Goal: Information Seeking & Learning: Learn about a topic

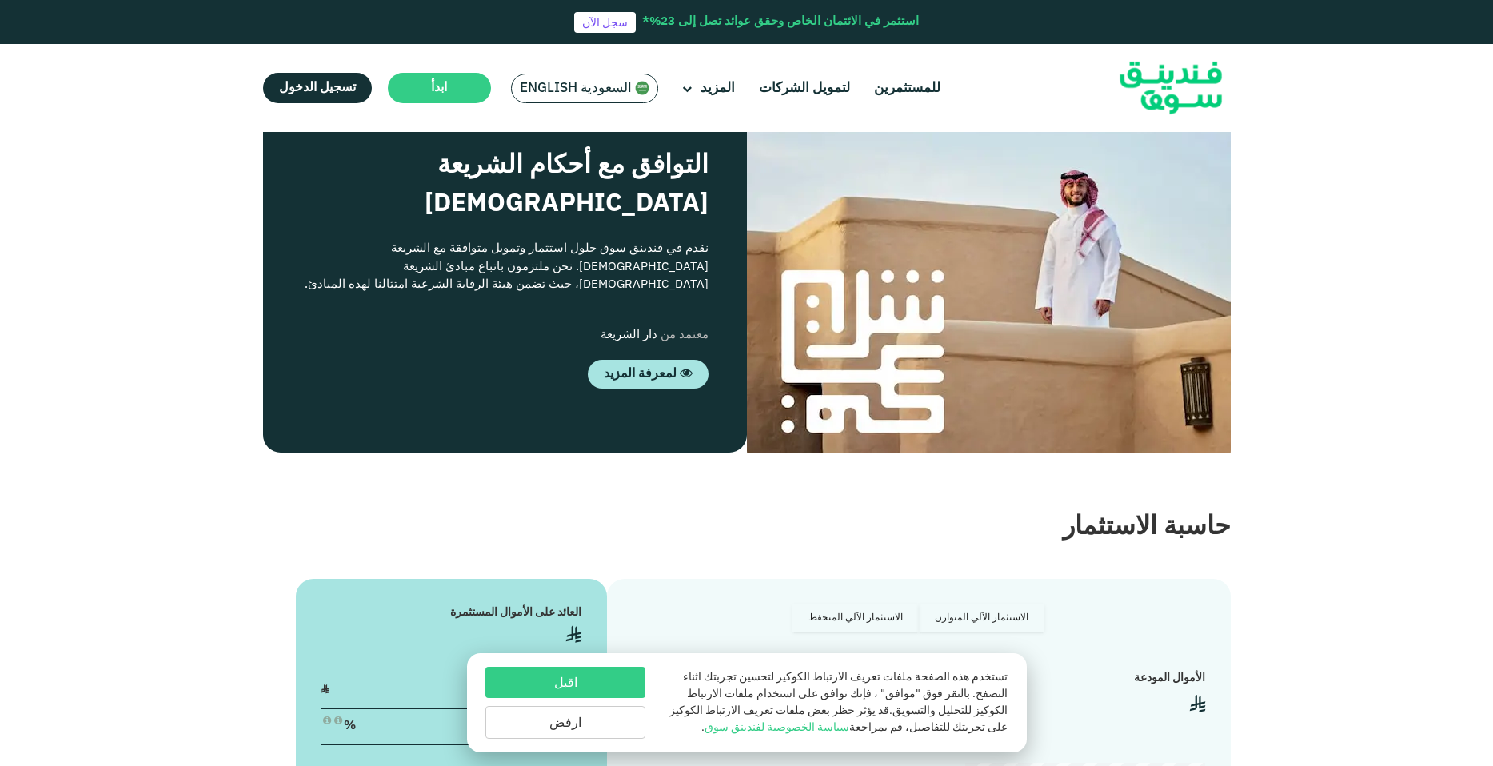
scroll to position [1838, 0]
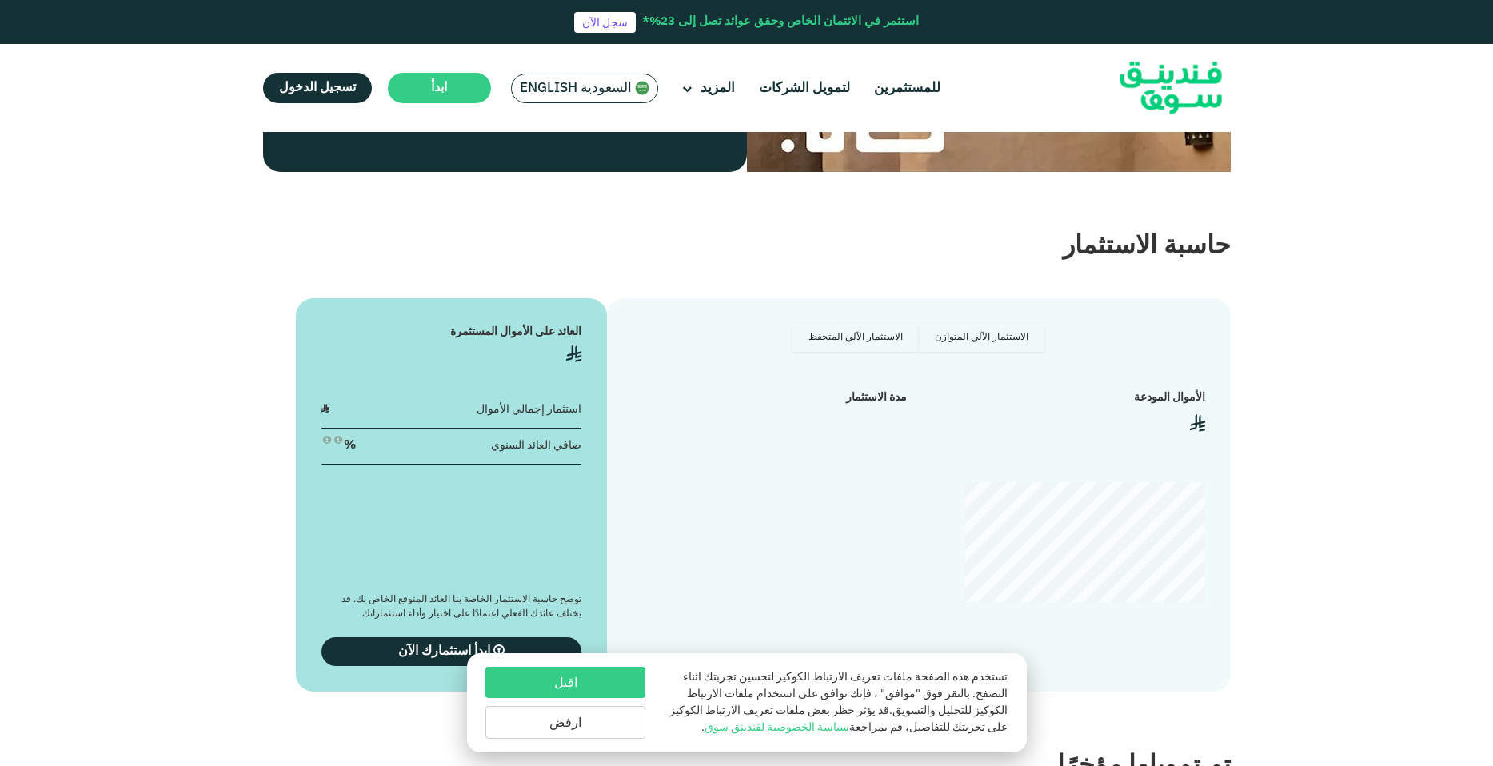
drag, startPoint x: 1150, startPoint y: 380, endPoint x: 1106, endPoint y: 373, distance: 44.6
drag, startPoint x: 1106, startPoint y: 373, endPoint x: 1018, endPoint y: 372, distance: 88.0
drag, startPoint x: 926, startPoint y: 377, endPoint x: 852, endPoint y: 366, distance: 74.3
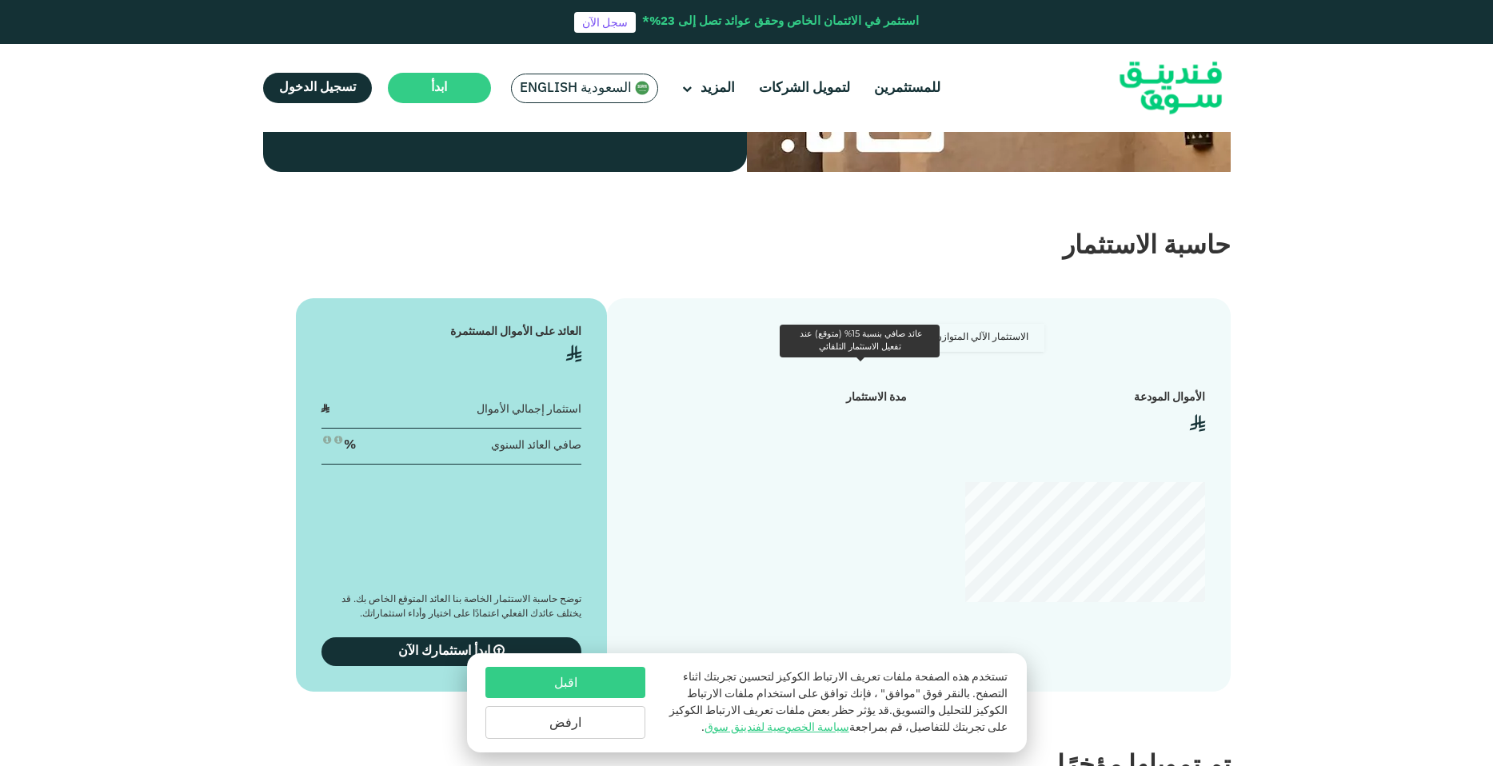
drag, startPoint x: 619, startPoint y: 364, endPoint x: 567, endPoint y: 362, distance: 52.0
drag, startPoint x: 567, startPoint y: 362, endPoint x: 545, endPoint y: 376, distance: 26.2
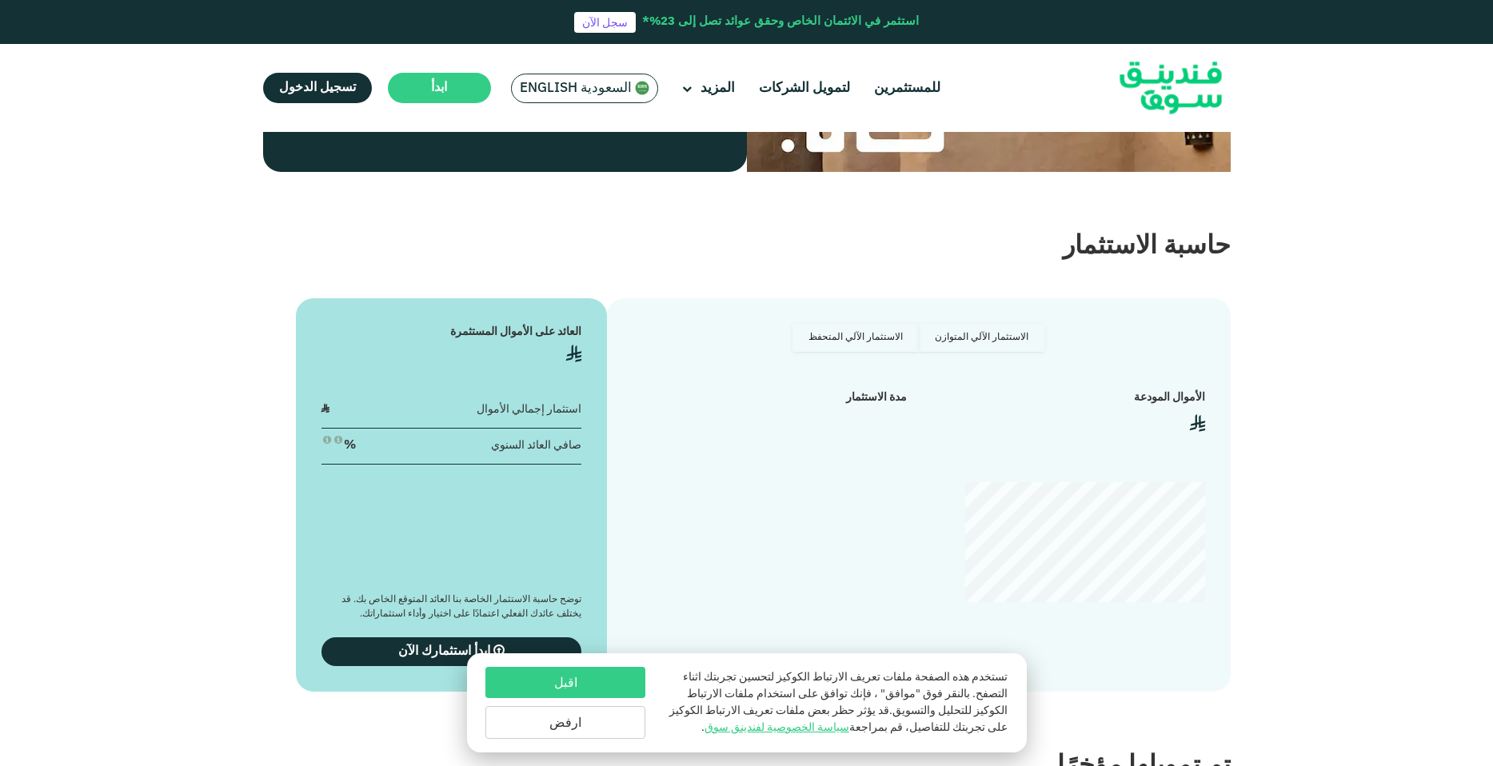
drag, startPoint x: 1138, startPoint y: 438, endPoint x: 1110, endPoint y: 437, distance: 28.0
drag, startPoint x: 1110, startPoint y: 437, endPoint x: 1011, endPoint y: 451, distance: 100.1
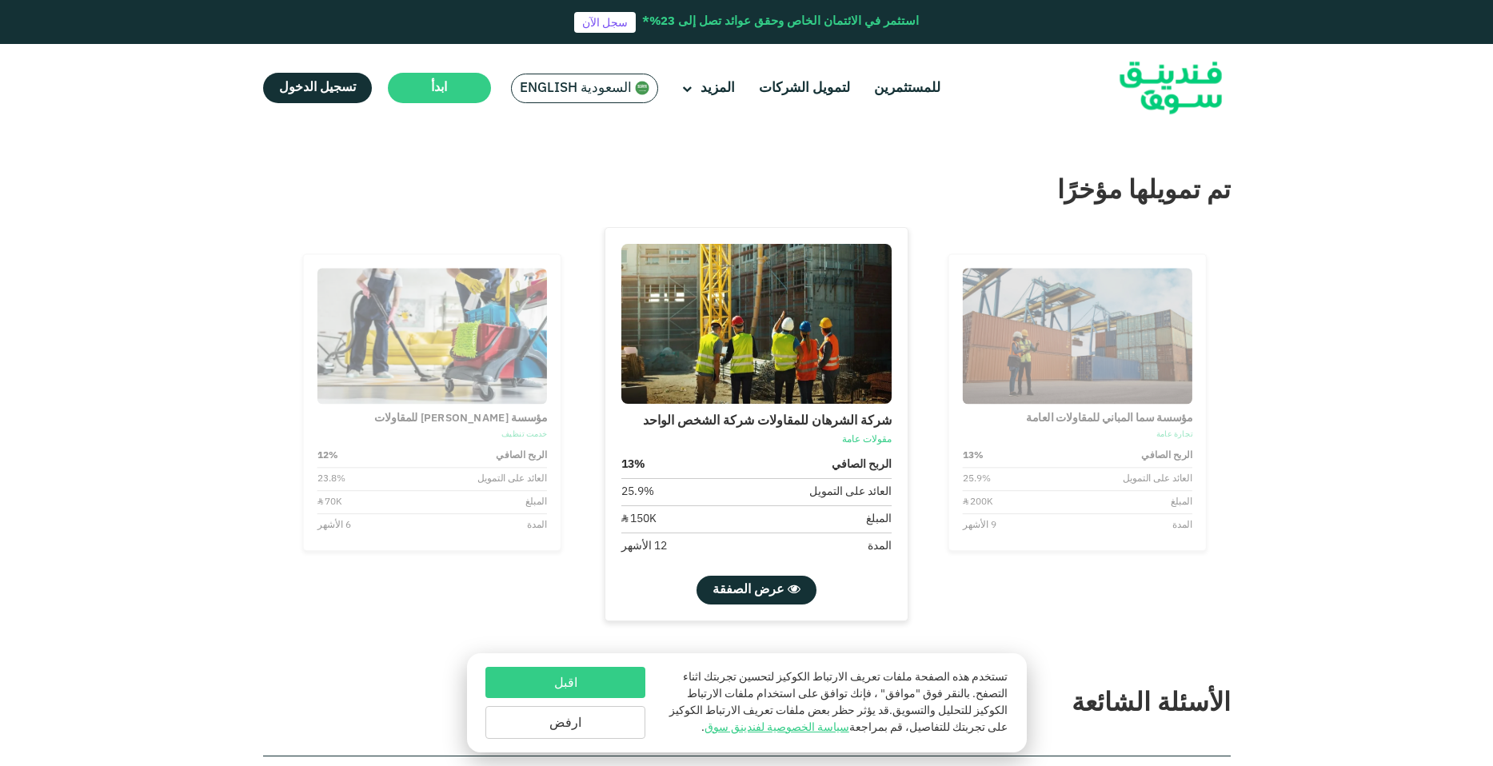
scroll to position [2527, 0]
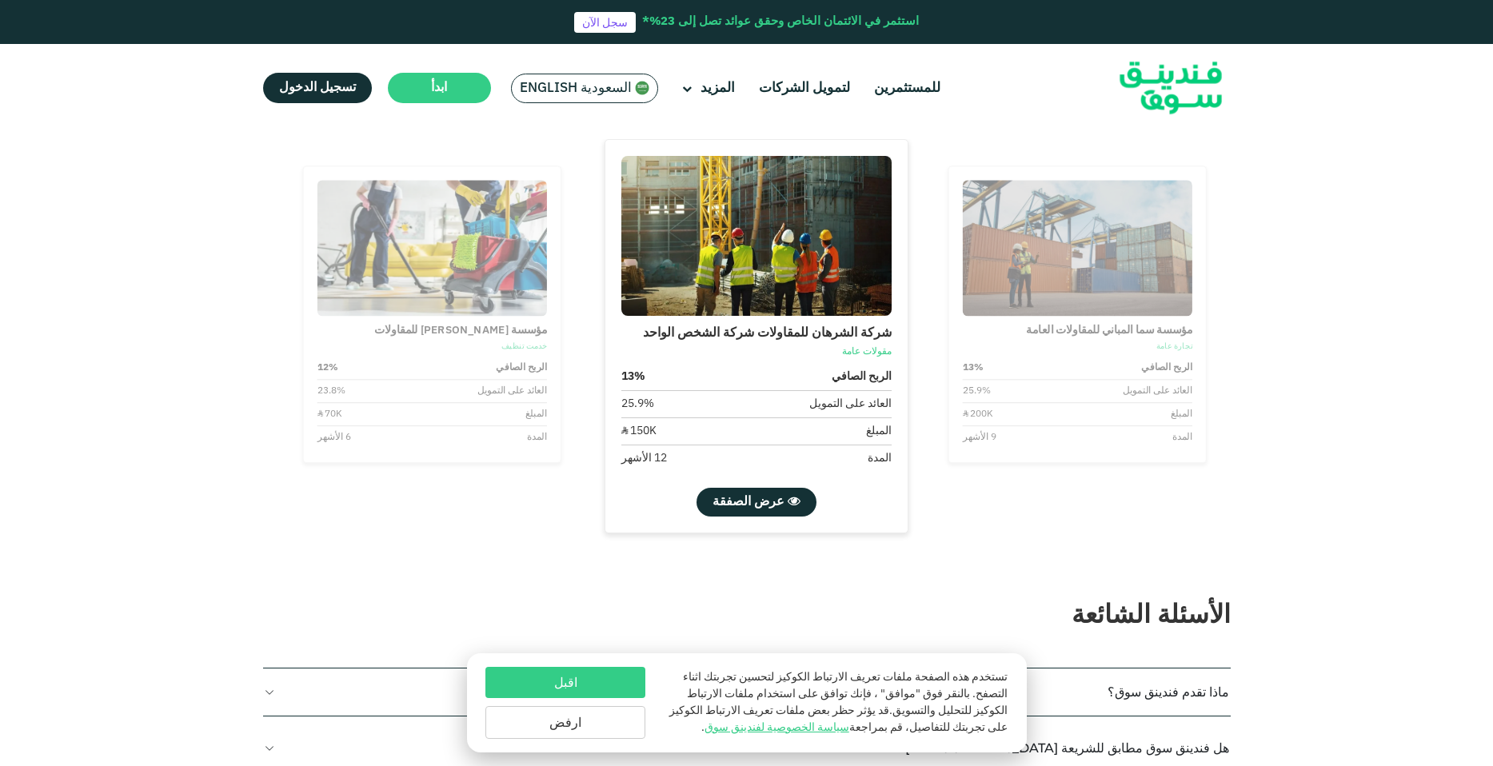
type tc-range-slider "4"
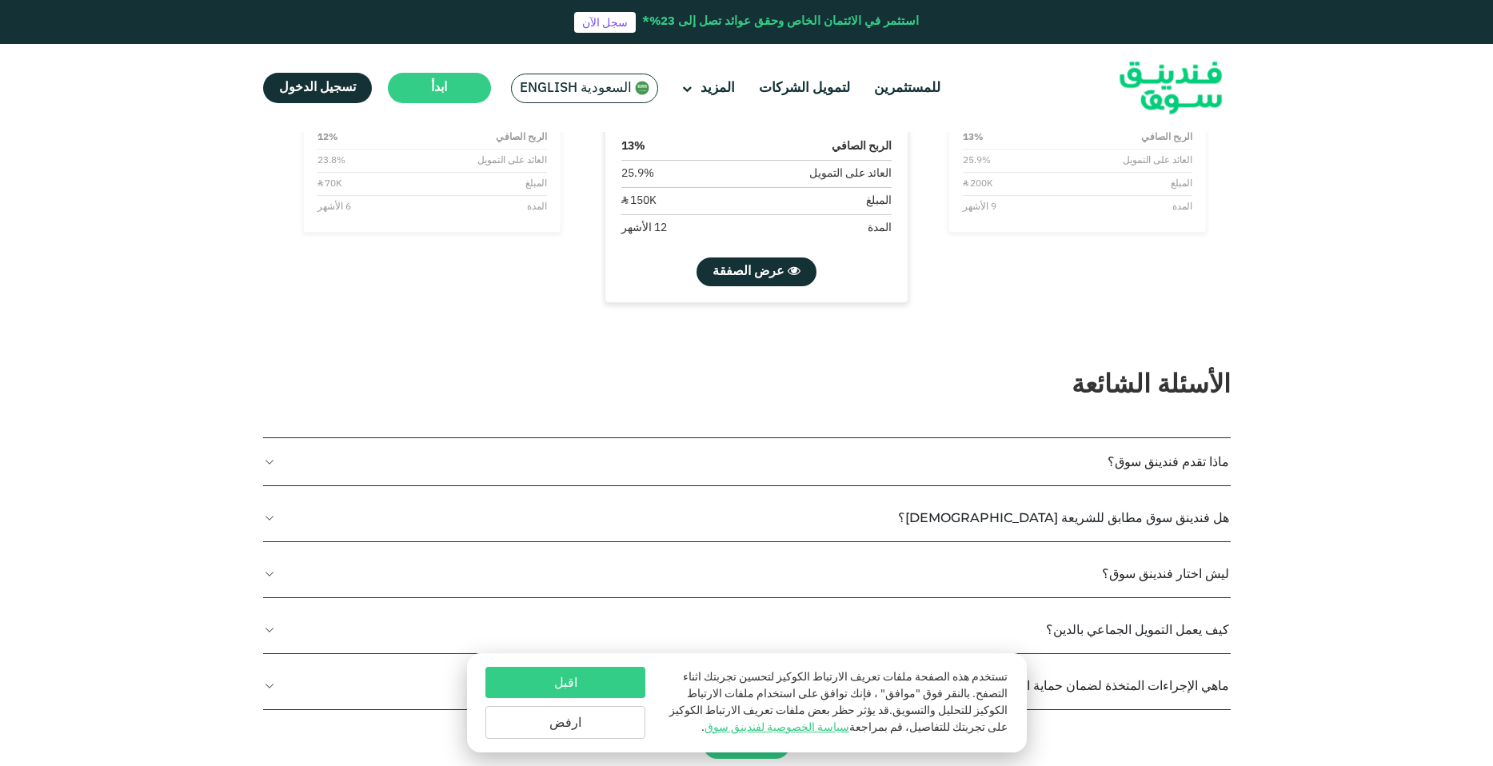
drag, startPoint x: 1167, startPoint y: 372, endPoint x: 1180, endPoint y: 373, distance: 12.9
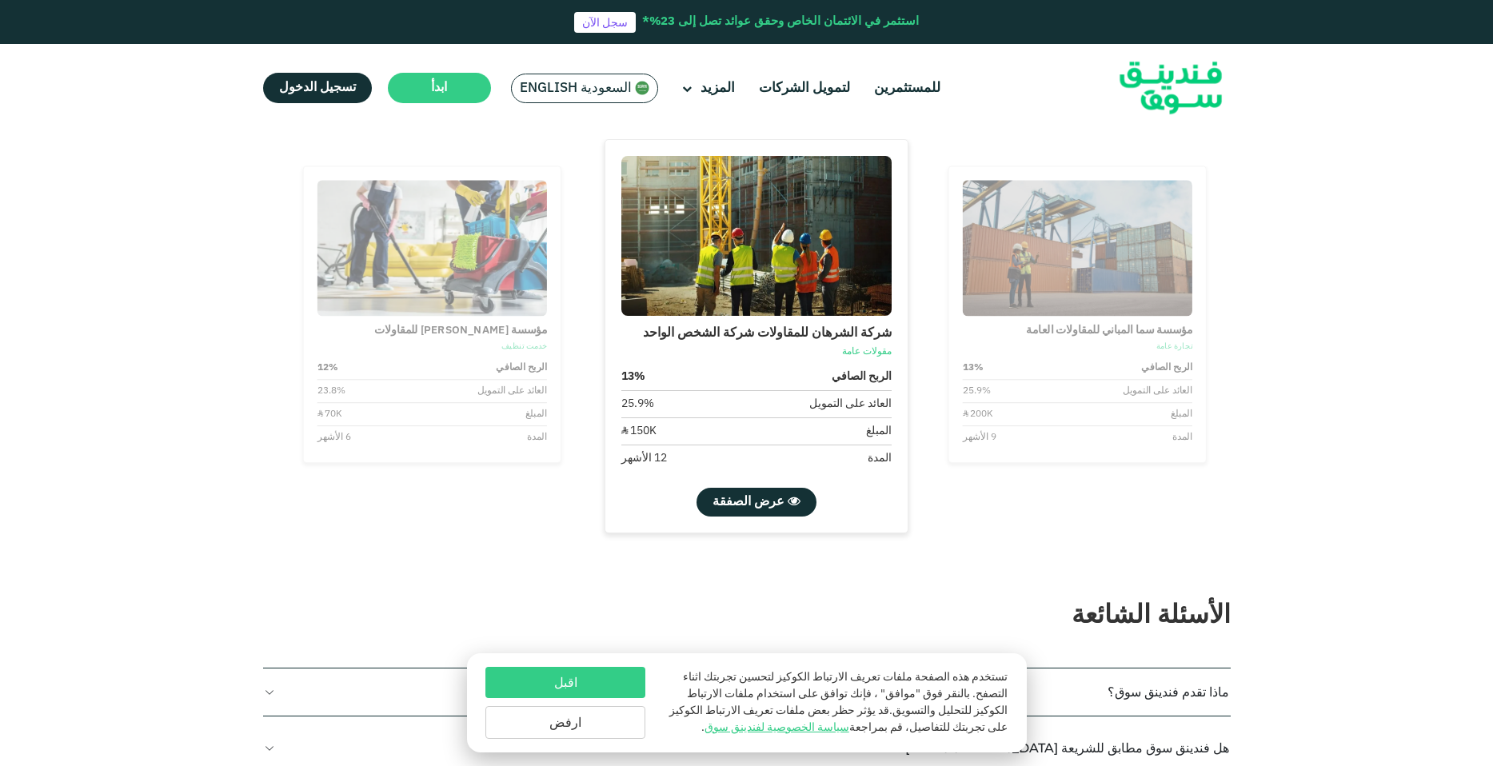
scroll to position [2643, 0]
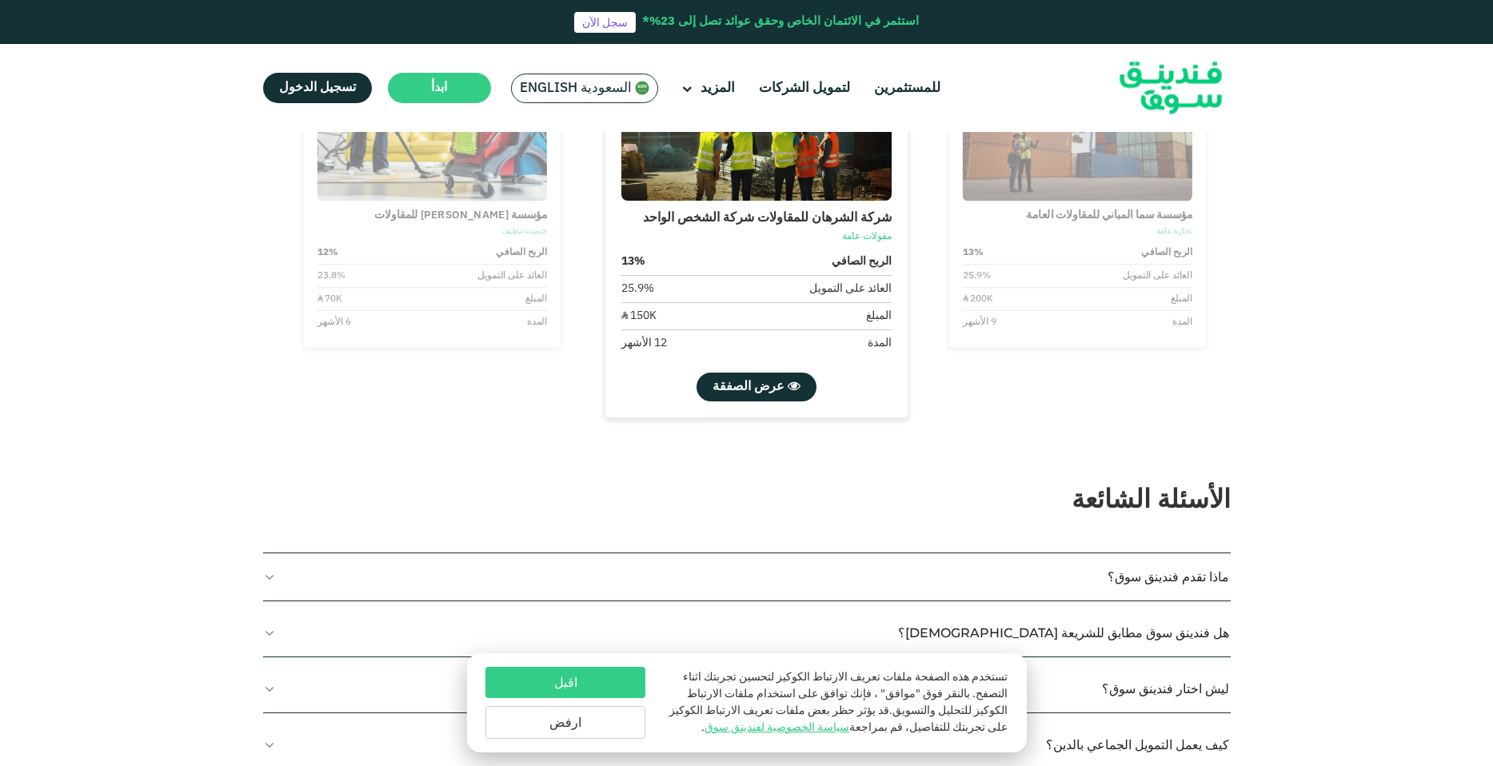
type tc-range-slider "50000"
type tc-range-slider "1"
drag, startPoint x: 701, startPoint y: 481, endPoint x: 864, endPoint y: 474, distance: 162.4
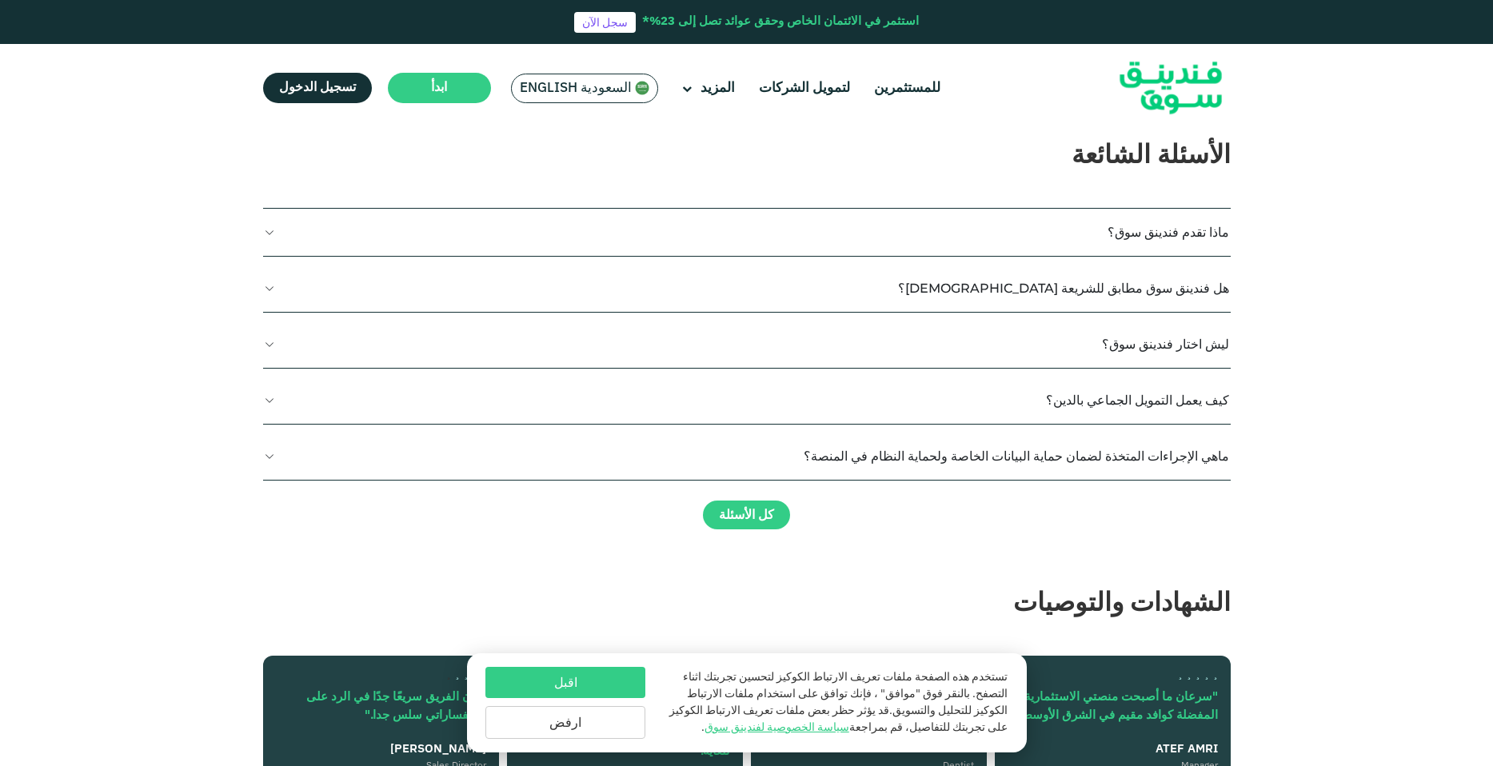
scroll to position [2872, 0]
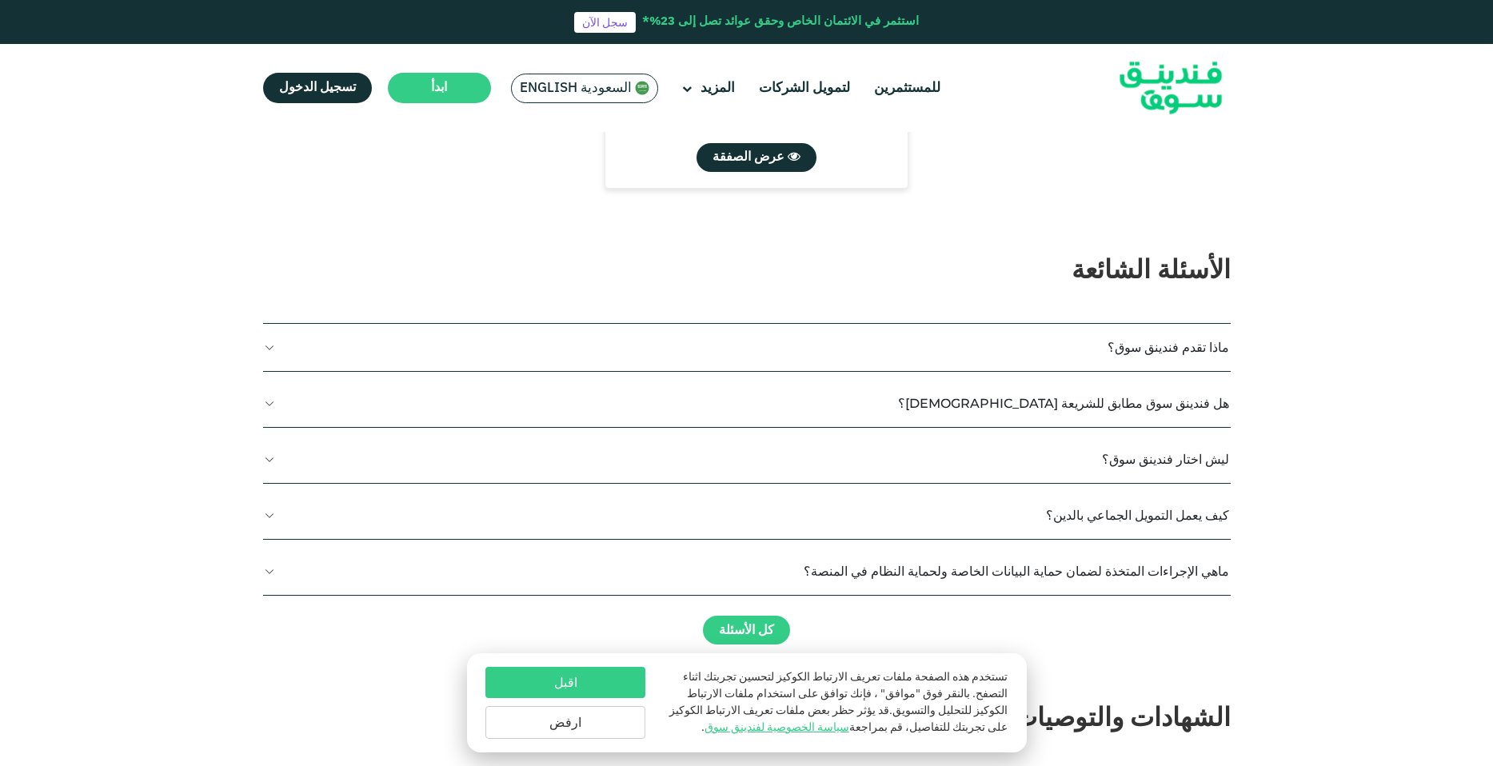
drag, startPoint x: 422, startPoint y: 421, endPoint x: 365, endPoint y: 417, distance: 57.7
drag, startPoint x: 365, startPoint y: 417, endPoint x: 288, endPoint y: 429, distance: 77.7
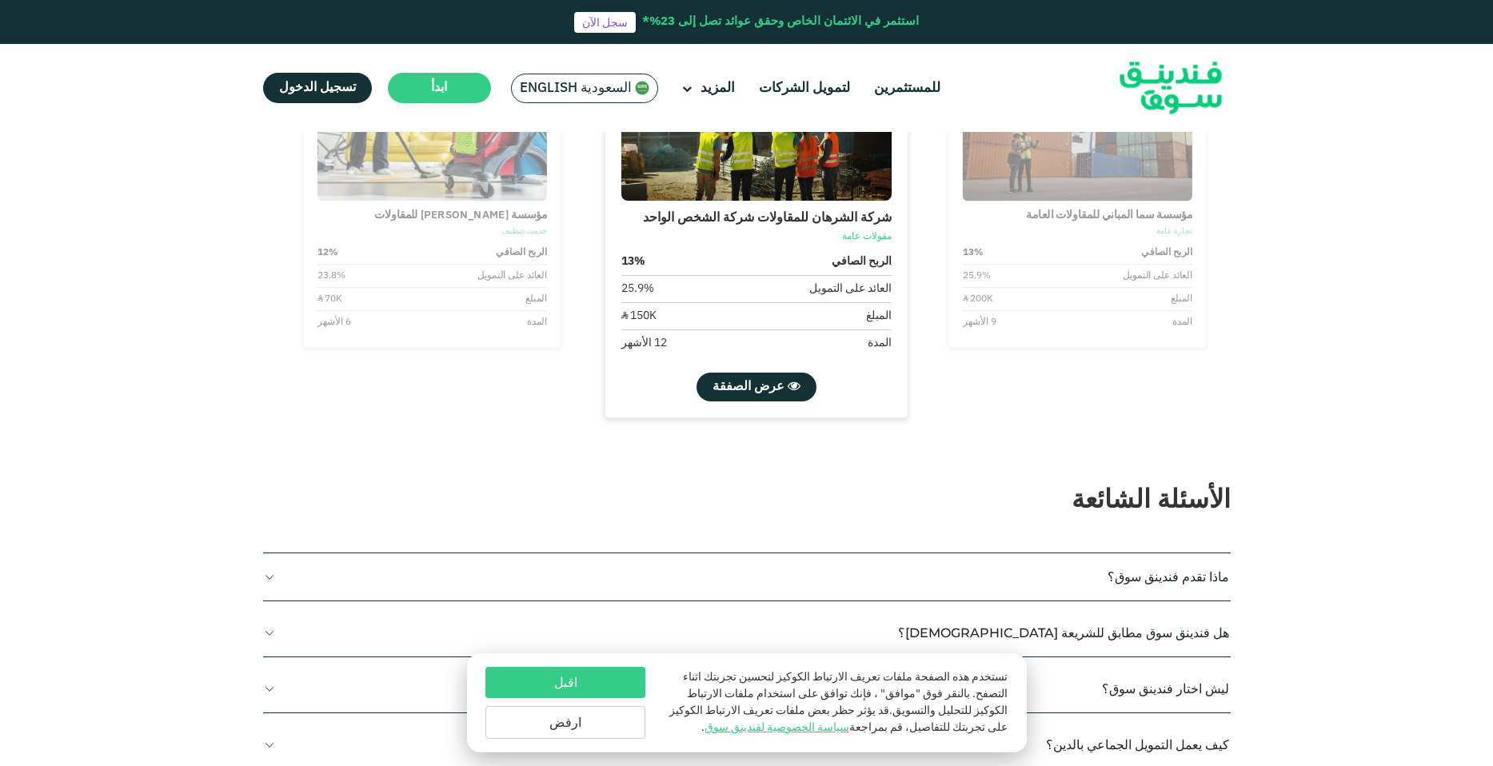
radio input "true"
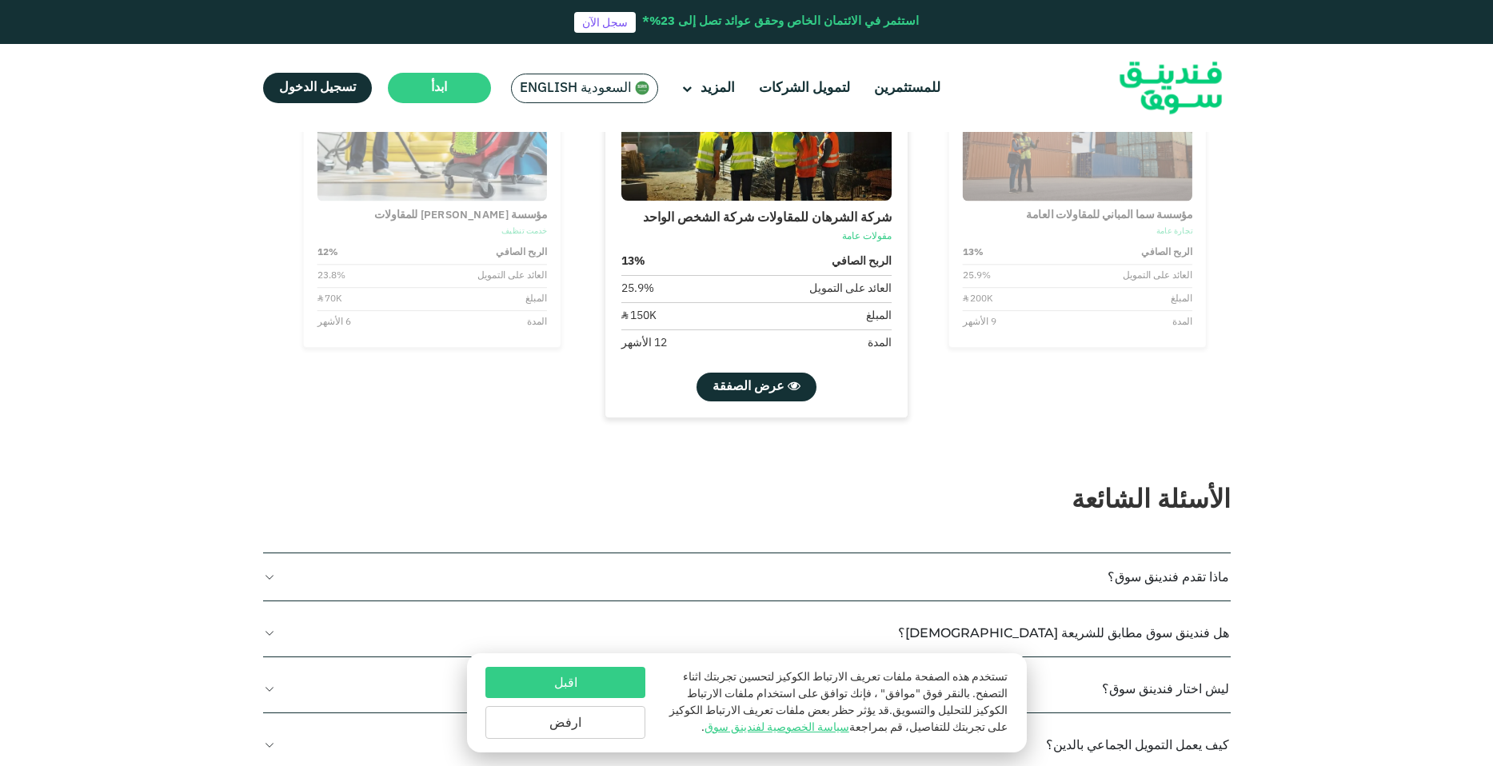
radio input "true"
drag, startPoint x: 1181, startPoint y: 483, endPoint x: 1130, endPoint y: 484, distance: 51.2
drag, startPoint x: 392, startPoint y: 434, endPoint x: 340, endPoint y: 435, distance: 52.0
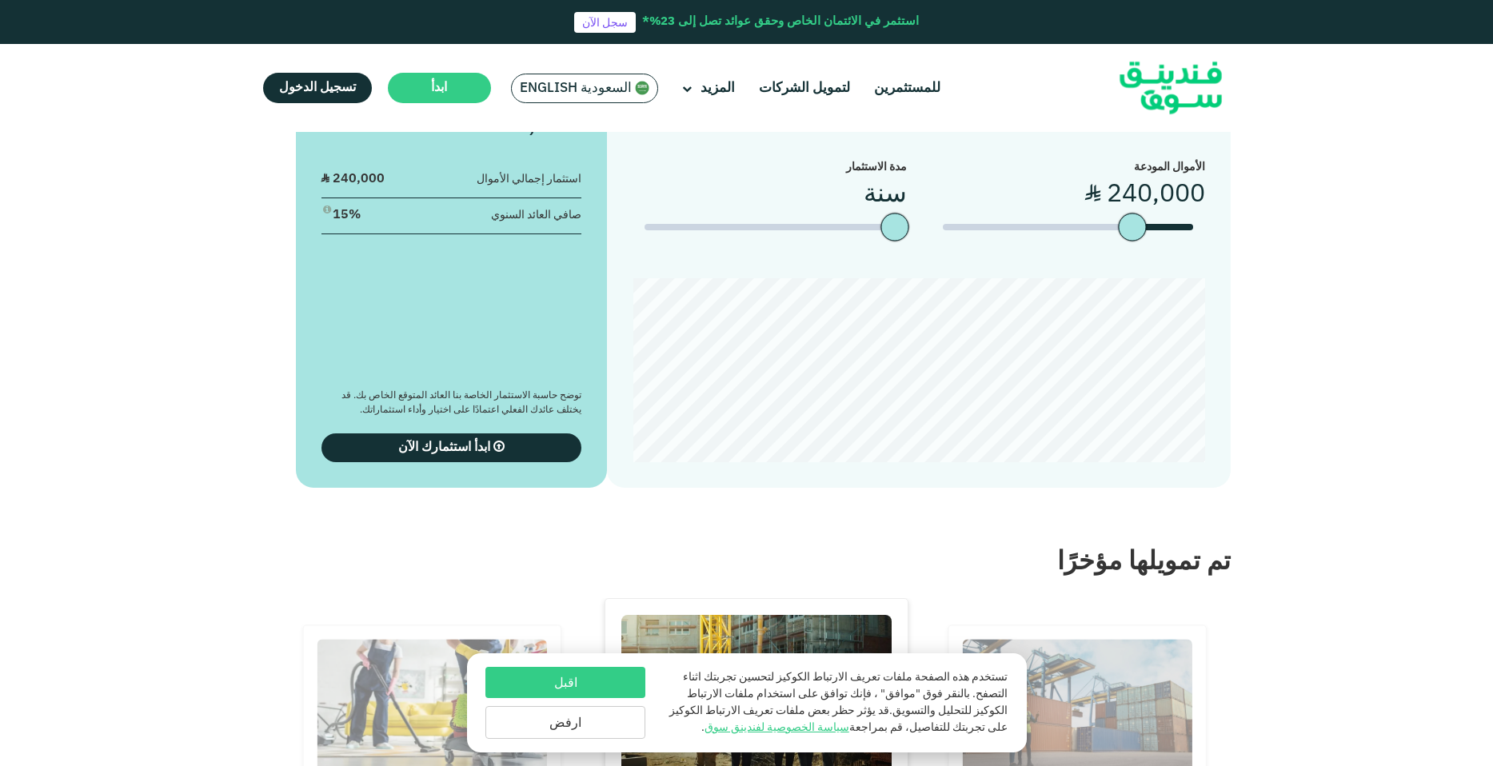
scroll to position [1609, 0]
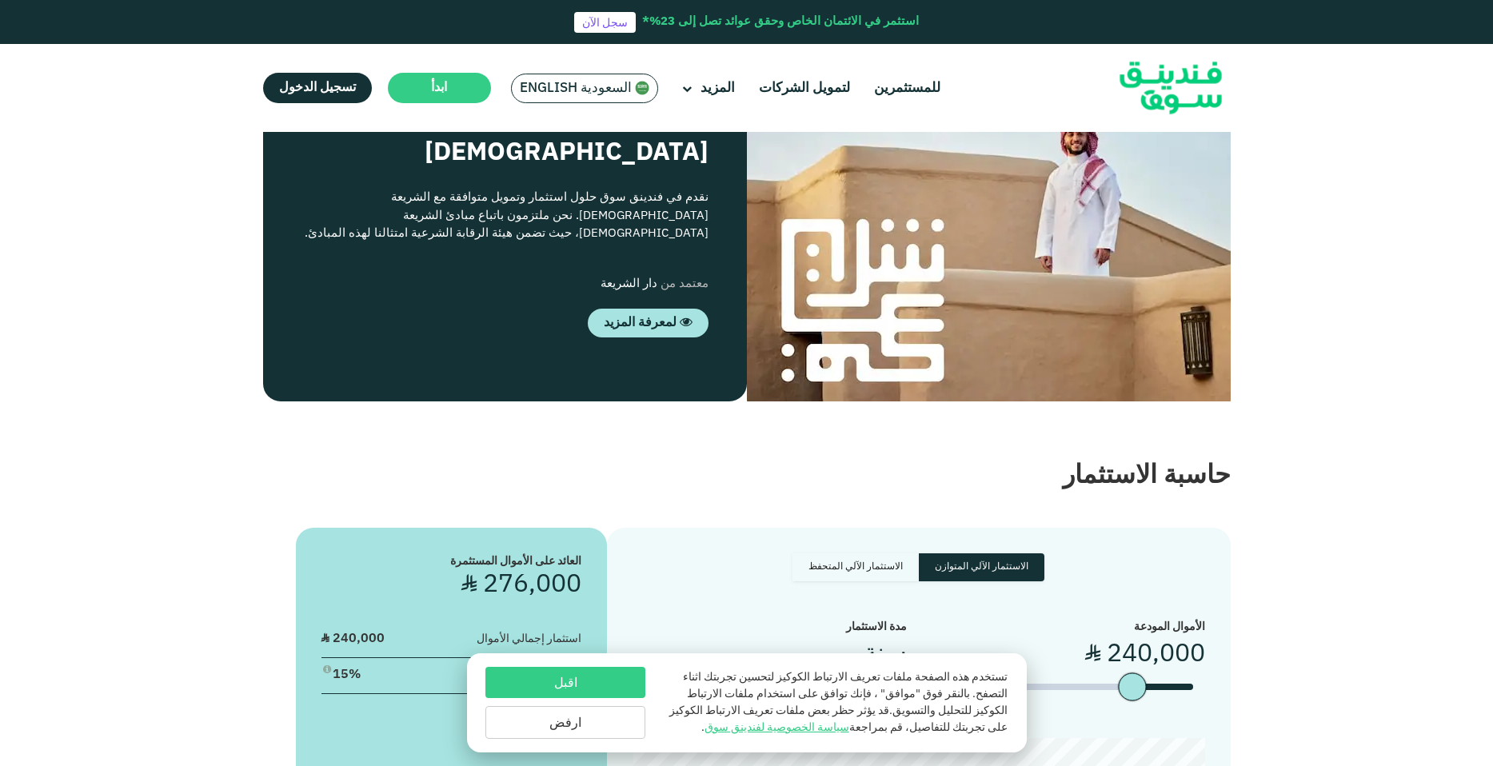
click at [601, 686] on button "اقبل" at bounding box center [565, 682] width 160 height 31
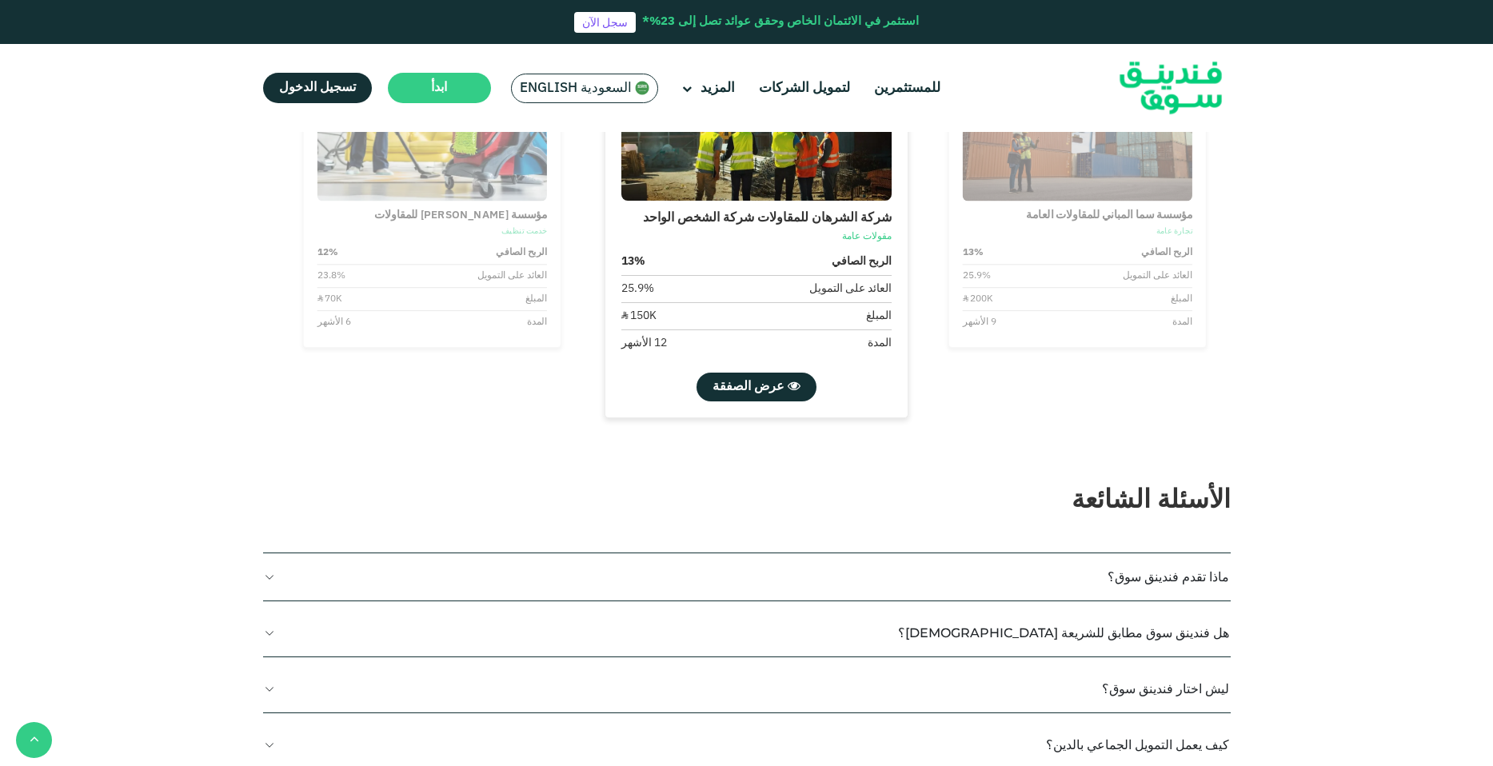
scroll to position [2873, 0]
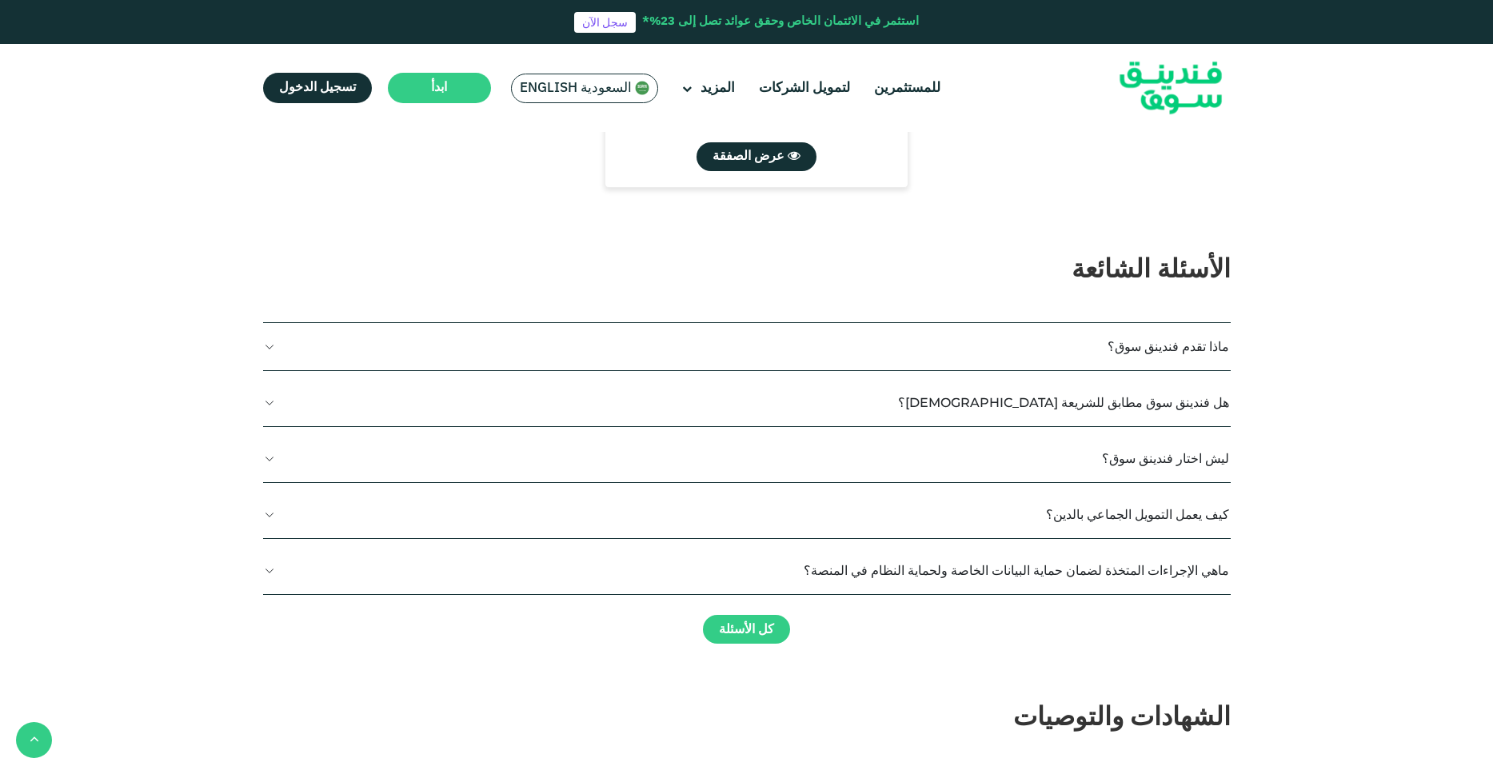
type tc-range-slider "200000"
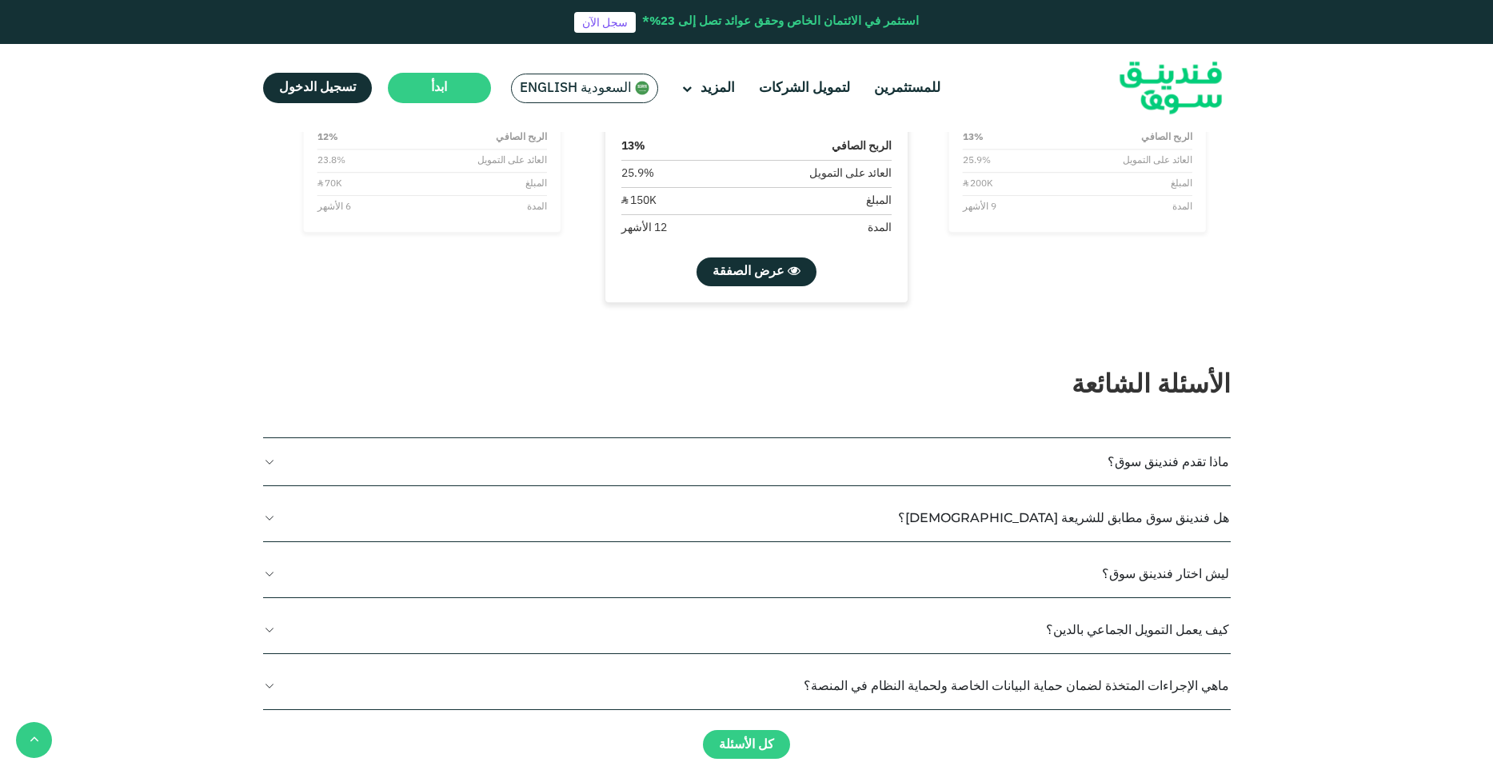
drag, startPoint x: 481, startPoint y: 266, endPoint x: 574, endPoint y: 269, distance: 92.8
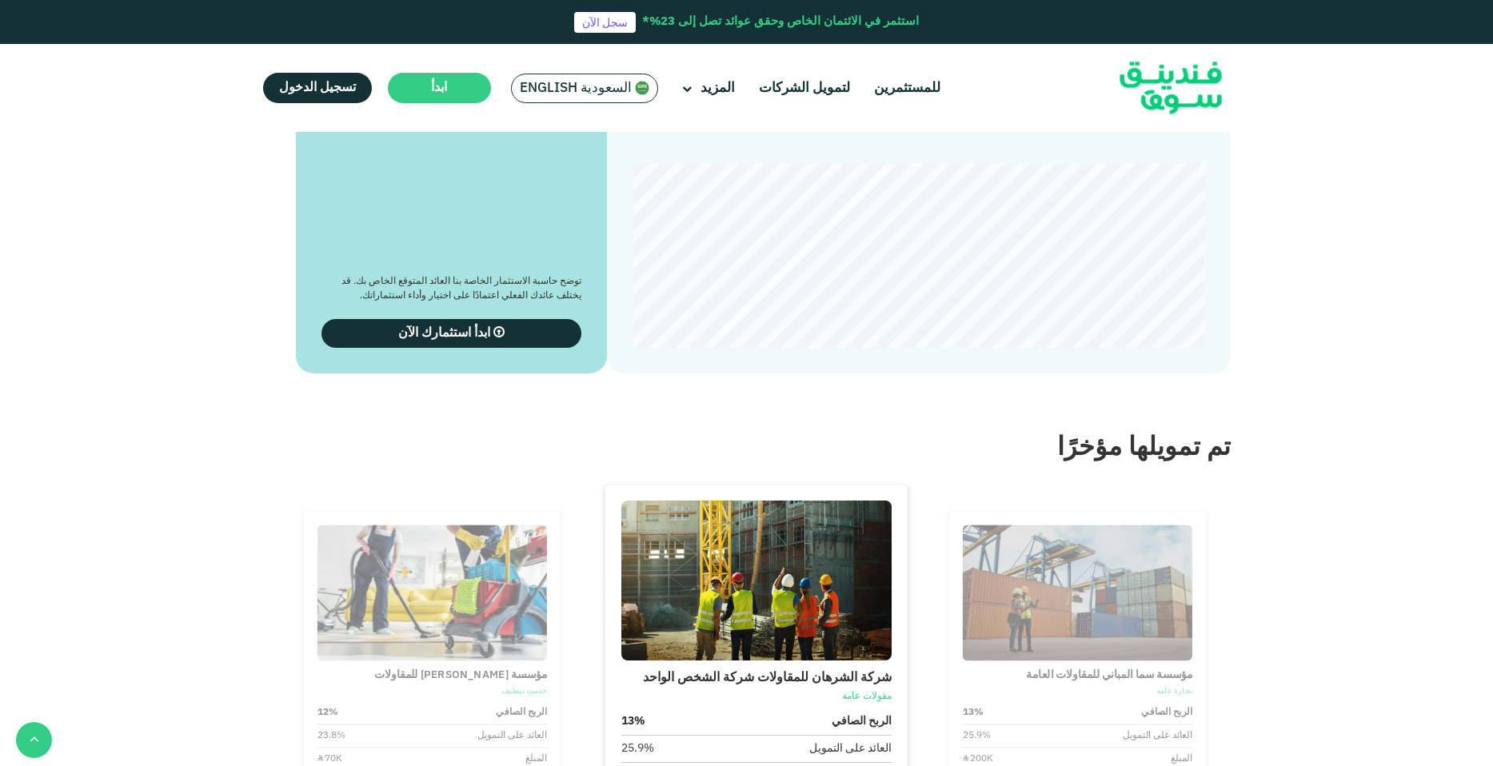
scroll to position [1724, 0]
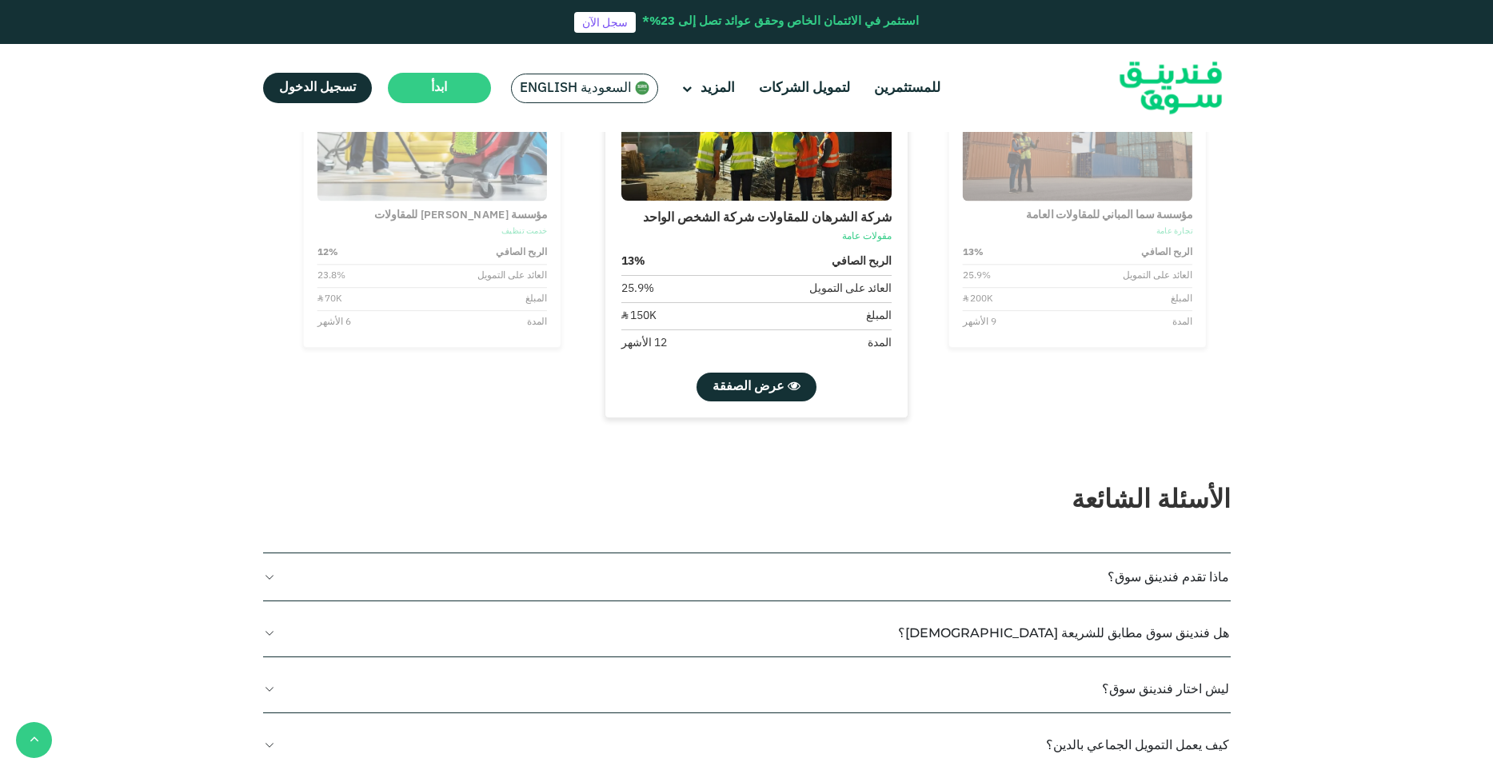
scroll to position [2758, 0]
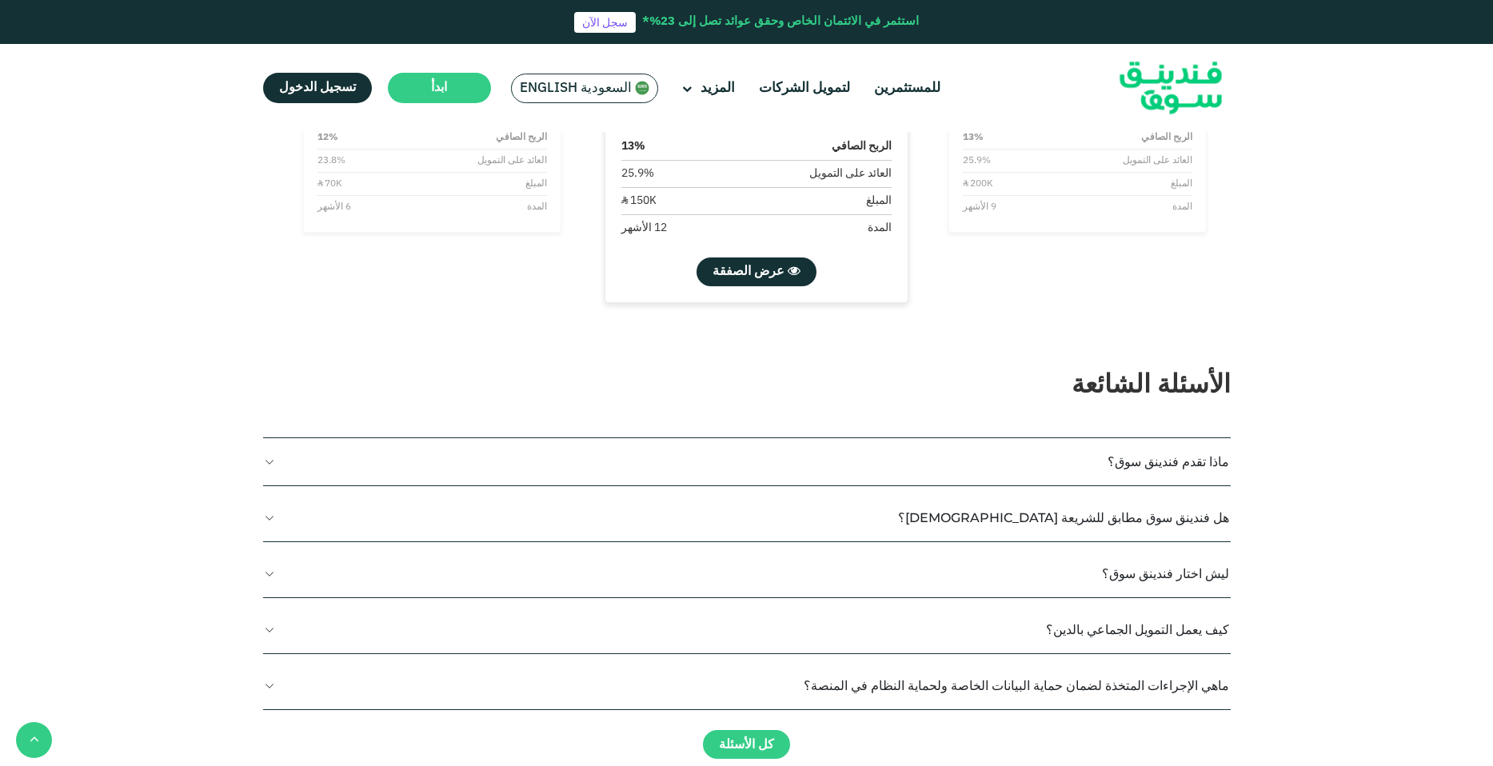
type tc-range-slider "1"
drag, startPoint x: 889, startPoint y: 367, endPoint x: 915, endPoint y: 366, distance: 25.6
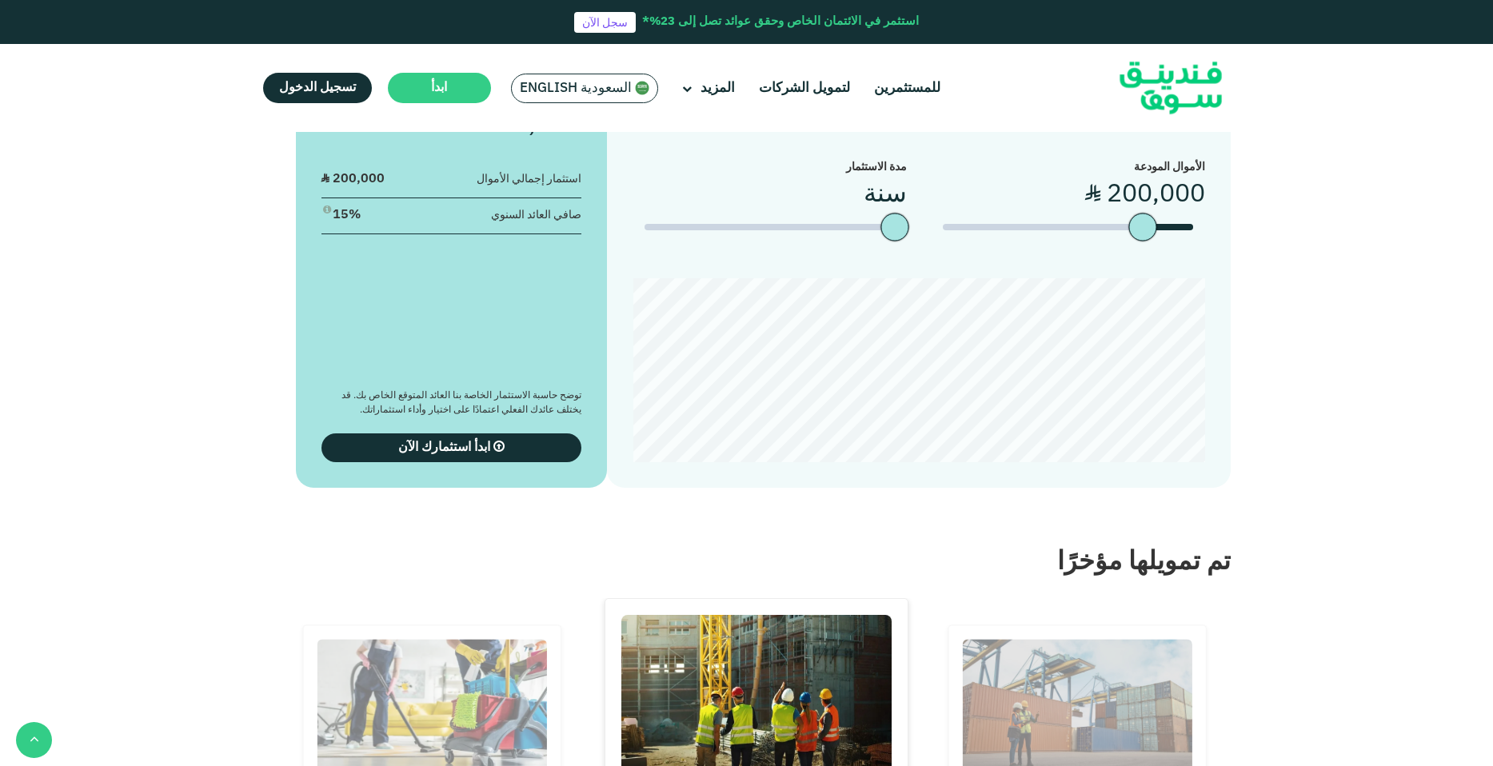
scroll to position [1838, 0]
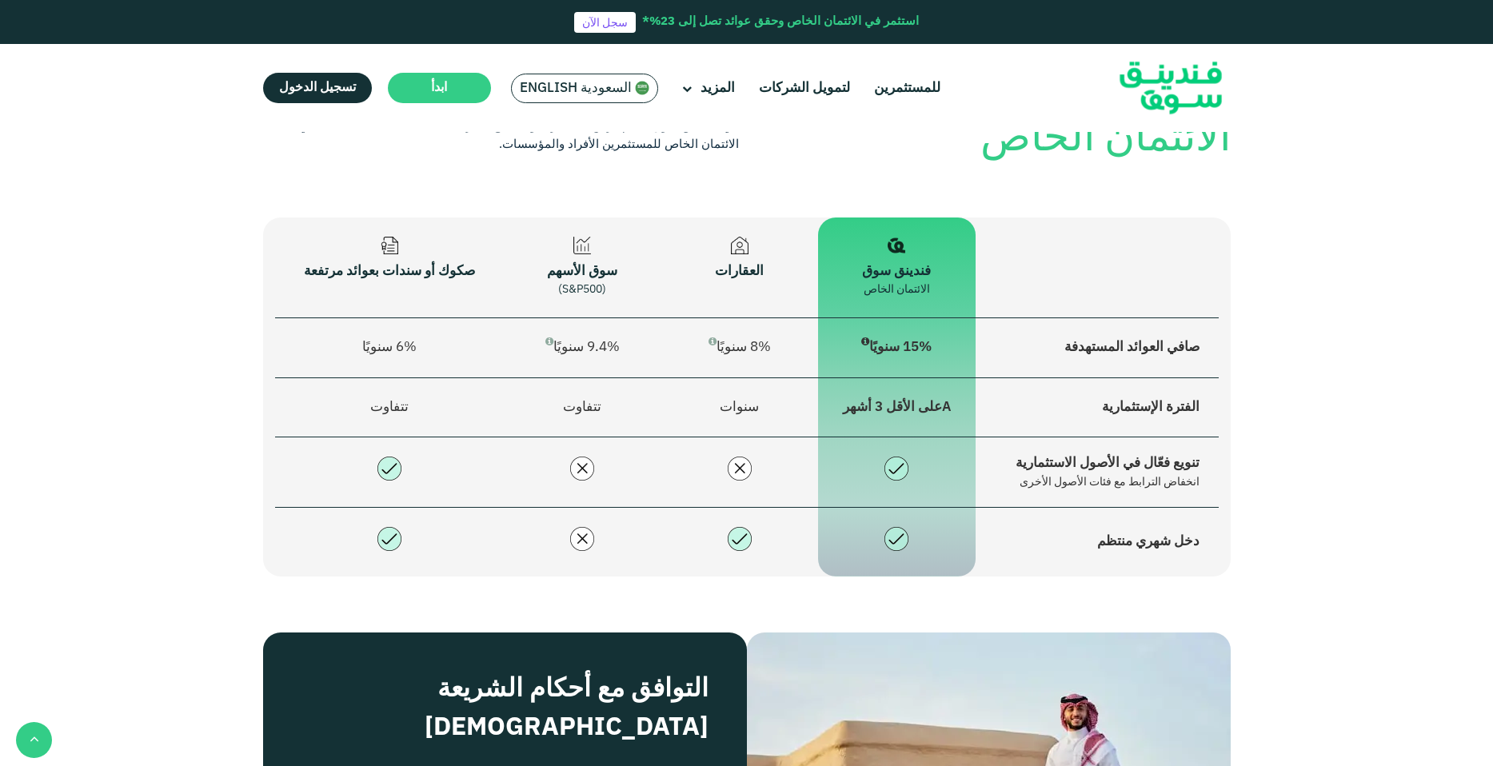
scroll to position [345, 0]
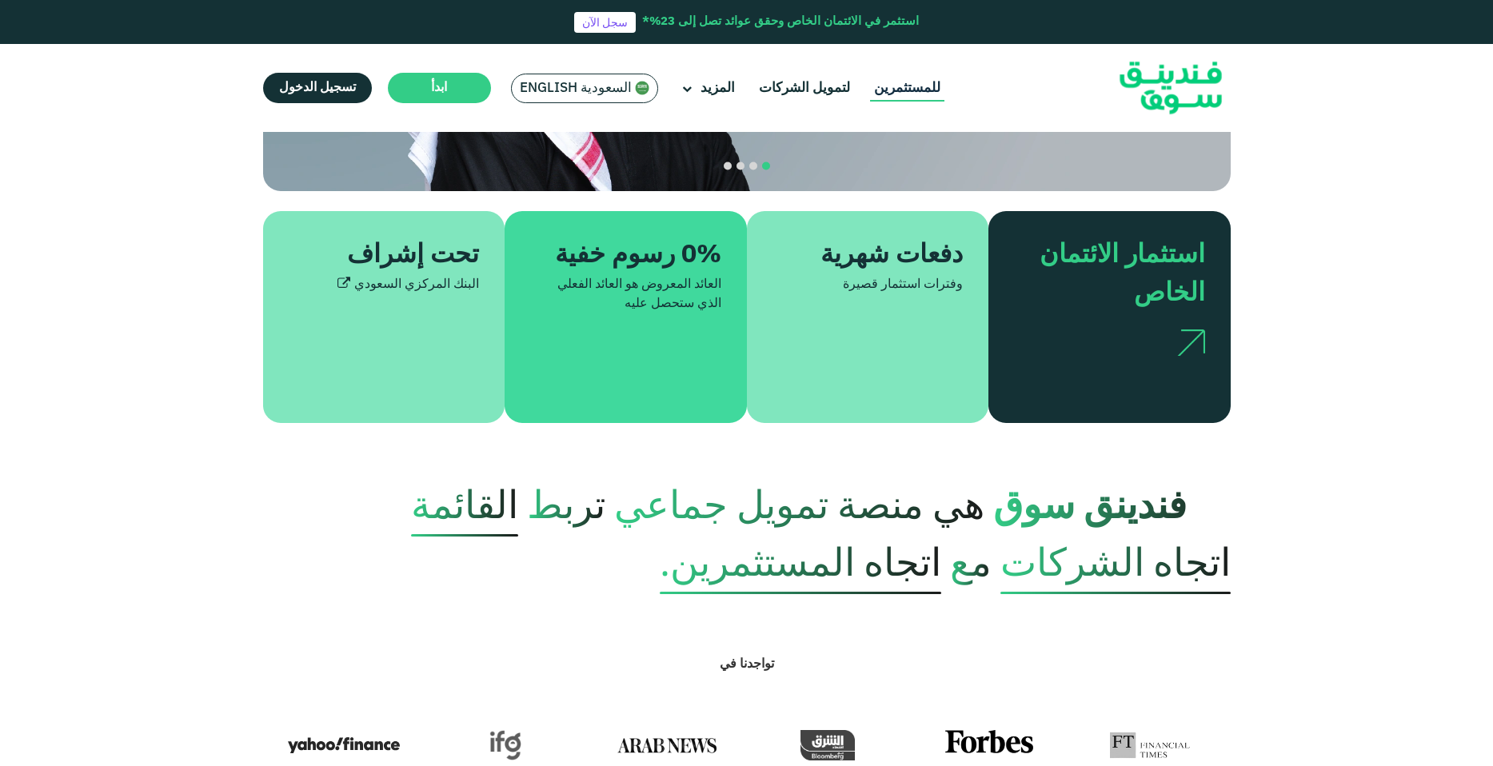
click at [894, 92] on link "للمستثمرين" at bounding box center [907, 88] width 74 height 26
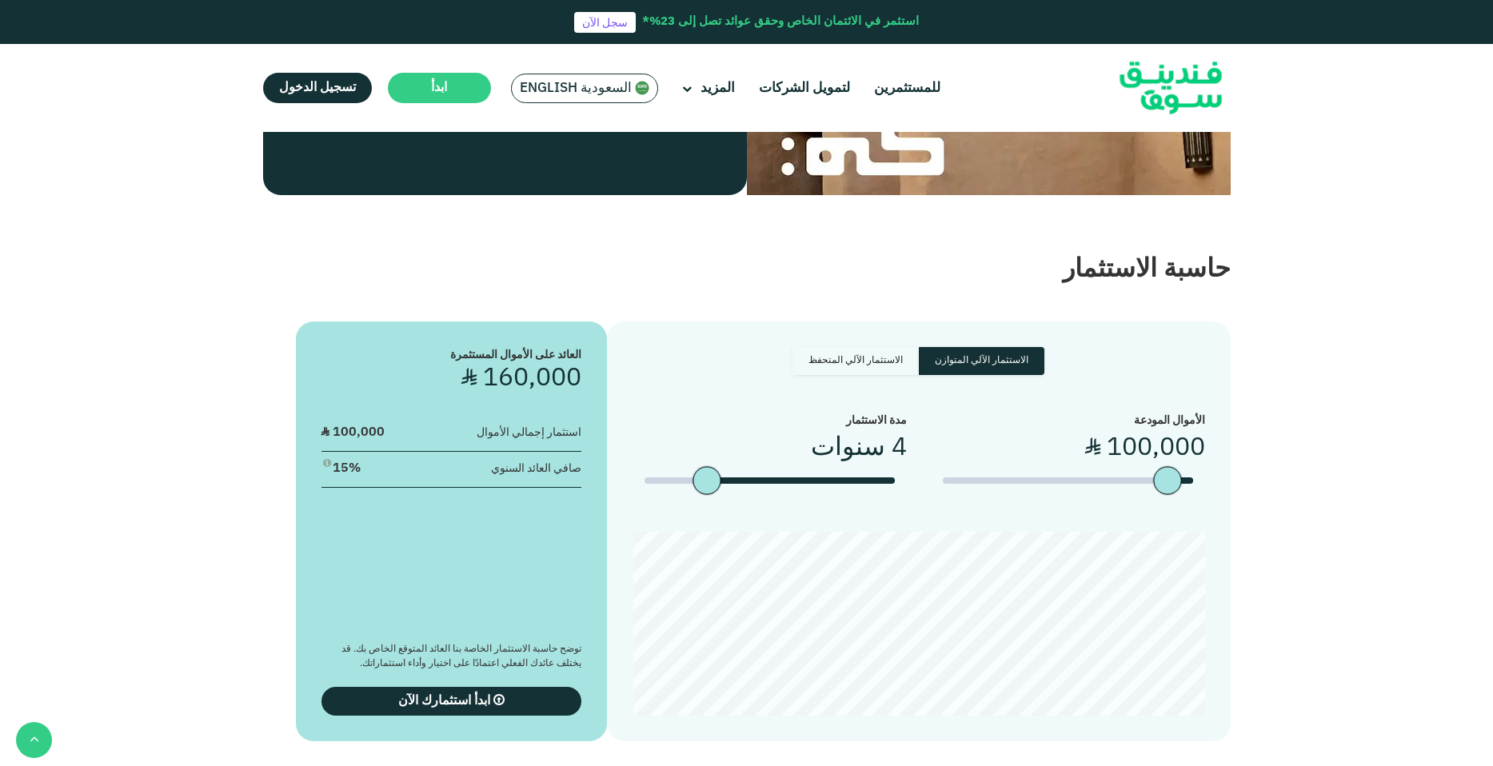
scroll to position [1837, 0]
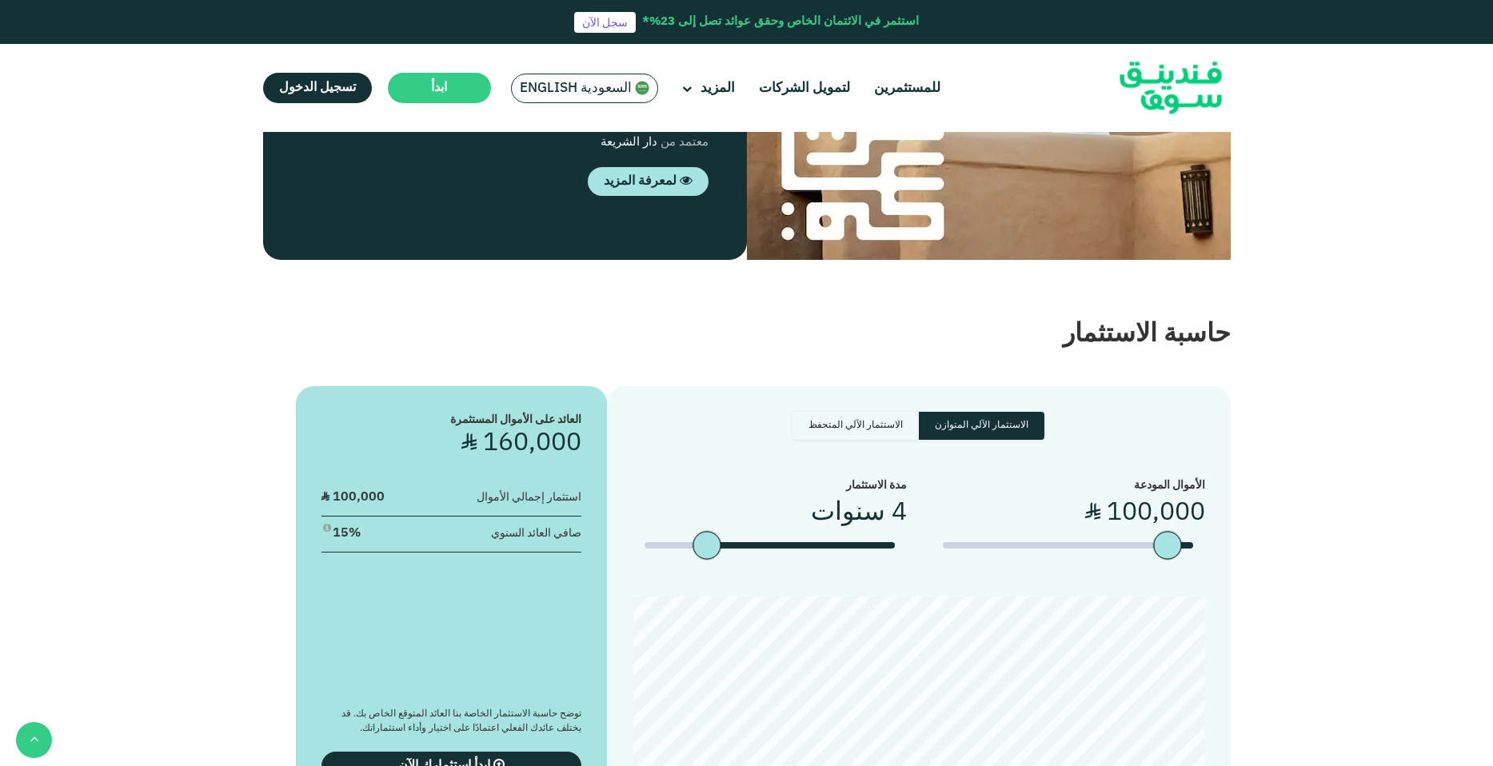
drag, startPoint x: 636, startPoint y: 365, endPoint x: 477, endPoint y: 370, distance: 159.2
drag, startPoint x: 477, startPoint y: 370, endPoint x: 449, endPoint y: 381, distance: 30.9
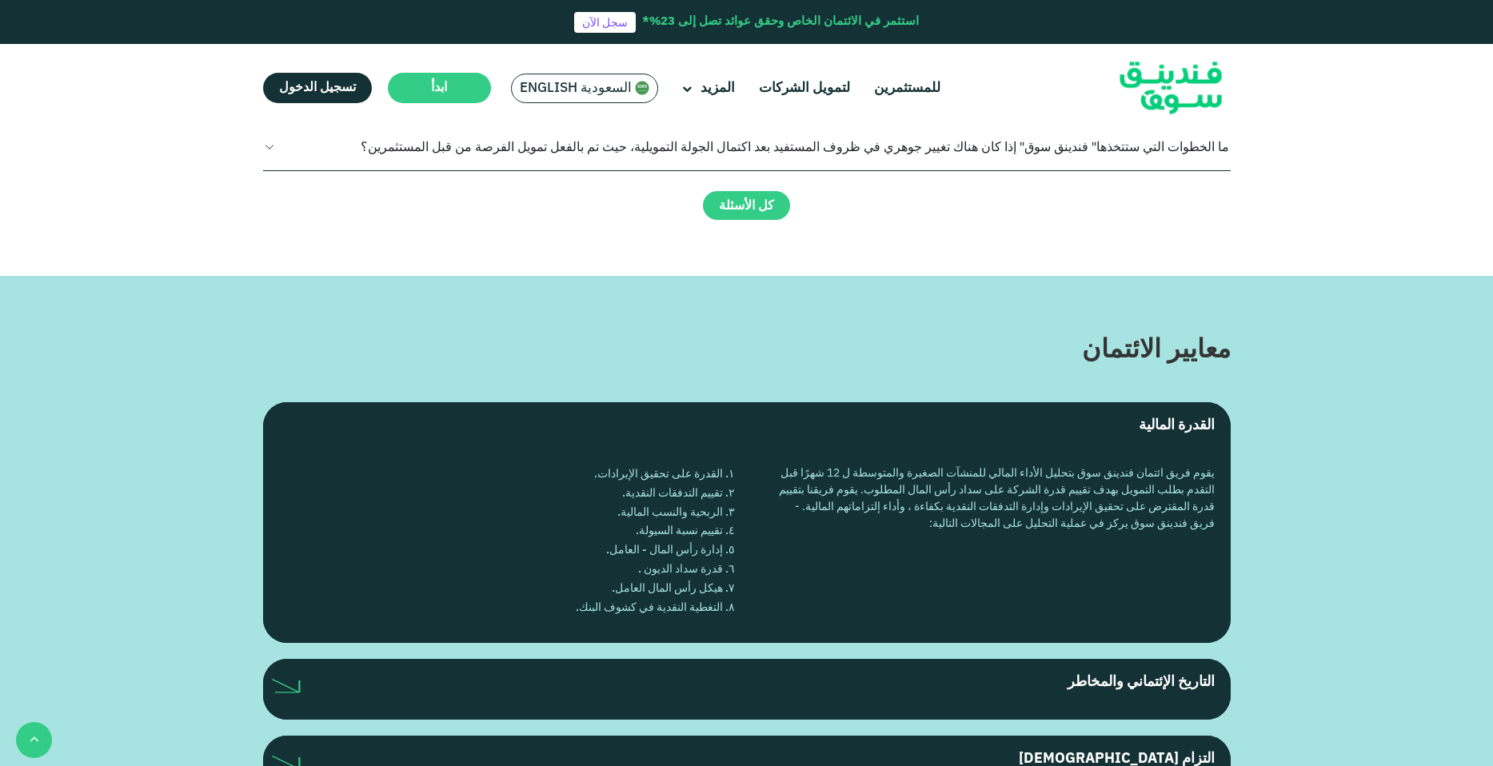
scroll to position [3102, 0]
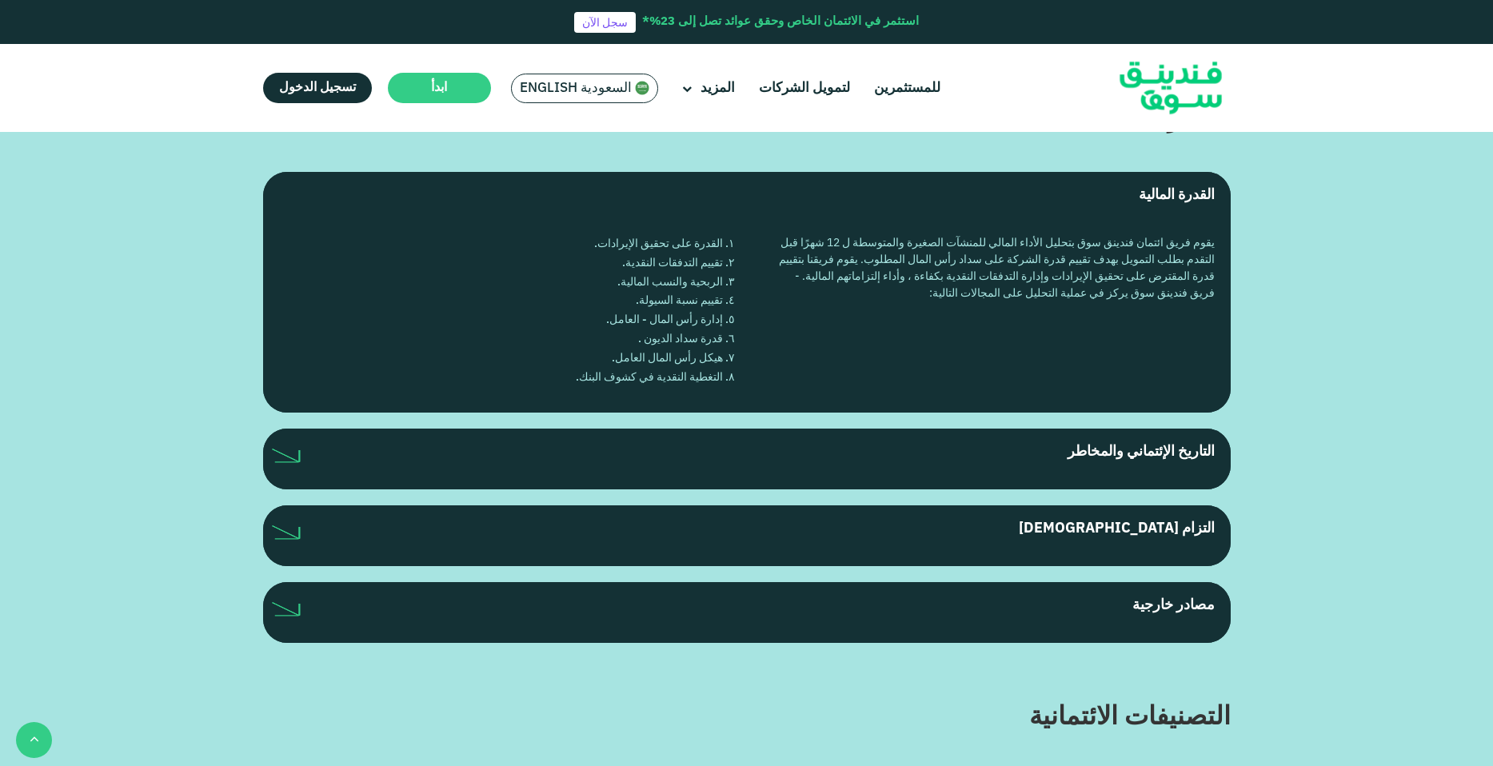
drag, startPoint x: 481, startPoint y: 192, endPoint x: 547, endPoint y: 192, distance: 66.4
type tc-range-slider "1"
drag, startPoint x: 716, startPoint y: 302, endPoint x: 874, endPoint y: 294, distance: 158.5
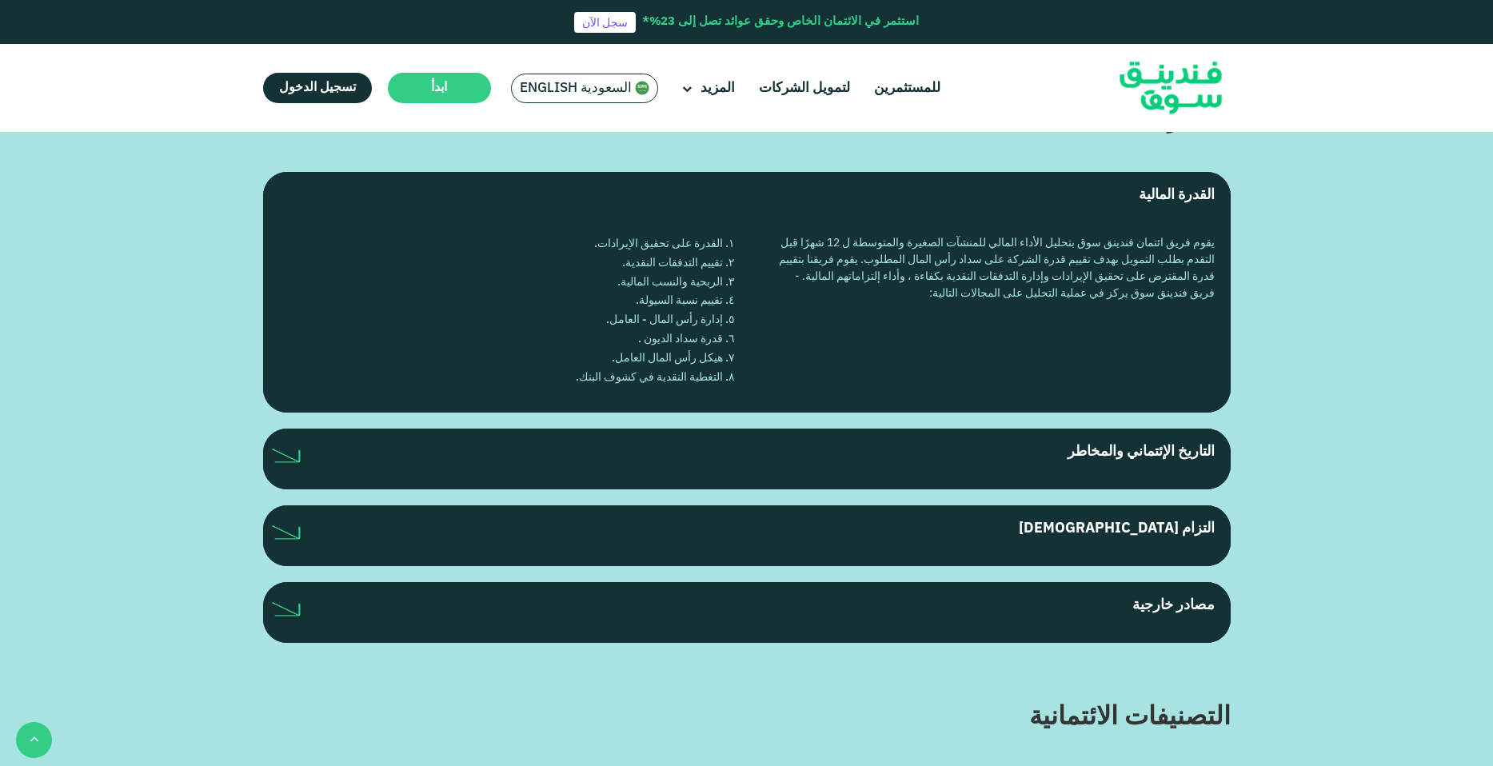
drag, startPoint x: 1168, startPoint y: 289, endPoint x: 1179, endPoint y: 170, distance: 120.4
type tc-range-slider "1000000"
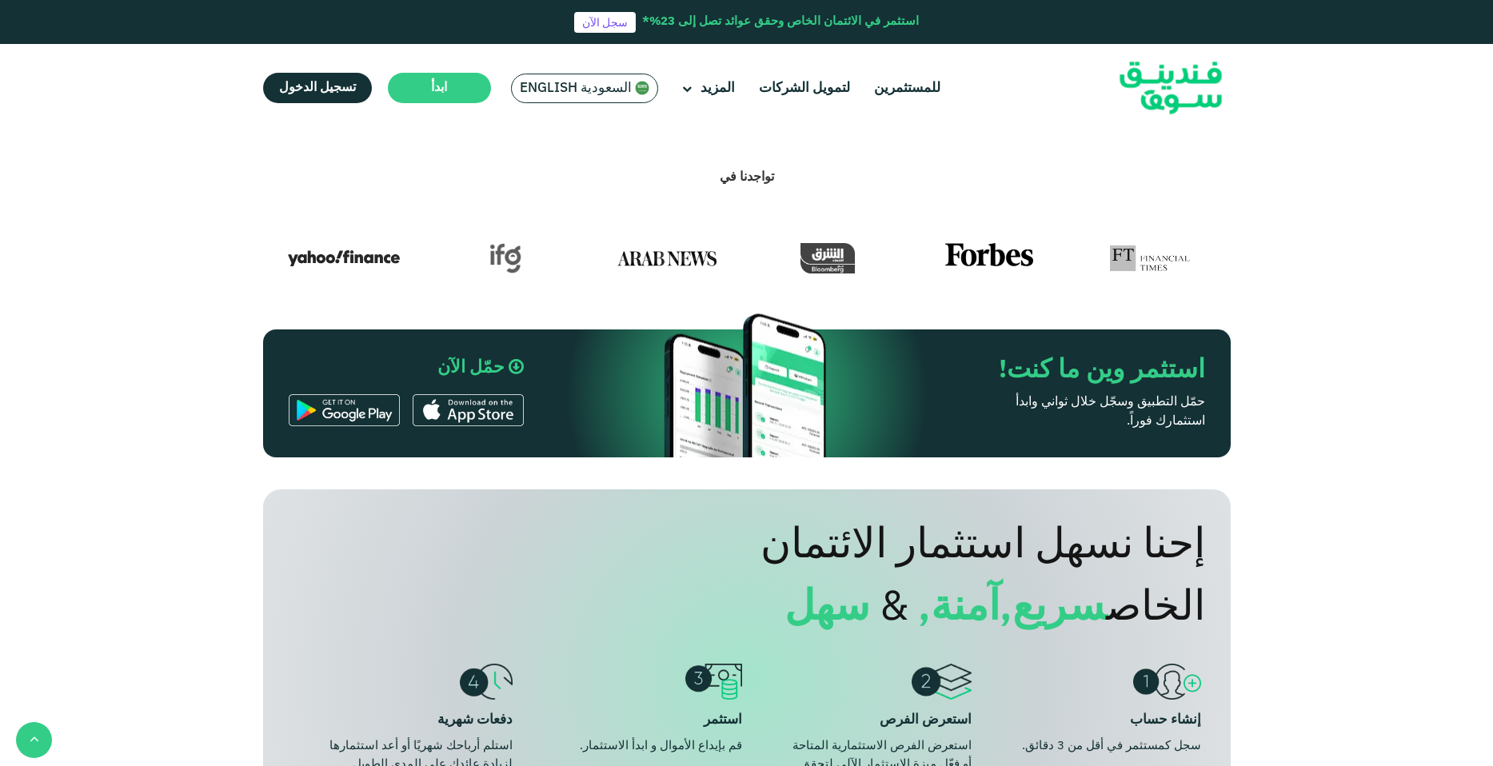
scroll to position [0, 0]
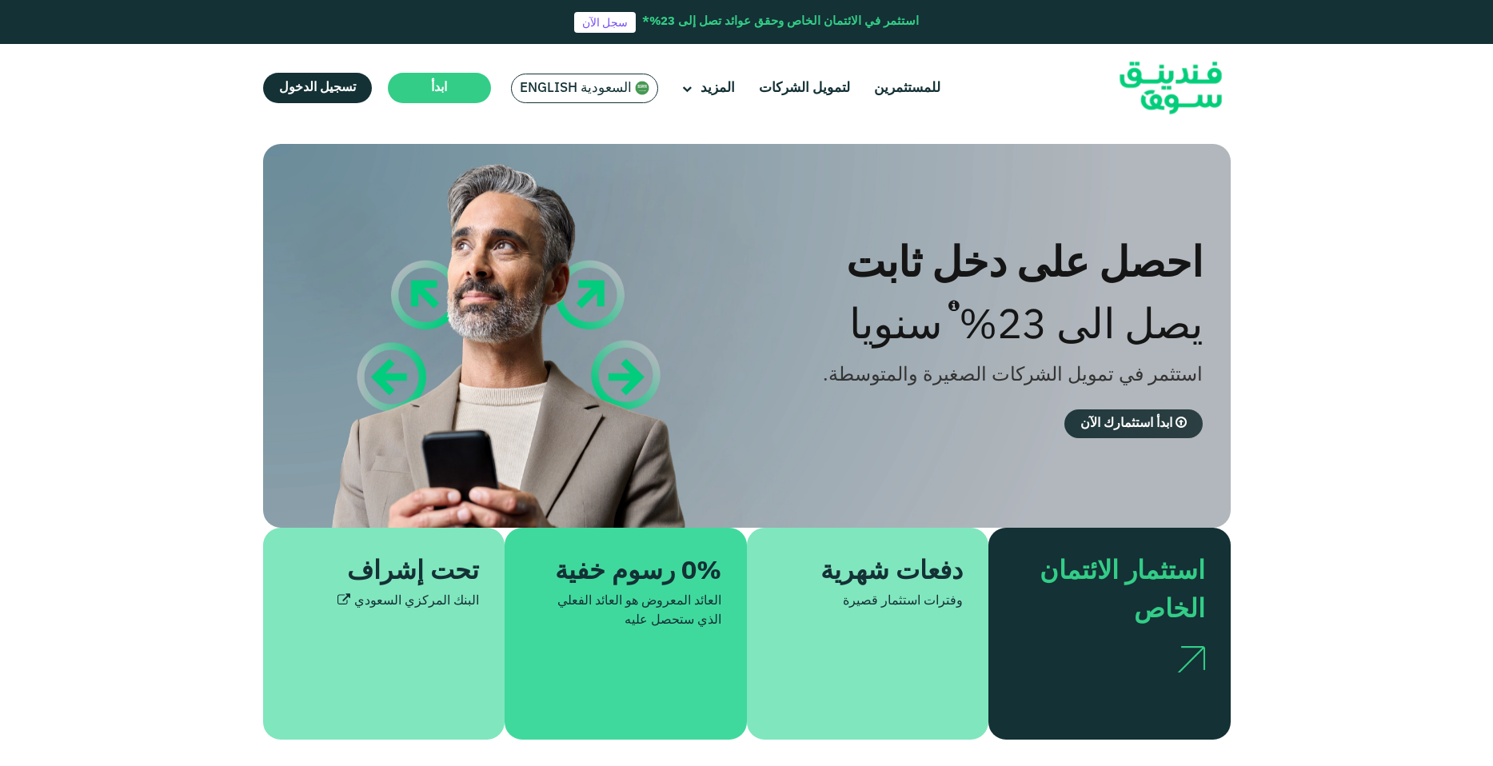
click at [1107, 429] on span "ابدأ استثمارك الآن" at bounding box center [1126, 423] width 92 height 12
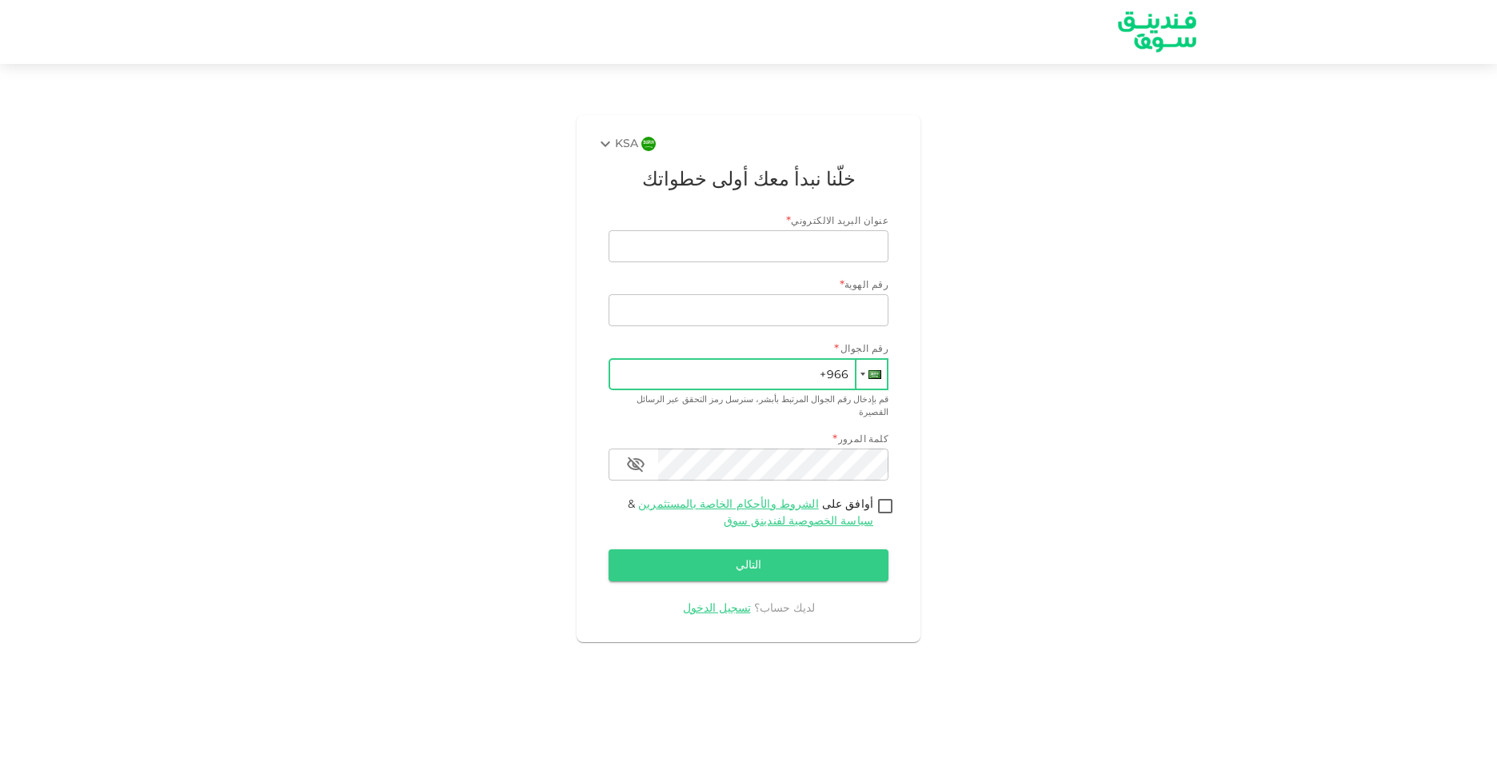
click at [872, 371] on div at bounding box center [874, 374] width 13 height 9
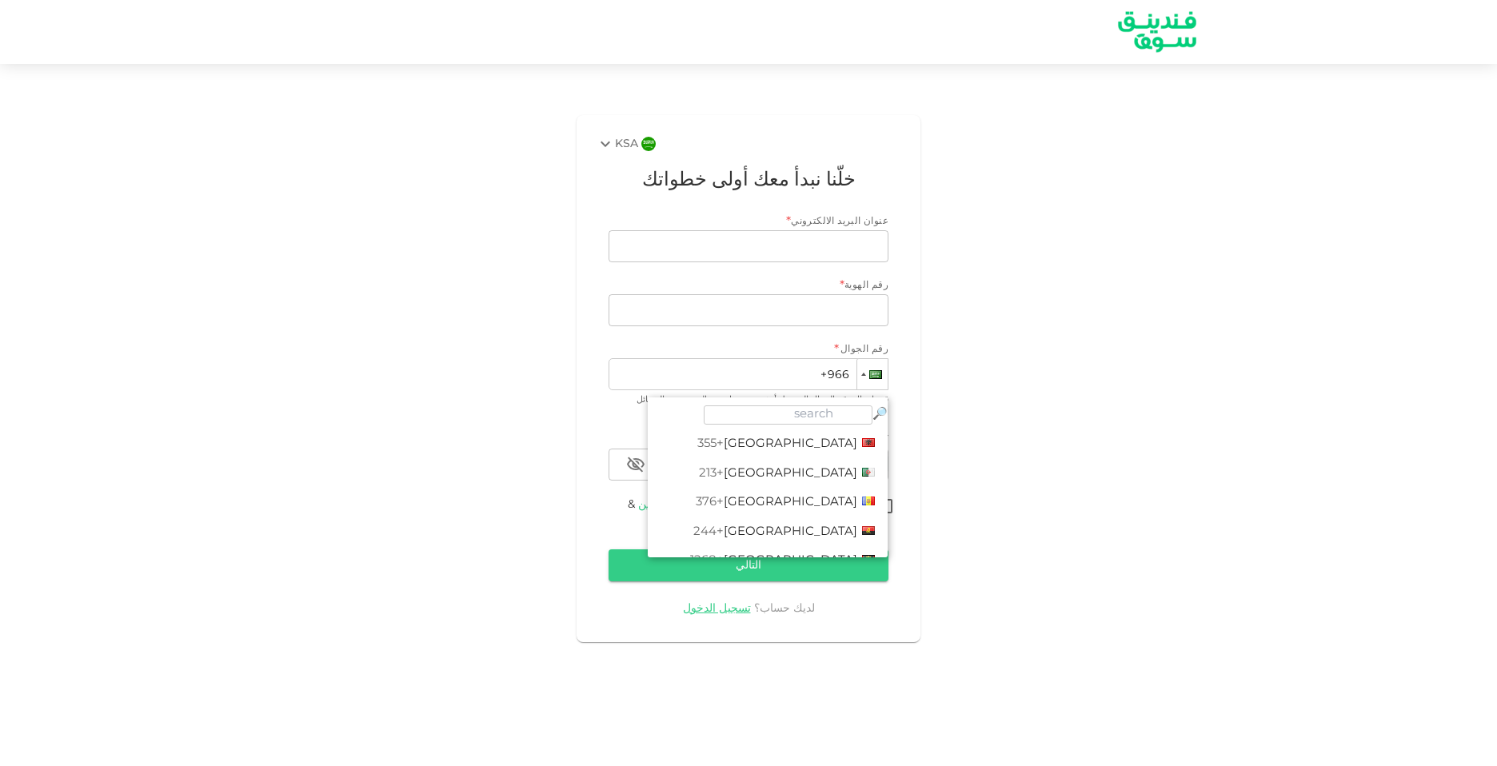
scroll to position [94, 0]
click at [1178, 242] on div "KSA خلّنا نبدأ معك أولى خطواتك عنوان البريد الالكتروني * عنوان البريد الالكترون…" at bounding box center [749, 379] width 912 height 540
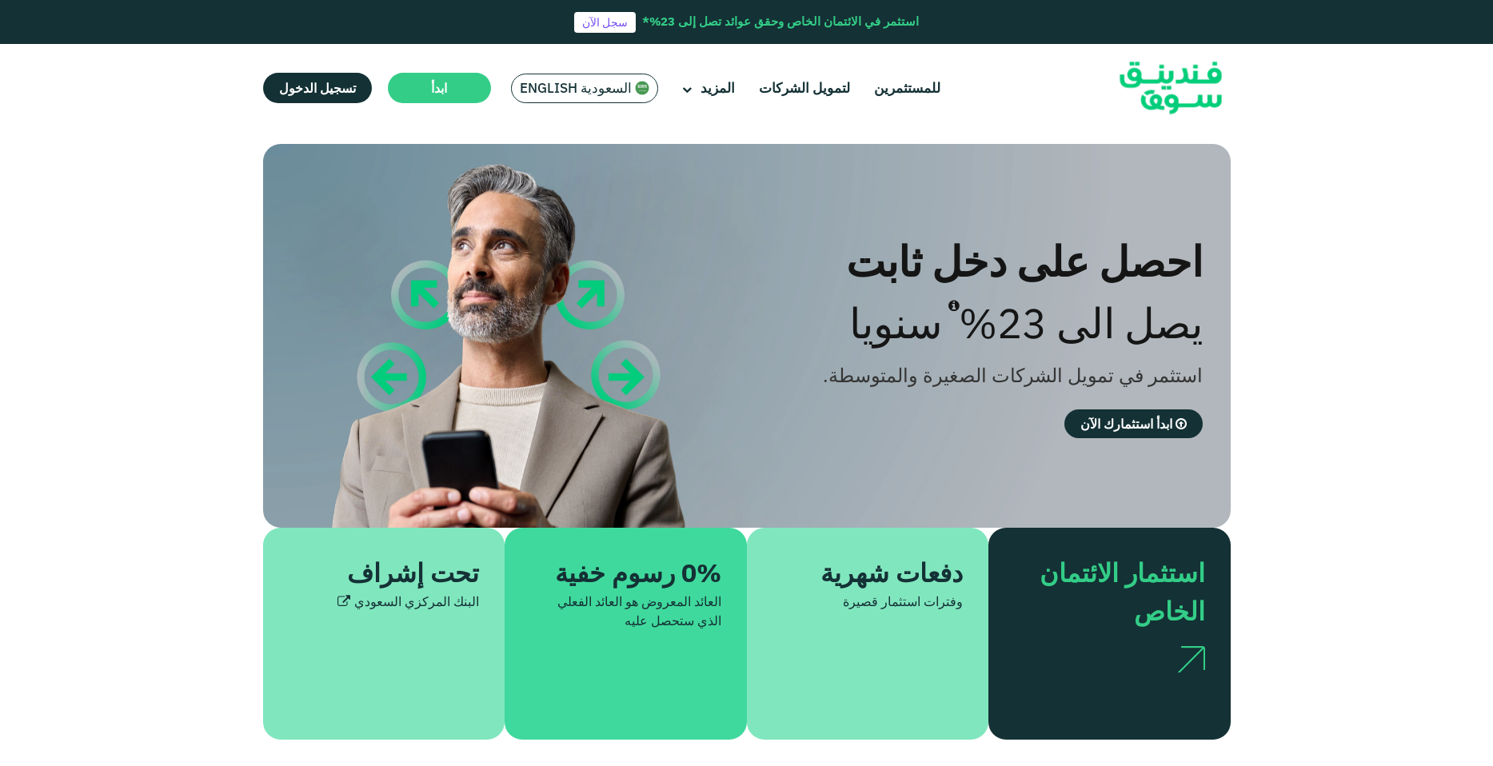
type tc-range-slider "4"
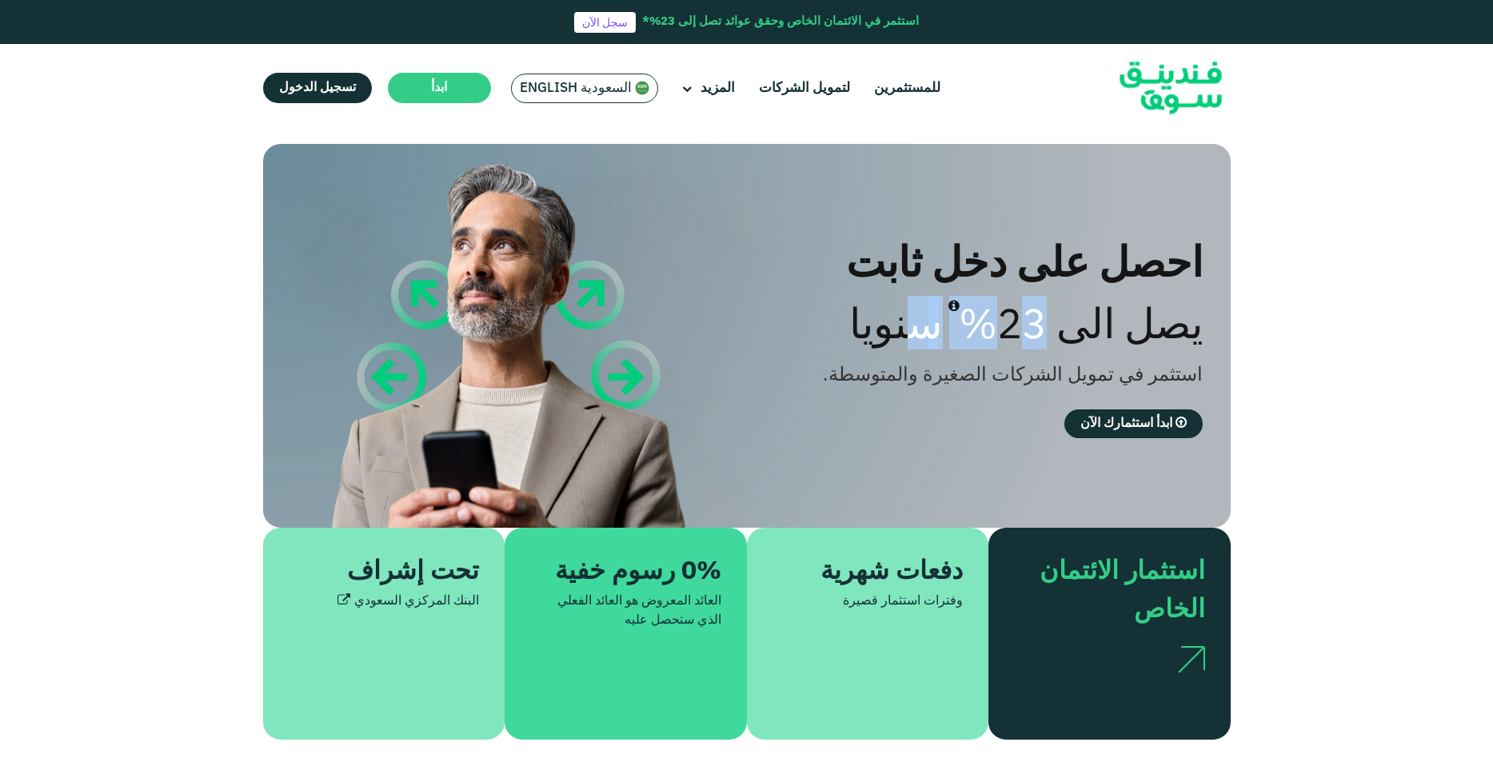
drag, startPoint x: 1031, startPoint y: 310, endPoint x: 930, endPoint y: 304, distance: 101.7
click at [930, 304] on div "يصل الى 23% سنويا" at bounding box center [961, 323] width 484 height 54
drag, startPoint x: 930, startPoint y: 304, endPoint x: 969, endPoint y: 342, distance: 54.8
click at [969, 342] on div "يصل الى 23% سنويا" at bounding box center [961, 323] width 484 height 54
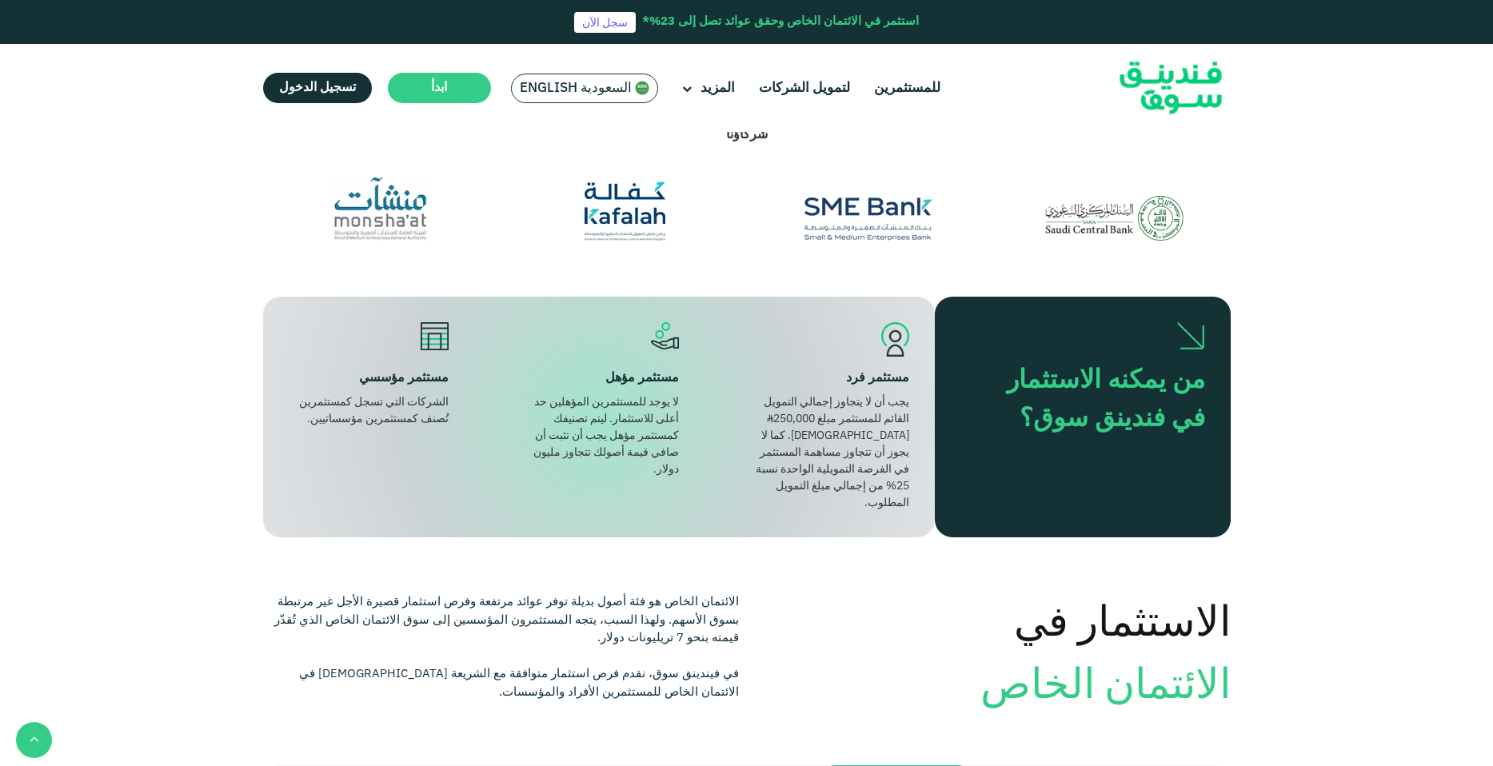
scroll to position [2183, 0]
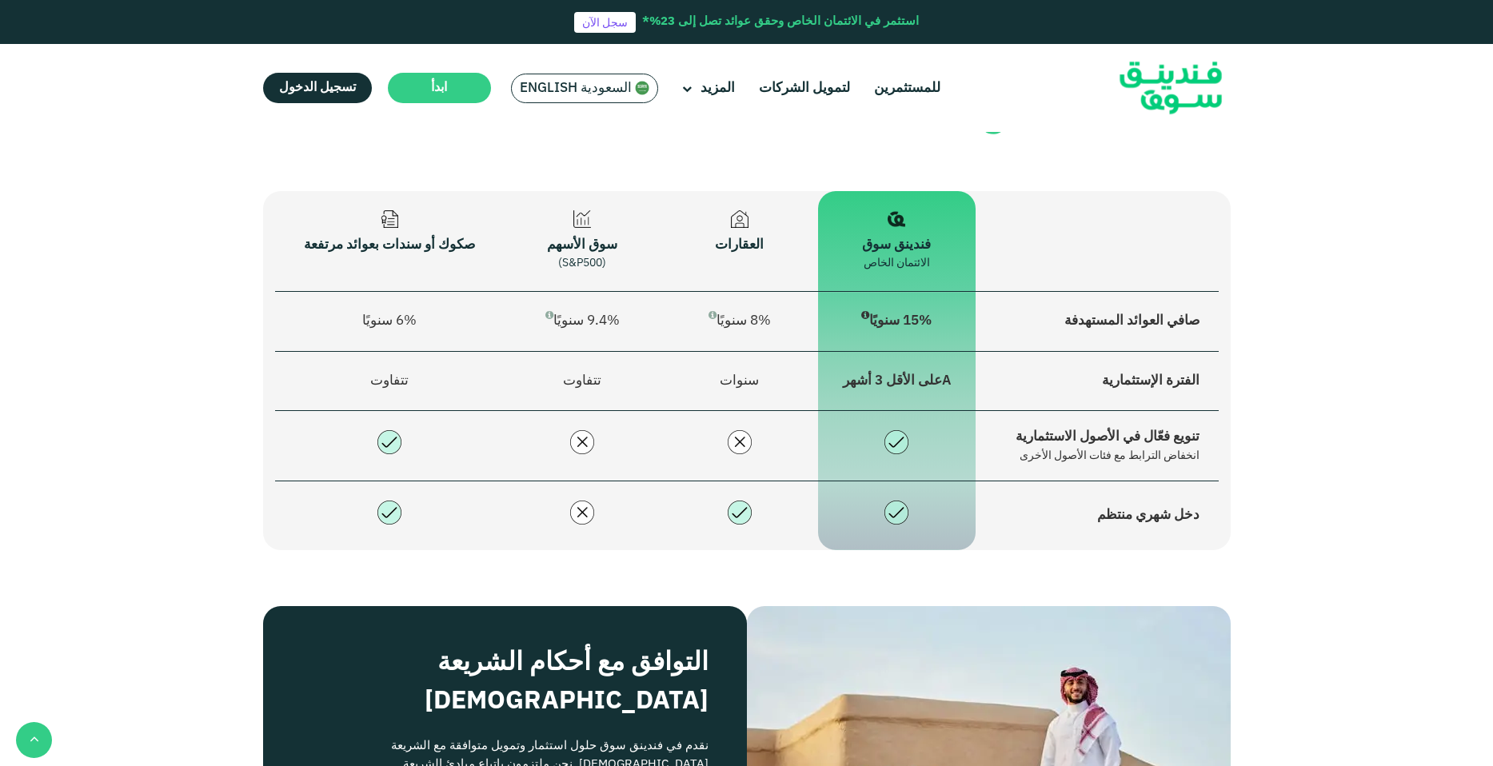
click at [879, 314] on span "15% سنويًا" at bounding box center [896, 321] width 70 height 14
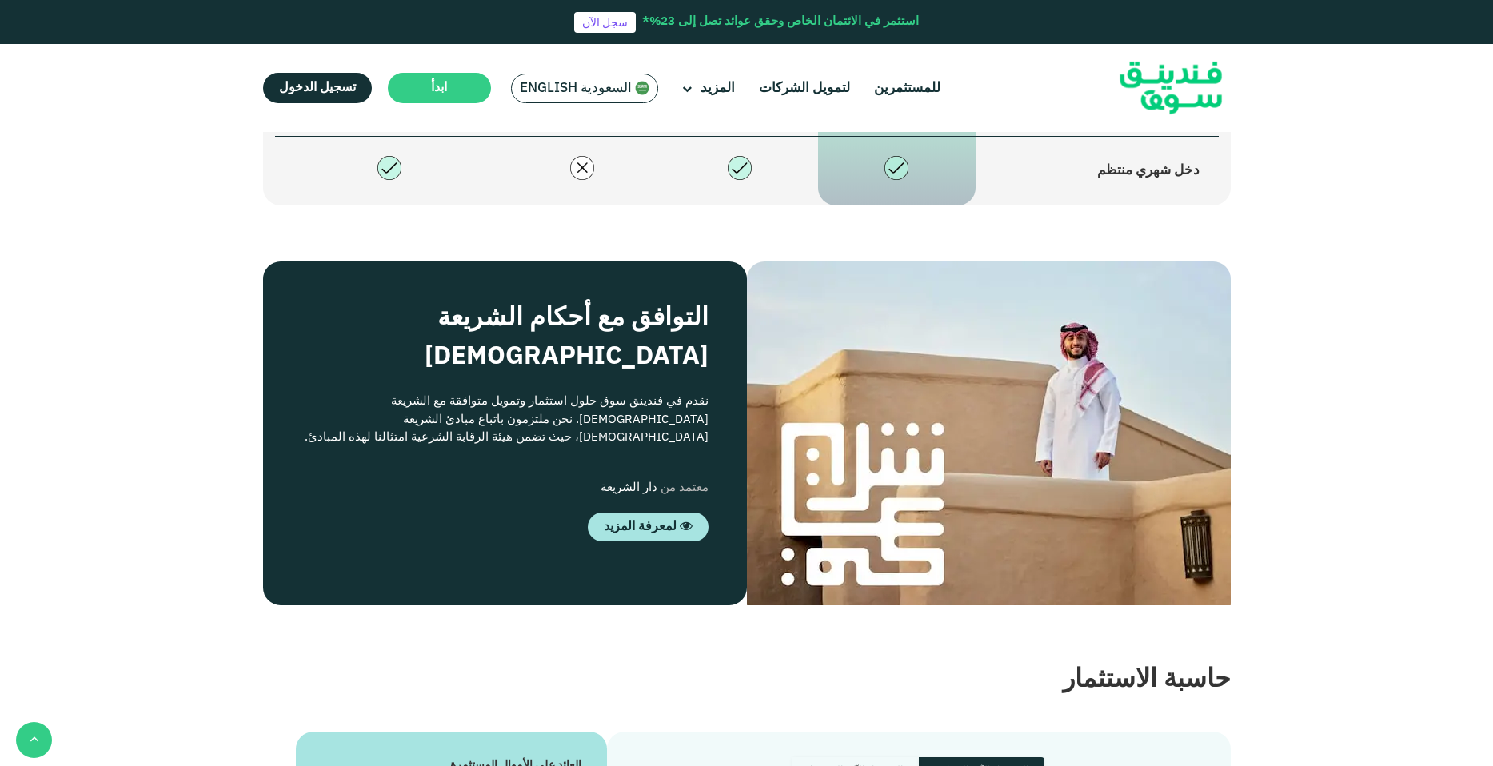
scroll to position [2758, 0]
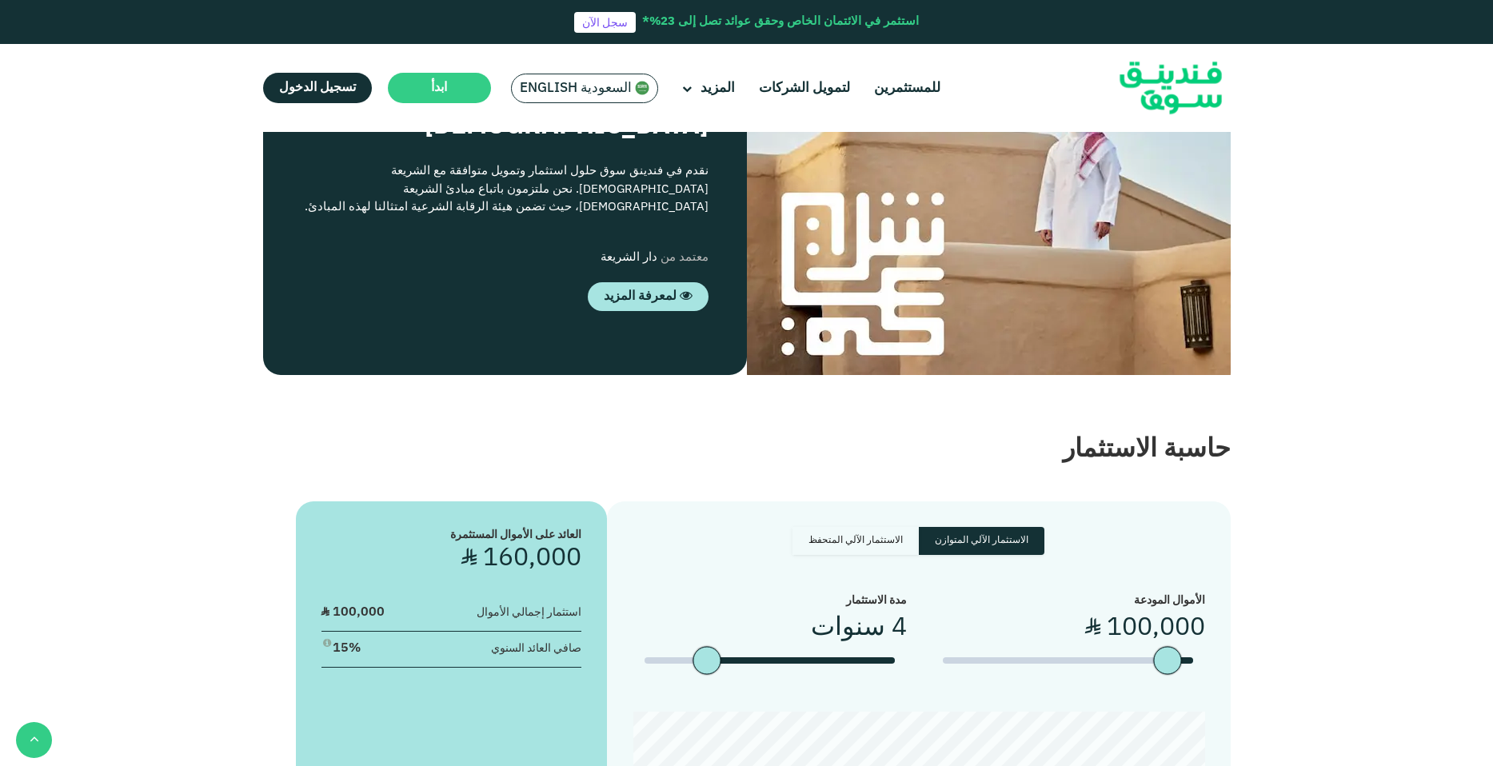
click at [890, 527] on label "الاستثمار الآلي المتحفظ" at bounding box center [855, 541] width 126 height 28
click at [1034, 527] on input "الاستثمار الآلي المتحفظ" at bounding box center [1039, 532] width 10 height 10
radio input "true"
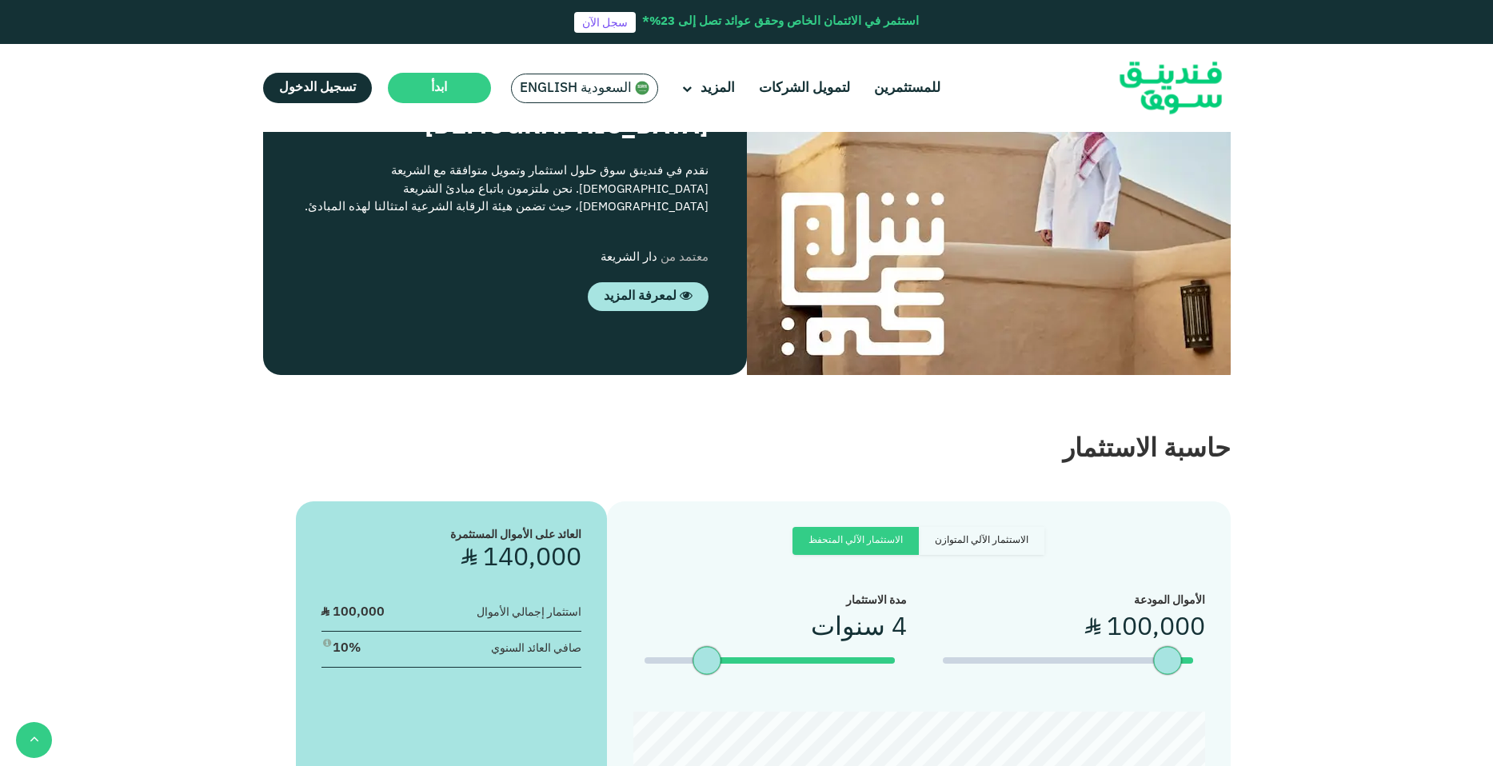
click at [943, 527] on label "الاستثمار الآلي المتوازن" at bounding box center [982, 541] width 126 height 28
click at [1034, 527] on input "الاستثمار الآلي المتوازن" at bounding box center [1039, 532] width 10 height 10
radio input "true"
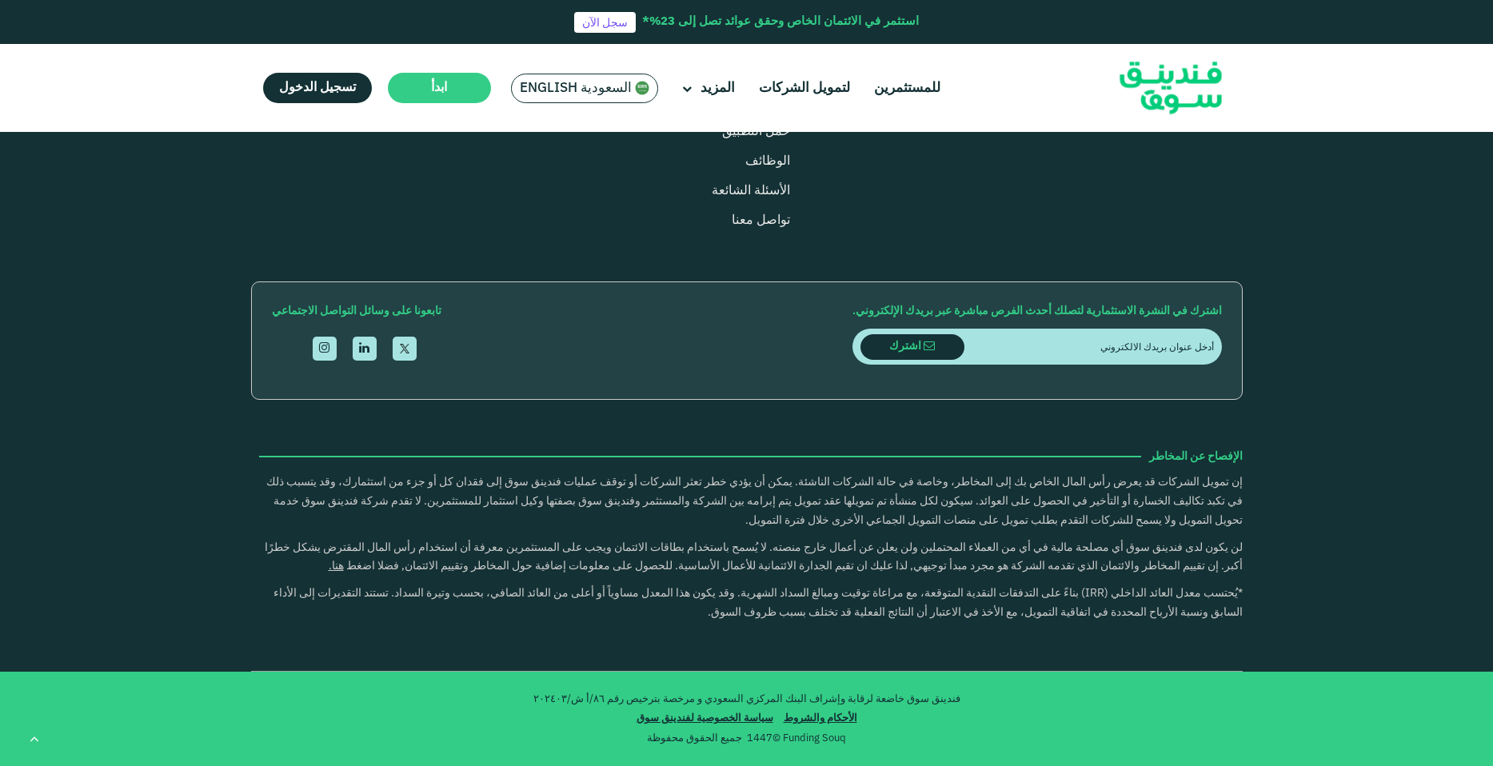
scroll to position [4711, 0]
drag, startPoint x: 1168, startPoint y: 440, endPoint x: 1195, endPoint y: 447, distance: 28.1
drag, startPoint x: 1195, startPoint y: 447, endPoint x: 1151, endPoint y: 449, distance: 44.0
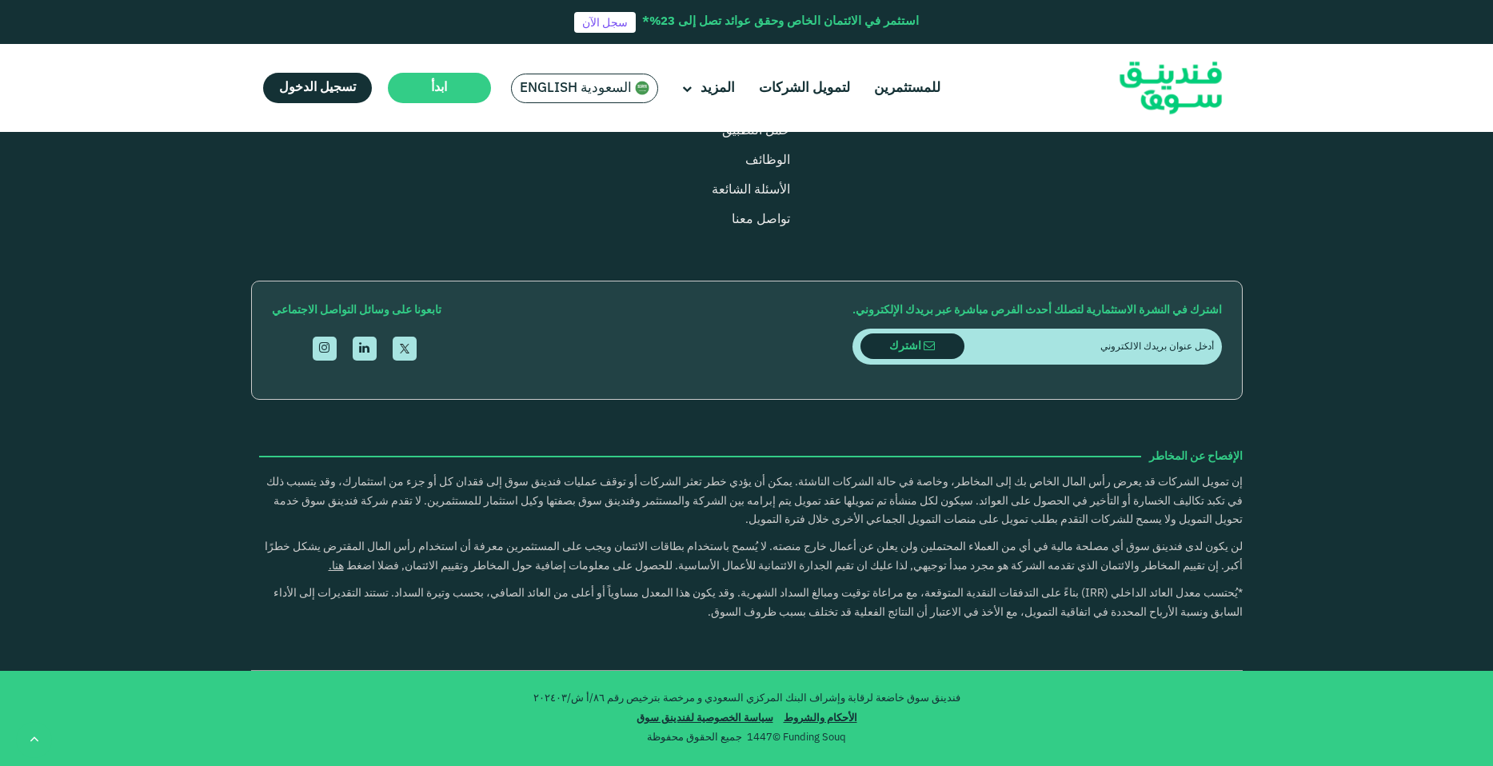
drag, startPoint x: 998, startPoint y: 438, endPoint x: 862, endPoint y: 415, distance: 137.9
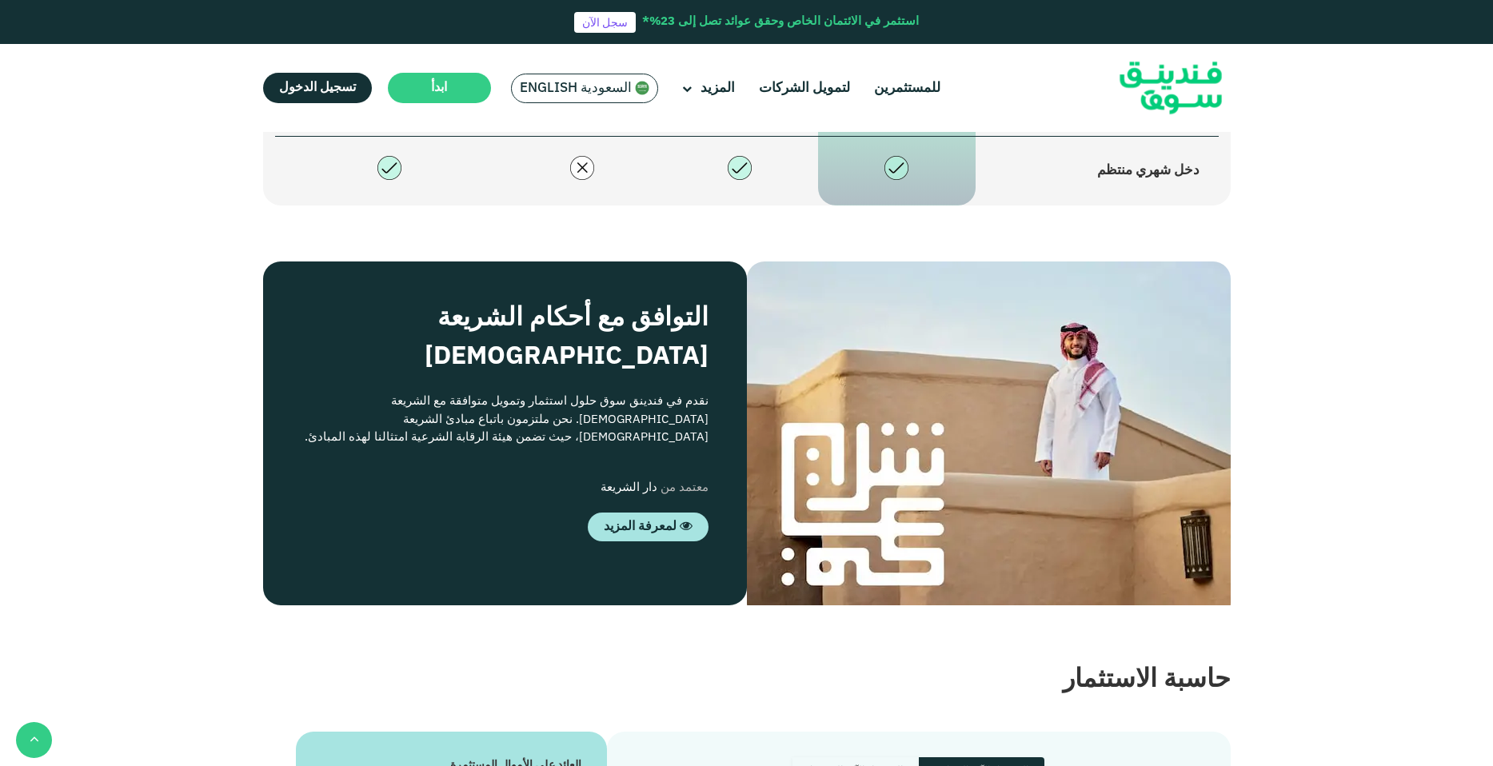
scroll to position [2987, 0]
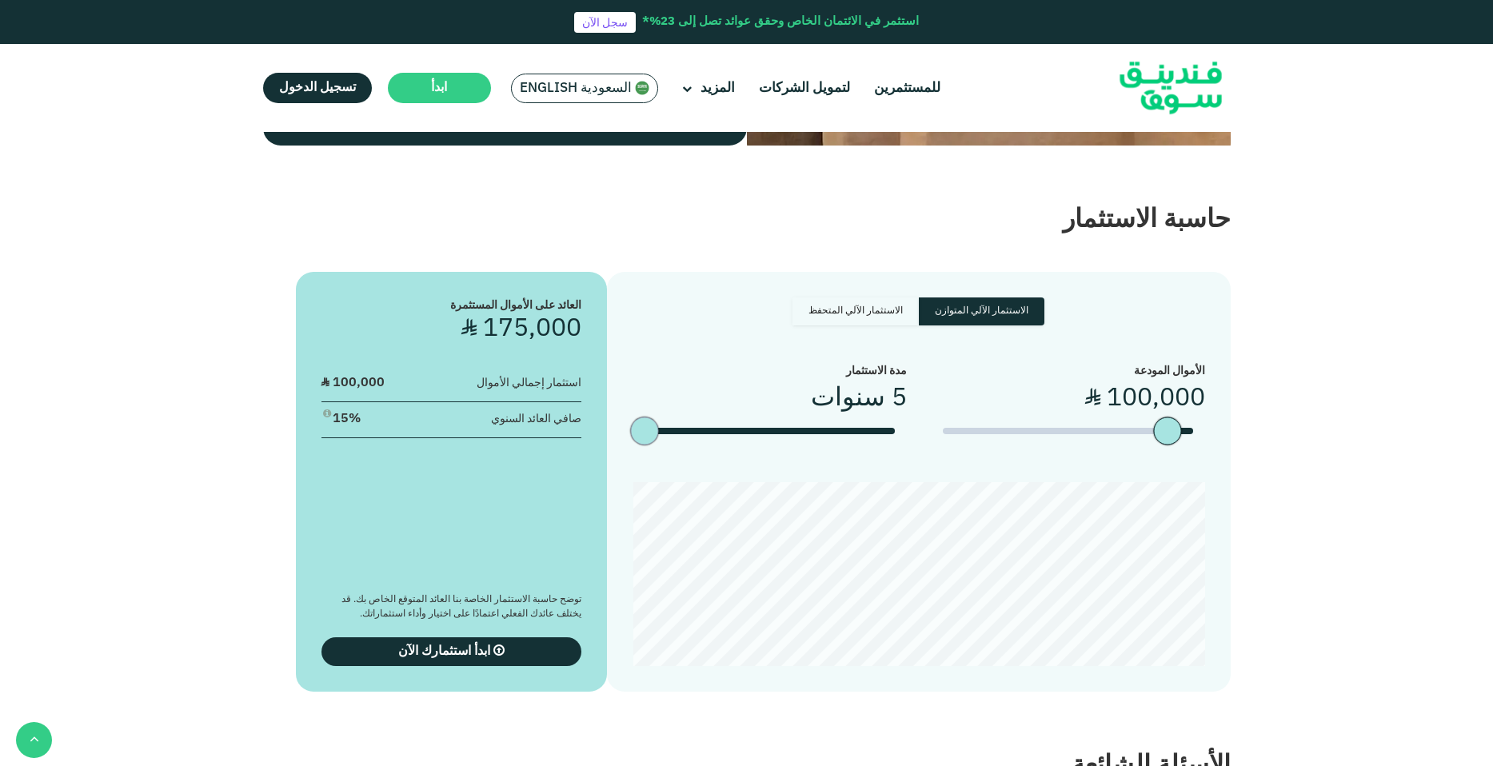
drag, startPoint x: 706, startPoint y: 413, endPoint x: 653, endPoint y: 420, distance: 53.3
click at [653, 420] on div "date slider" at bounding box center [645, 431] width 28 height 28
type tc-range-slider "1"
drag, startPoint x: 653, startPoint y: 408, endPoint x: 872, endPoint y: 421, distance: 218.7
click at [872, 421] on div "مدة الاستثمار سنة" at bounding box center [769, 410] width 274 height 95
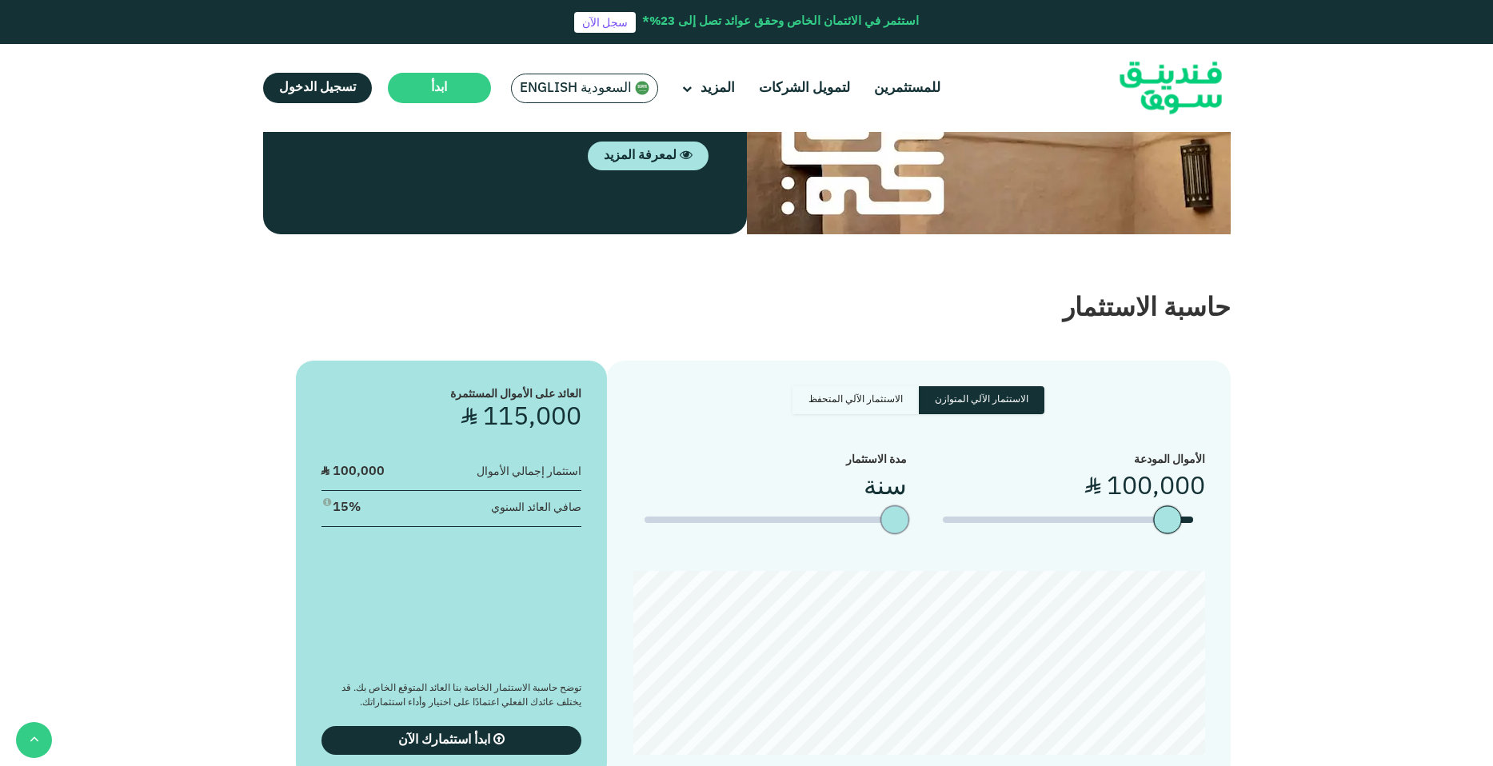
scroll to position [2984, 0]
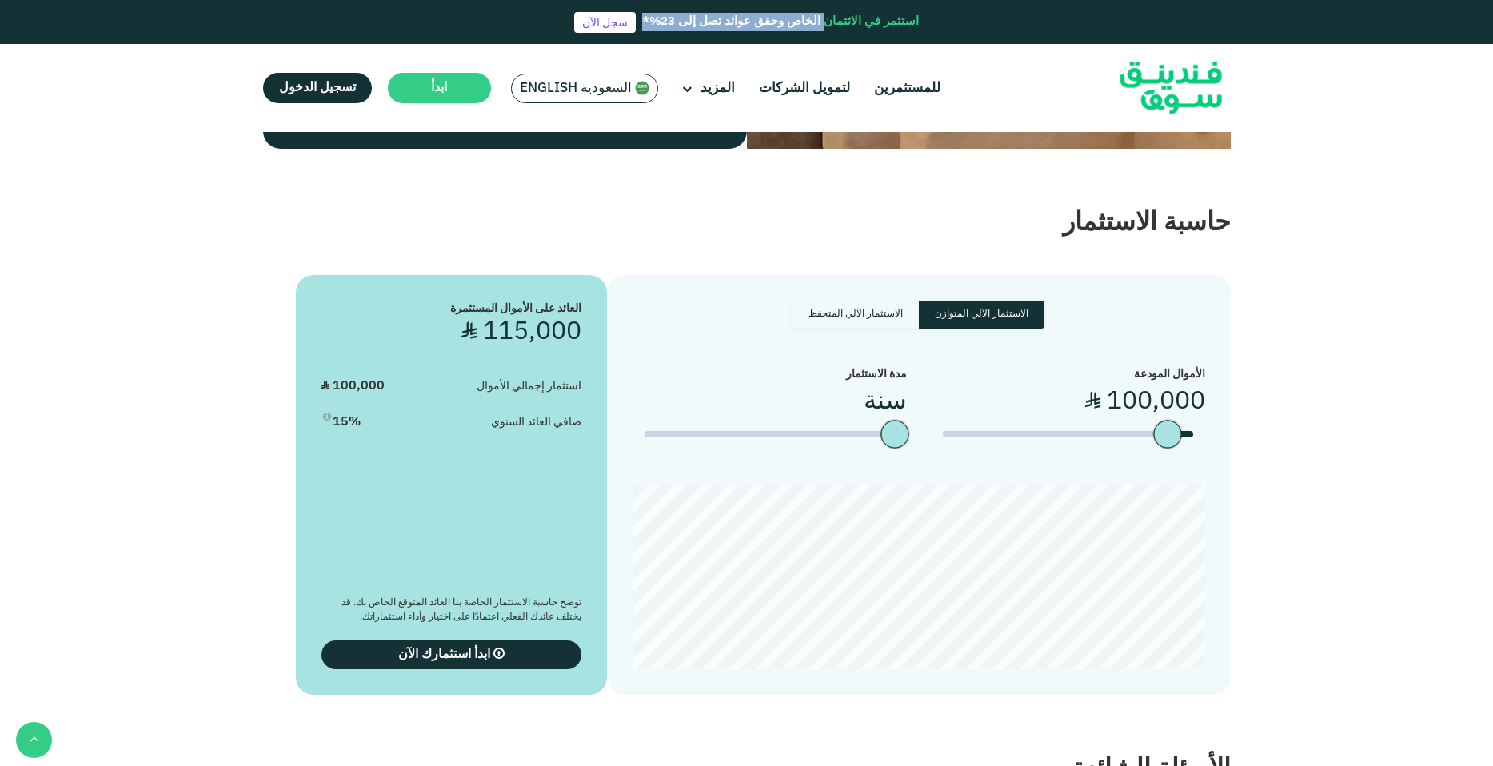
drag, startPoint x: 884, startPoint y: 17, endPoint x: 723, endPoint y: 18, distance: 160.7
click at [723, 18] on div "استثمر في الائتمان الخاص وحقق عوائد تصل إلى 23%*" at bounding box center [780, 22] width 277 height 18
click at [526, 170] on section "حاسبة الاستثمار الاستثمار الآلي المتوازن الاستثمار الآلي المتحفظ الأموال المودع…" at bounding box center [746, 450] width 1493 height 602
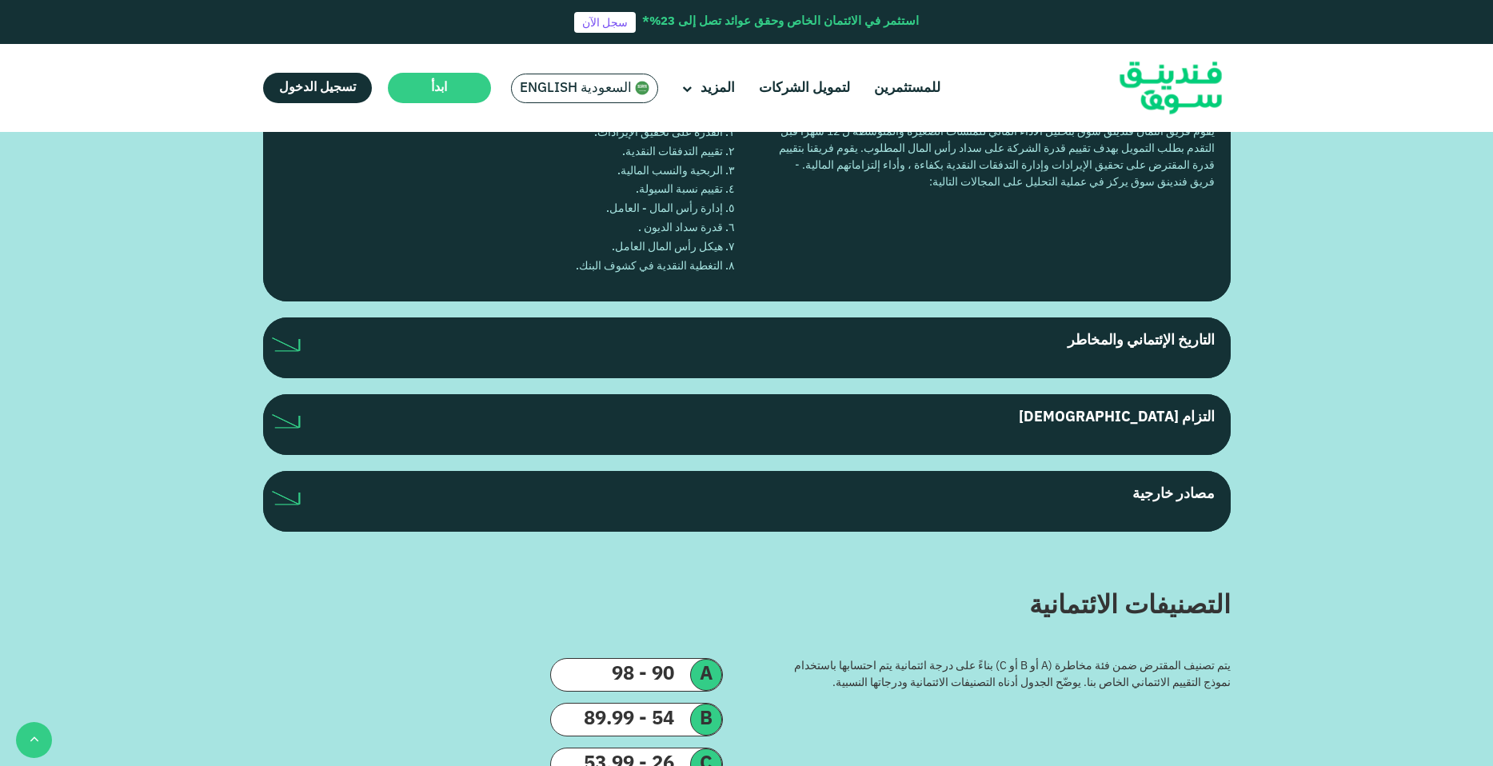
scroll to position [4018, 0]
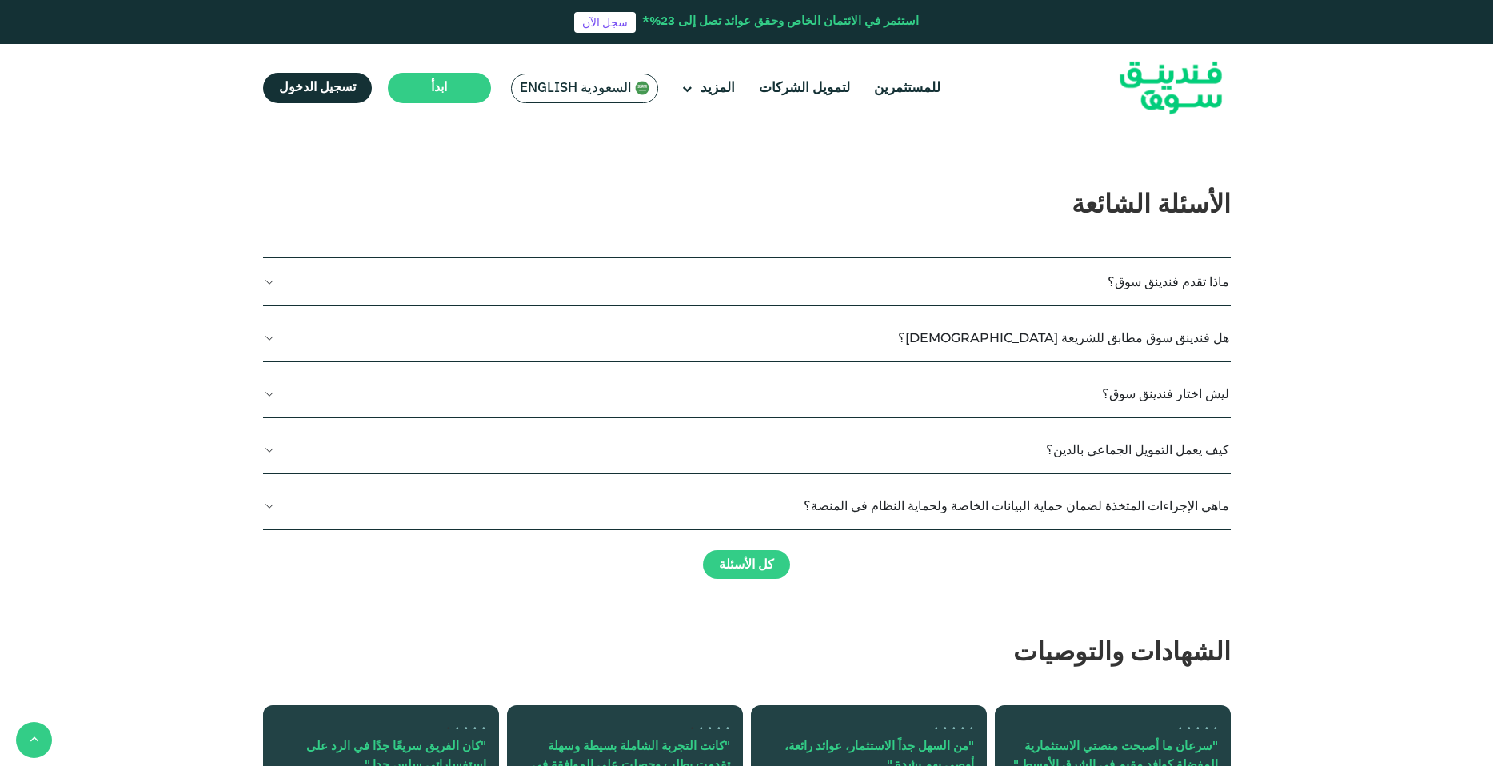
scroll to position [4251, 0]
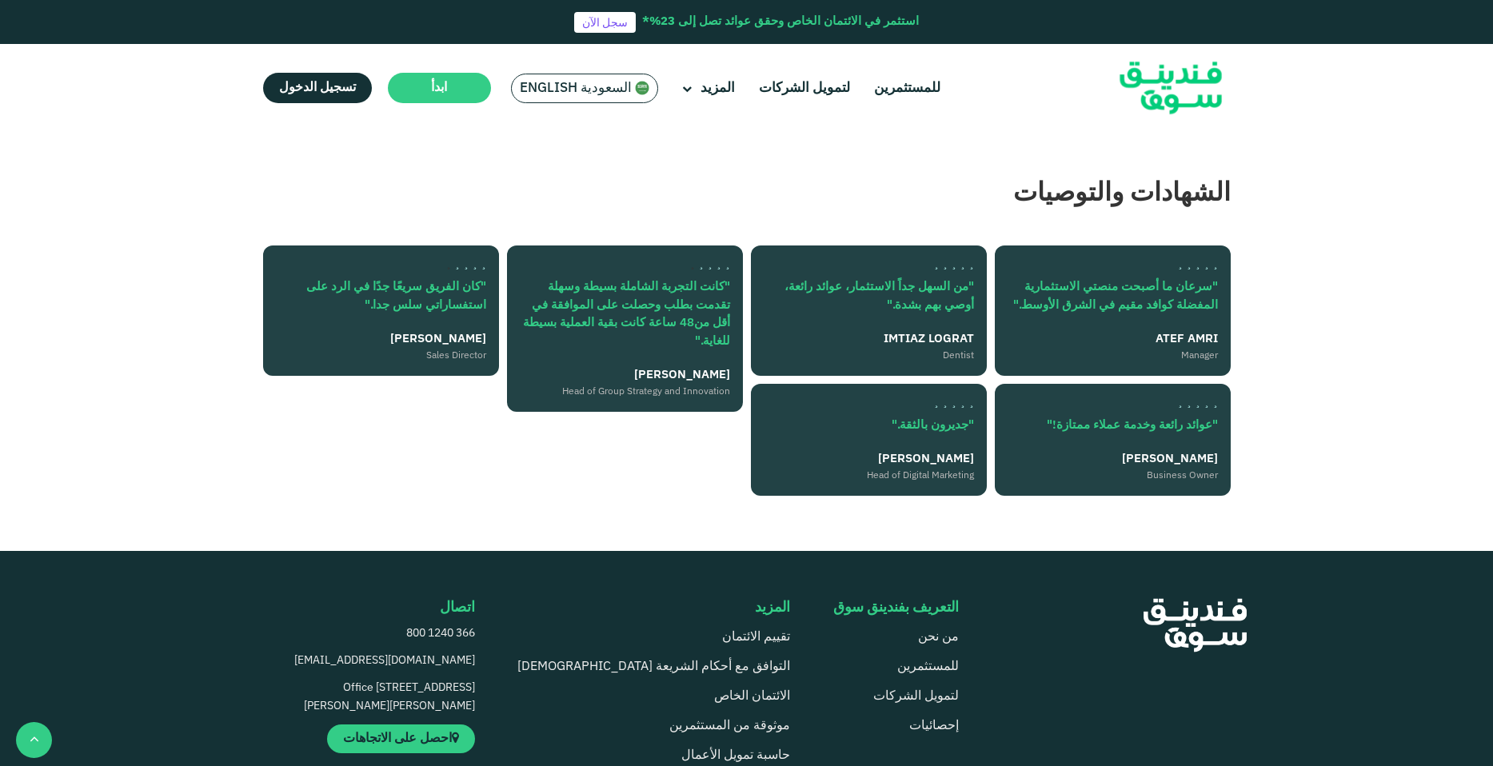
type tc-range-slider "4"
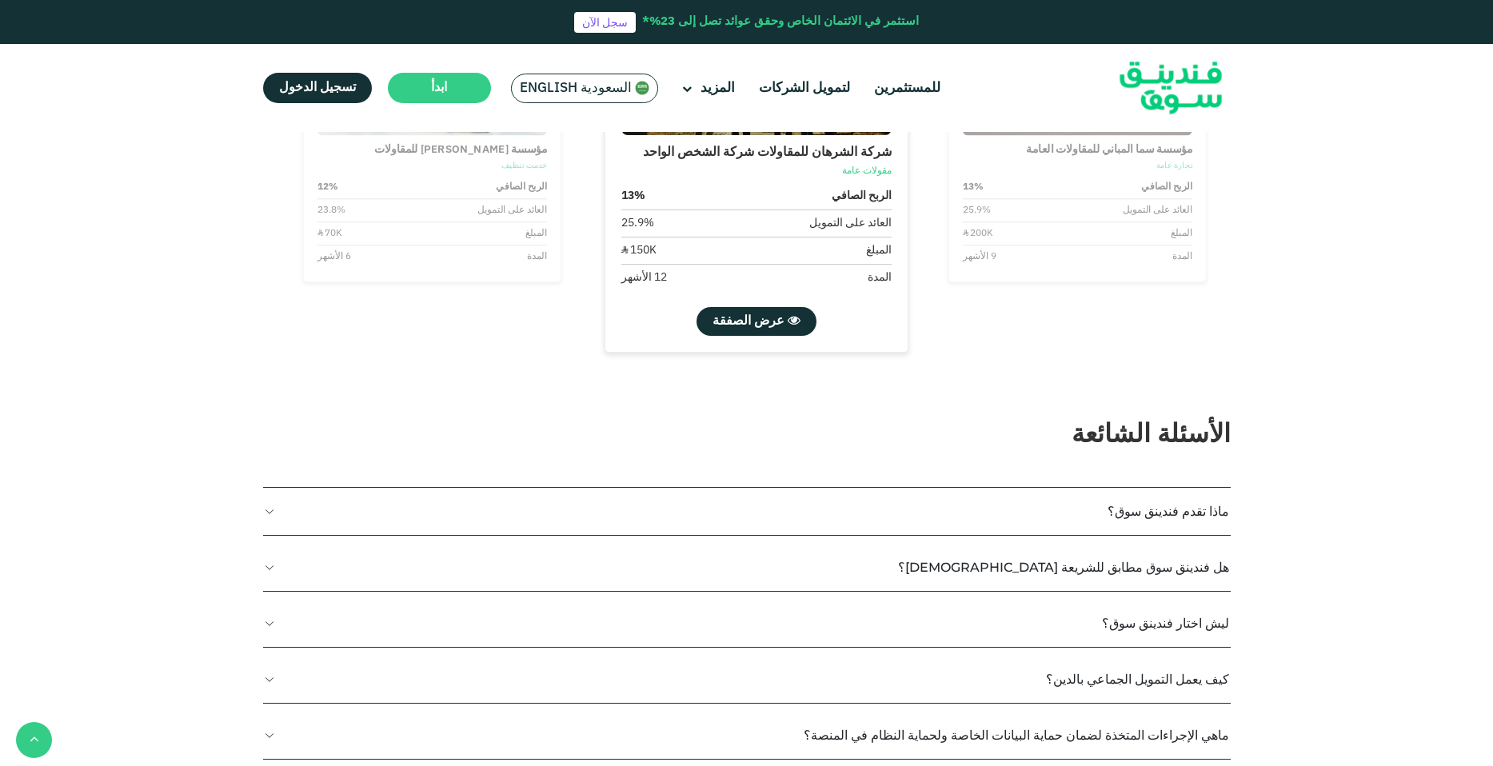
scroll to position [3676, 0]
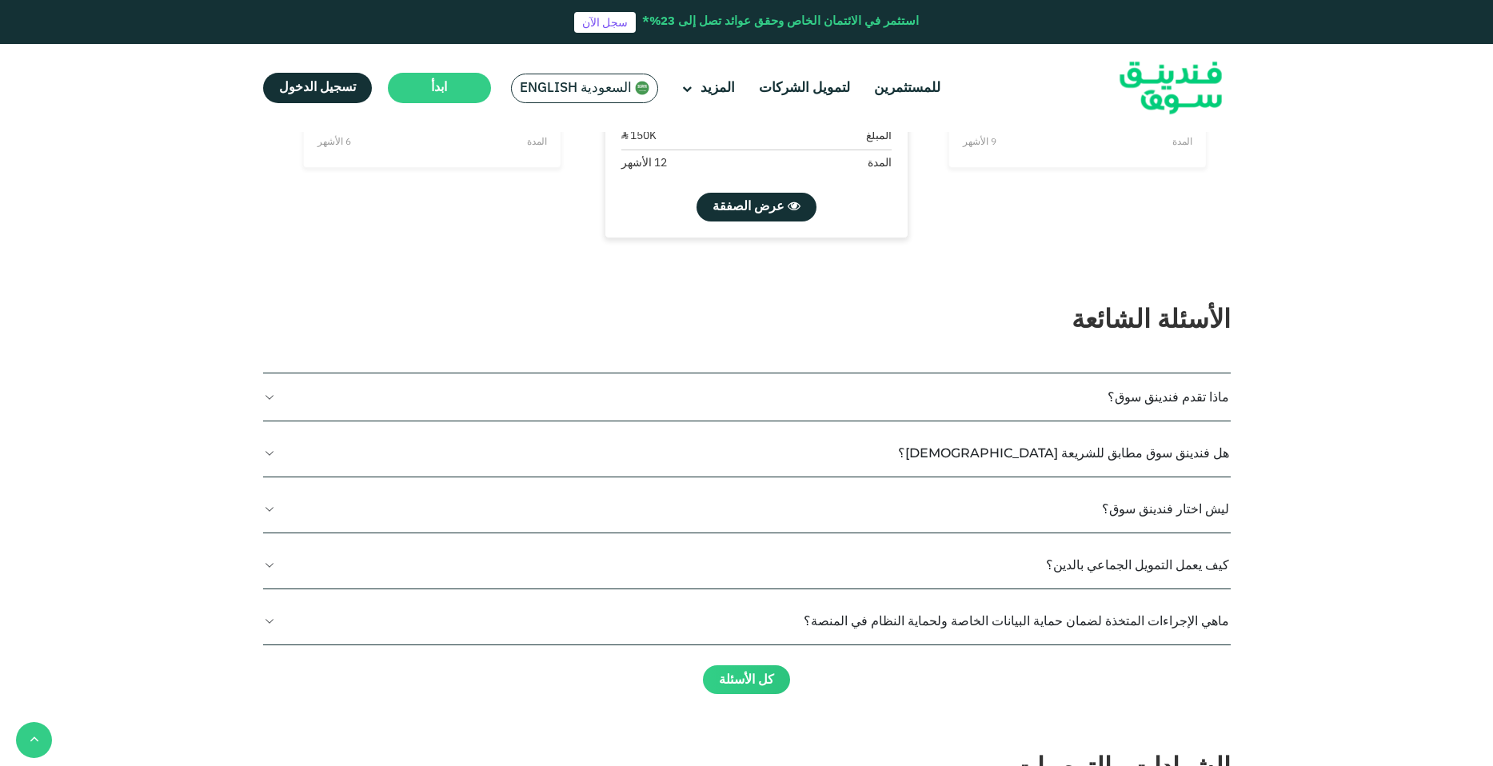
click at [756, 665] on link "كل الأسئلة" at bounding box center [746, 679] width 87 height 29
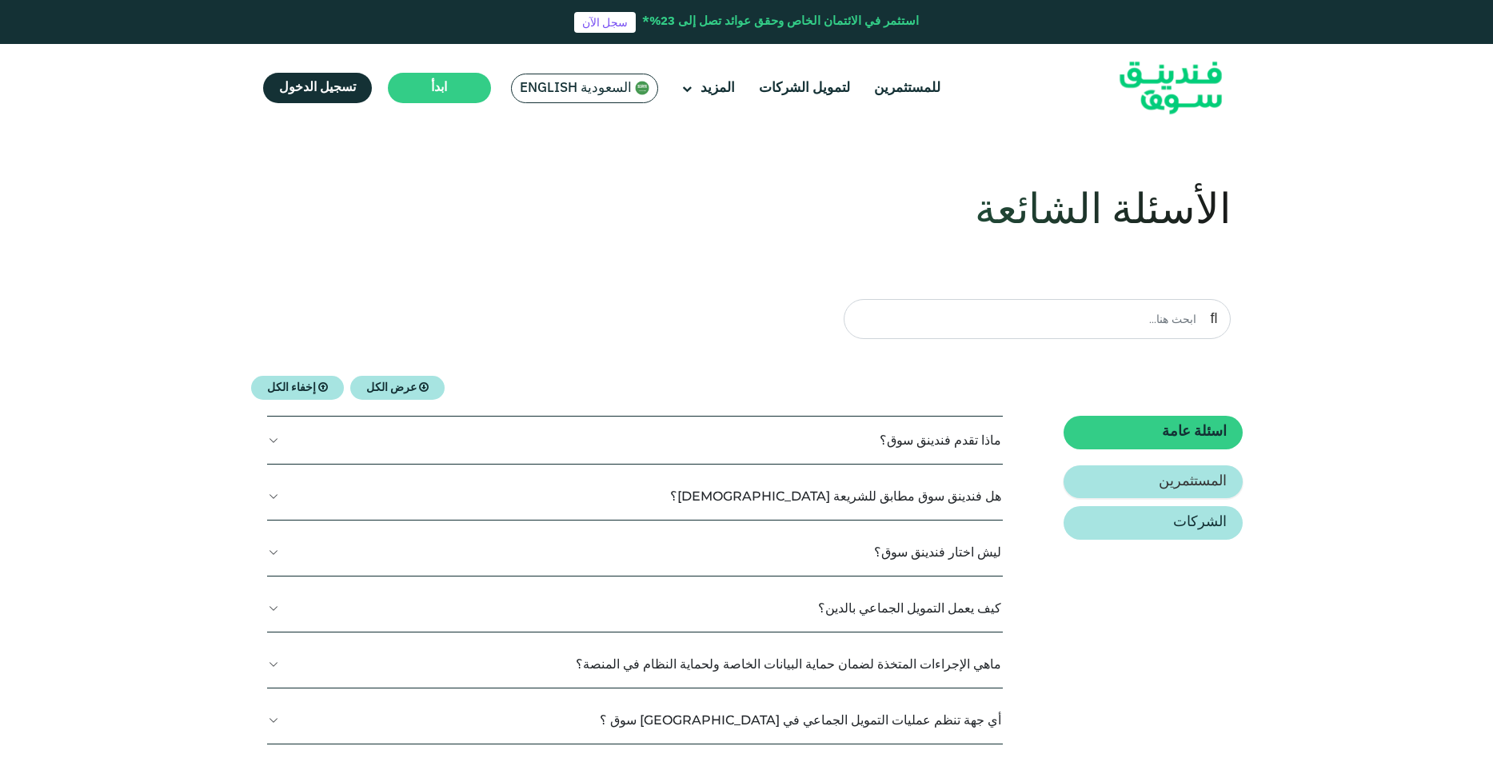
click at [1126, 487] on link "المستثمرين" at bounding box center [1152, 482] width 178 height 34
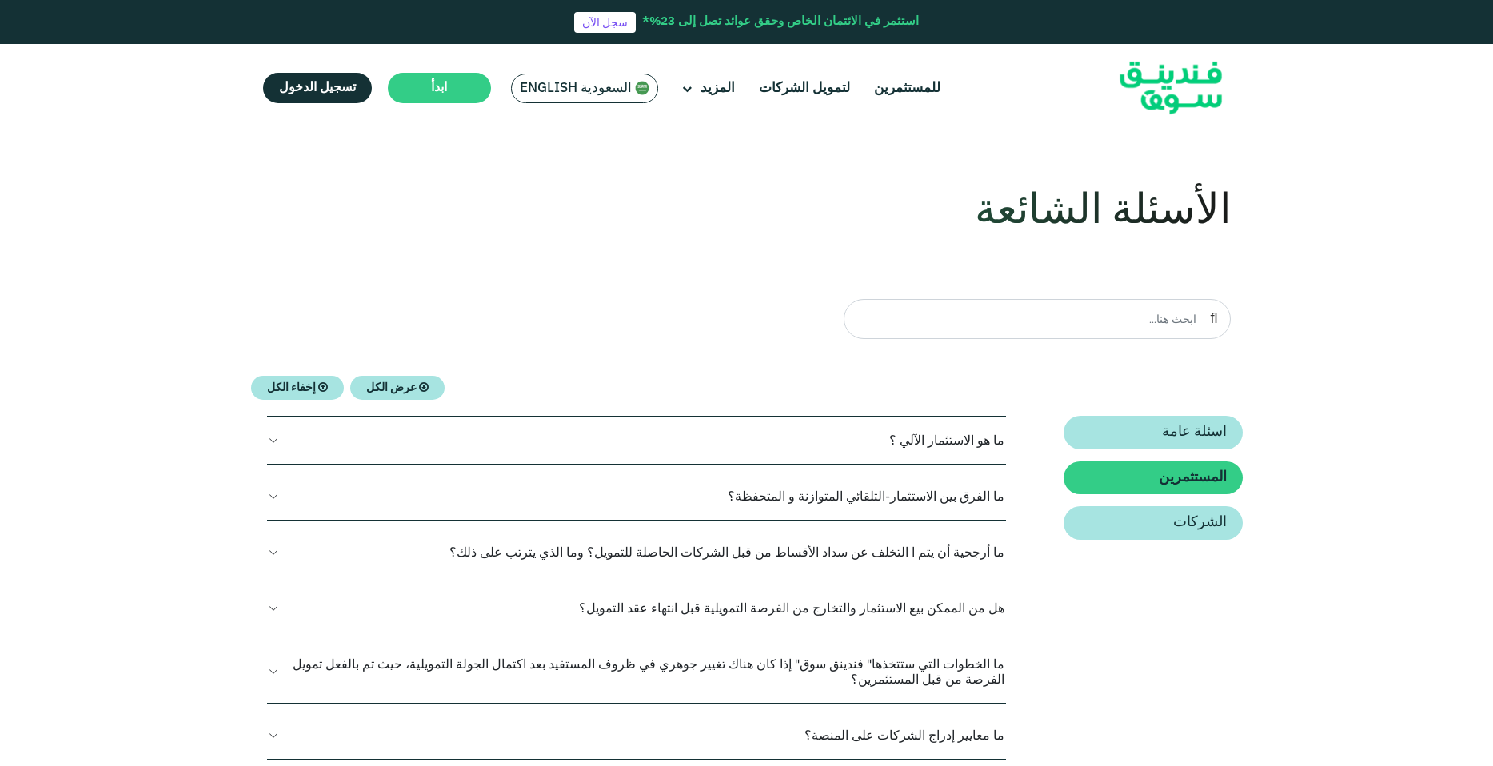
click at [908, 498] on button "ما الفرق بين الاستثمار-التلقائي المتوازنة و المتحفظة؟" at bounding box center [637, 496] width 740 height 47
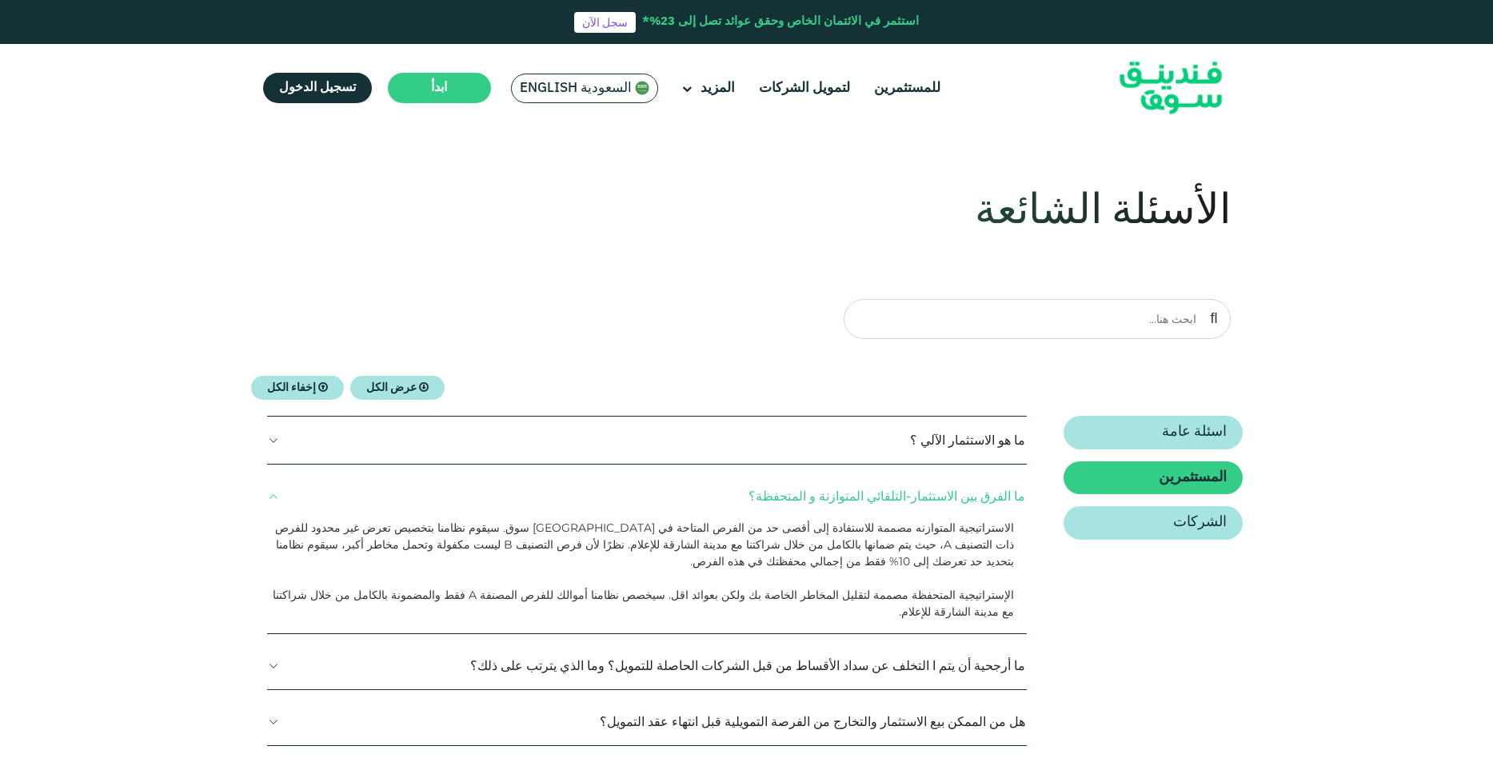
drag, startPoint x: 351, startPoint y: 519, endPoint x: 438, endPoint y: 524, distance: 87.3
click at [438, 524] on div "ما الفرق بين الاستثمار-التلقائي المتوازنة و المتحفظة؟ الاستراتيجية المتوازنه مص…" at bounding box center [647, 554] width 760 height 162
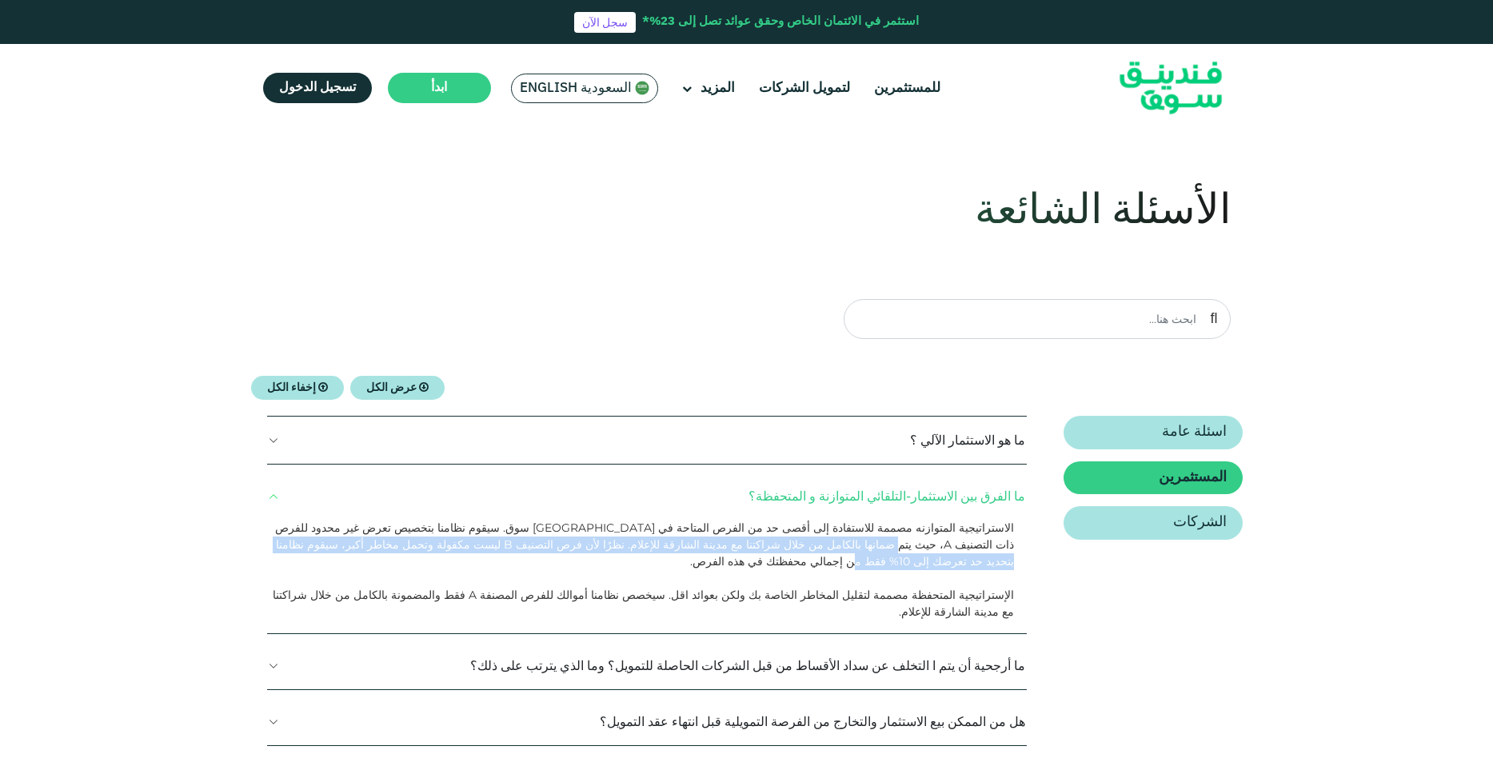
drag, startPoint x: 365, startPoint y: 533, endPoint x: 481, endPoint y: 546, distance: 117.4
click at [481, 546] on p "الاستراتيجية المتوازنه مصممة للاستفادة إلى أقصى حد من الفرص المتاحة في [GEOGRAP…" at bounding box center [642, 545] width 746 height 50
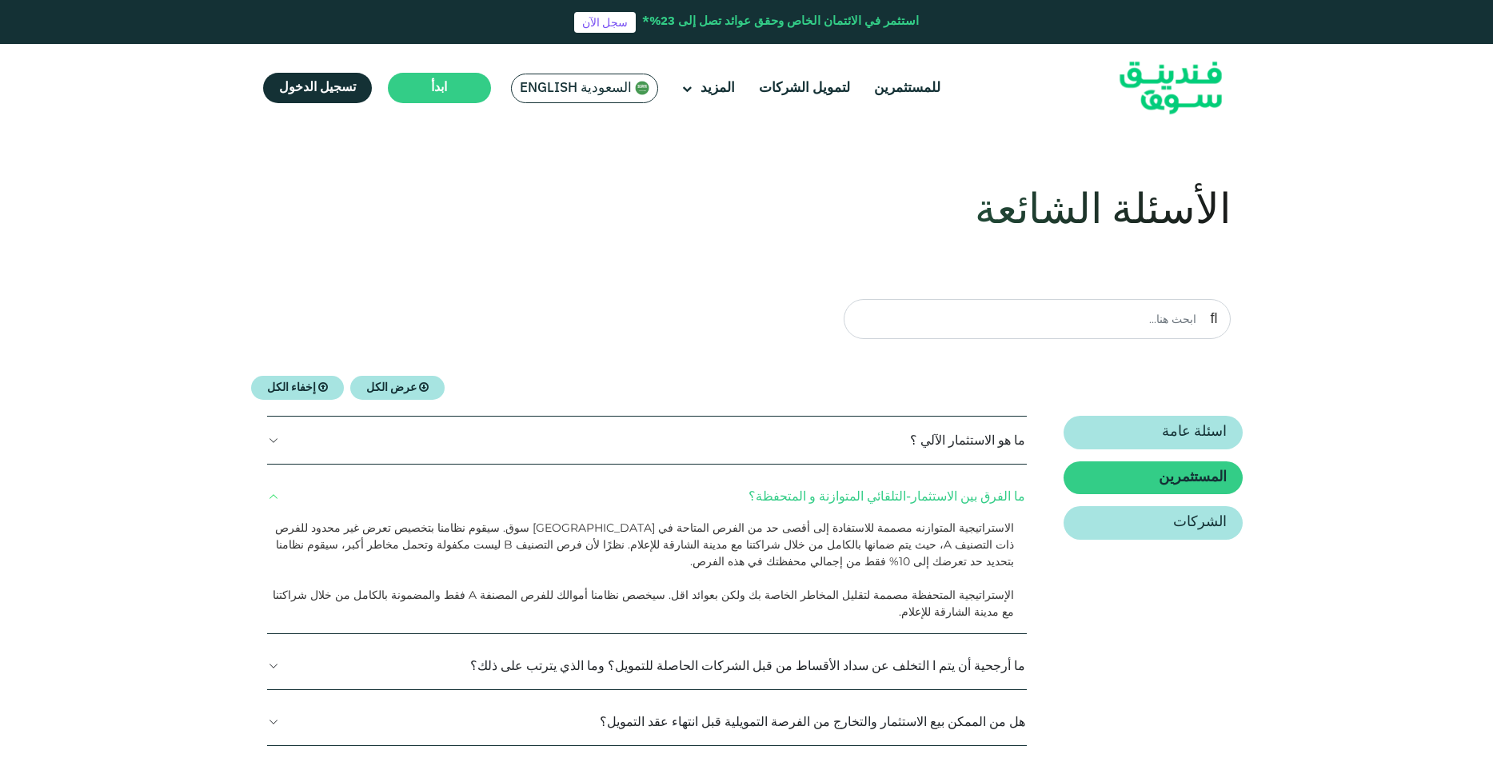
click at [915, 642] on button "ما أرجحية أن يتم ا التخلف عن سداد الأقساط من قبل الشركات الحاصلة للتمويل؟ وما ا…" at bounding box center [647, 665] width 760 height 47
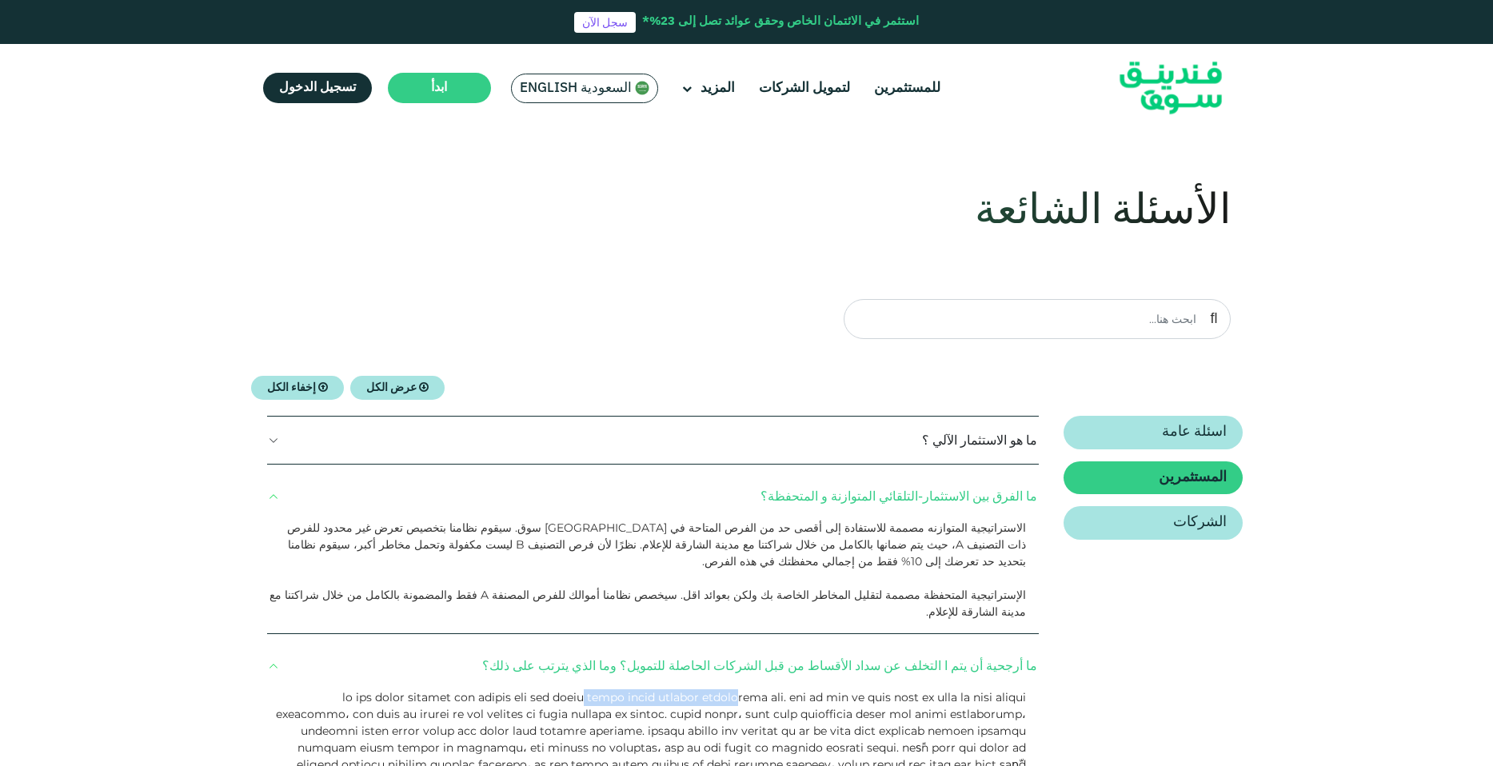
drag, startPoint x: 851, startPoint y: 666, endPoint x: 748, endPoint y: 659, distance: 102.6
click at [748, 690] on span at bounding box center [651, 739] width 750 height 98
drag, startPoint x: 748, startPoint y: 659, endPoint x: 712, endPoint y: 660, distance: 36.8
click at [712, 690] on span at bounding box center [651, 739] width 750 height 98
drag, startPoint x: 832, startPoint y: 684, endPoint x: 753, endPoint y: 680, distance: 78.4
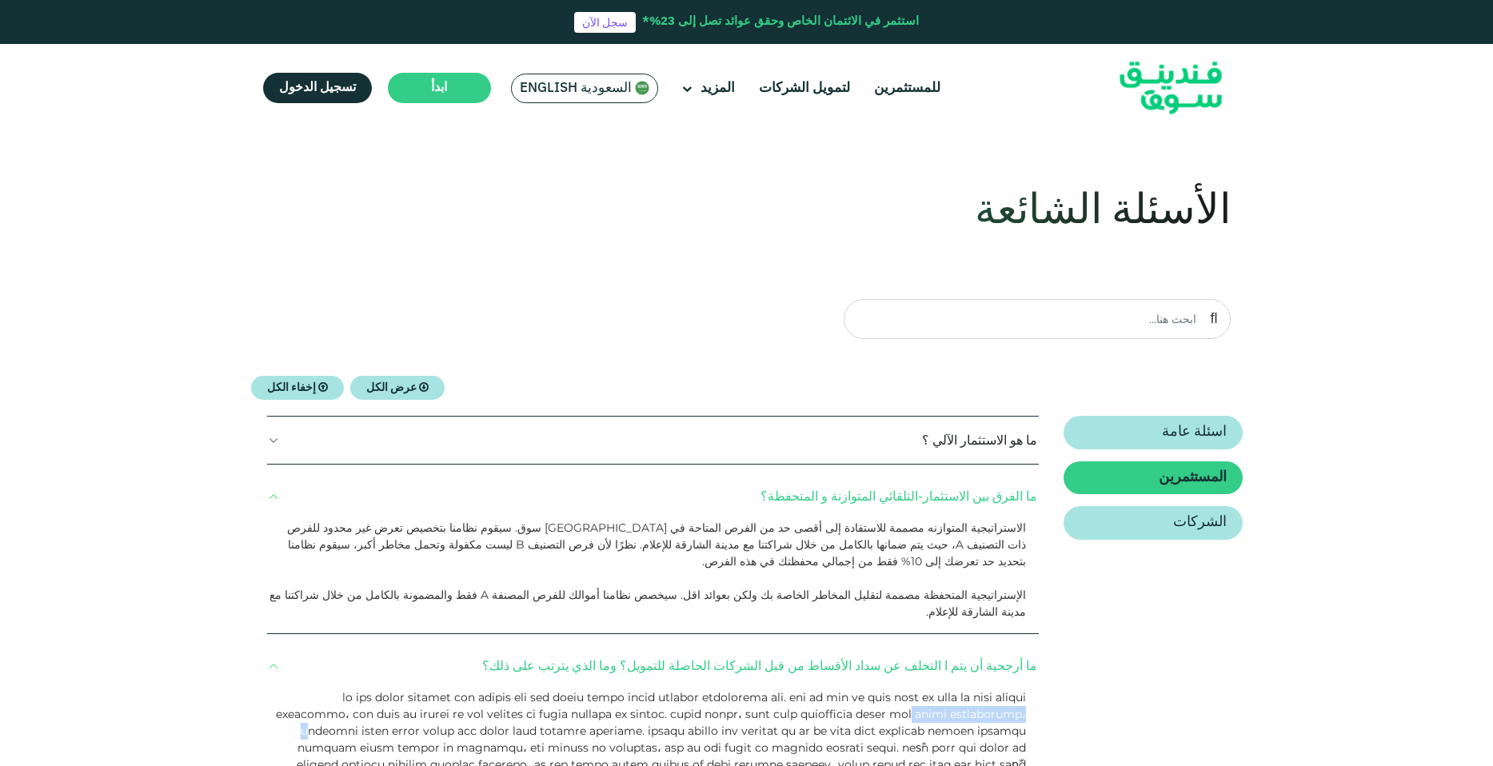
click at [753, 690] on span at bounding box center [651, 739] width 750 height 98
drag, startPoint x: 753, startPoint y: 680, endPoint x: 732, endPoint y: 688, distance: 22.8
click at [732, 690] on span at bounding box center [651, 739] width 750 height 98
drag, startPoint x: 480, startPoint y: 682, endPoint x: 431, endPoint y: 682, distance: 48.8
click at [431, 690] on span at bounding box center [651, 739] width 750 height 98
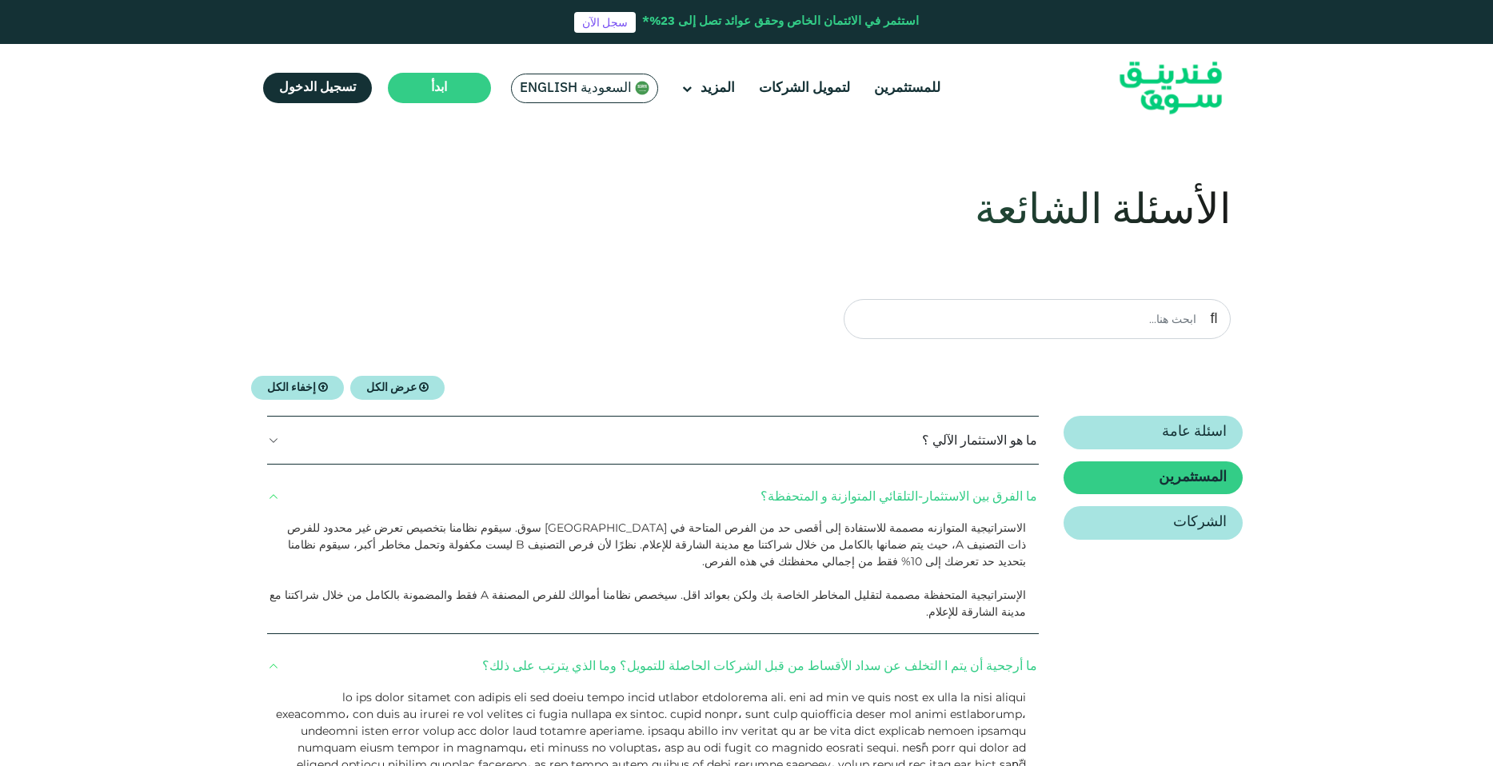
drag, startPoint x: 431, startPoint y: 682, endPoint x: 394, endPoint y: 688, distance: 37.3
click at [394, 689] on p at bounding box center [647, 739] width 757 height 101
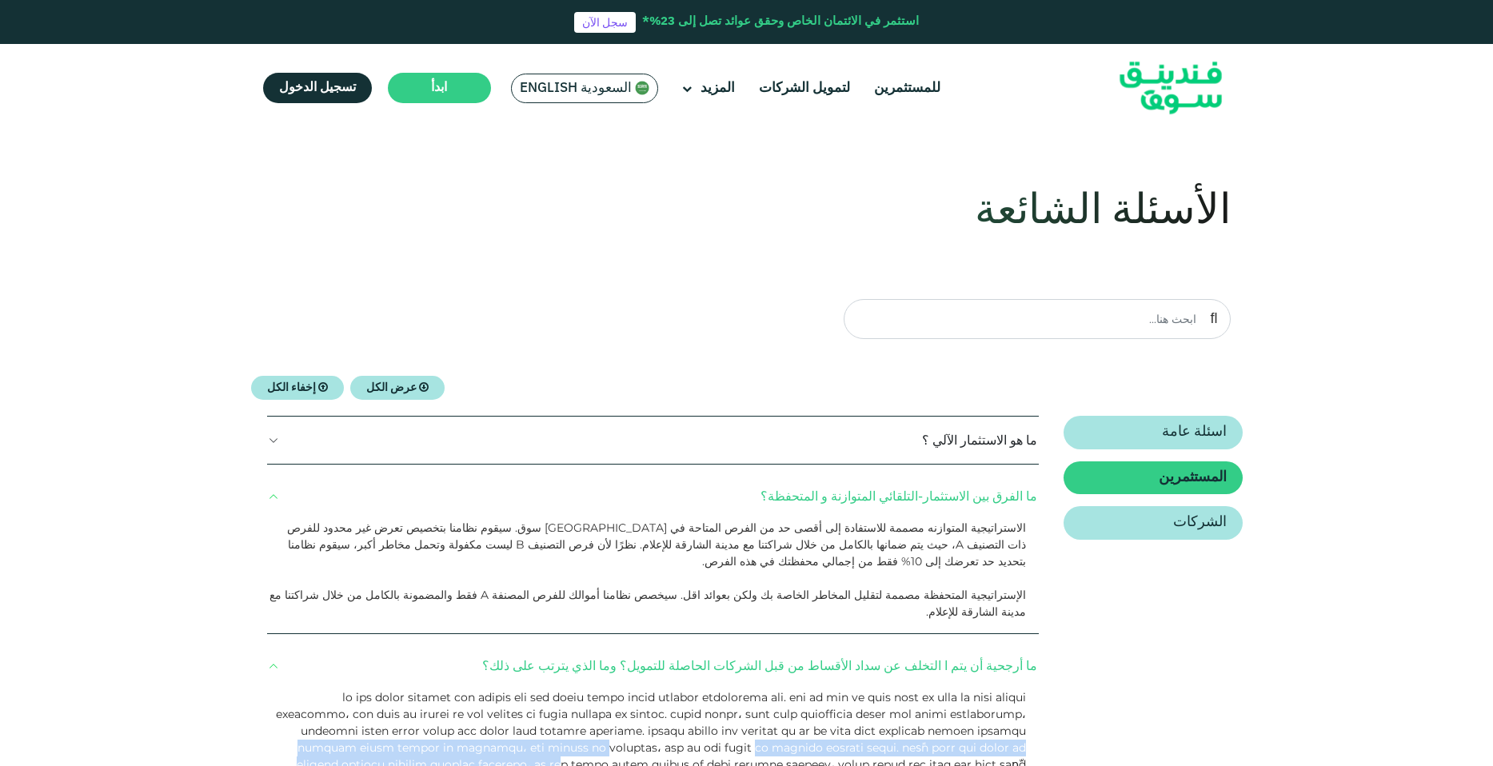
drag, startPoint x: 895, startPoint y: 693, endPoint x: 327, endPoint y: 697, distance: 567.7
click at [327, 697] on span at bounding box center [651, 739] width 750 height 98
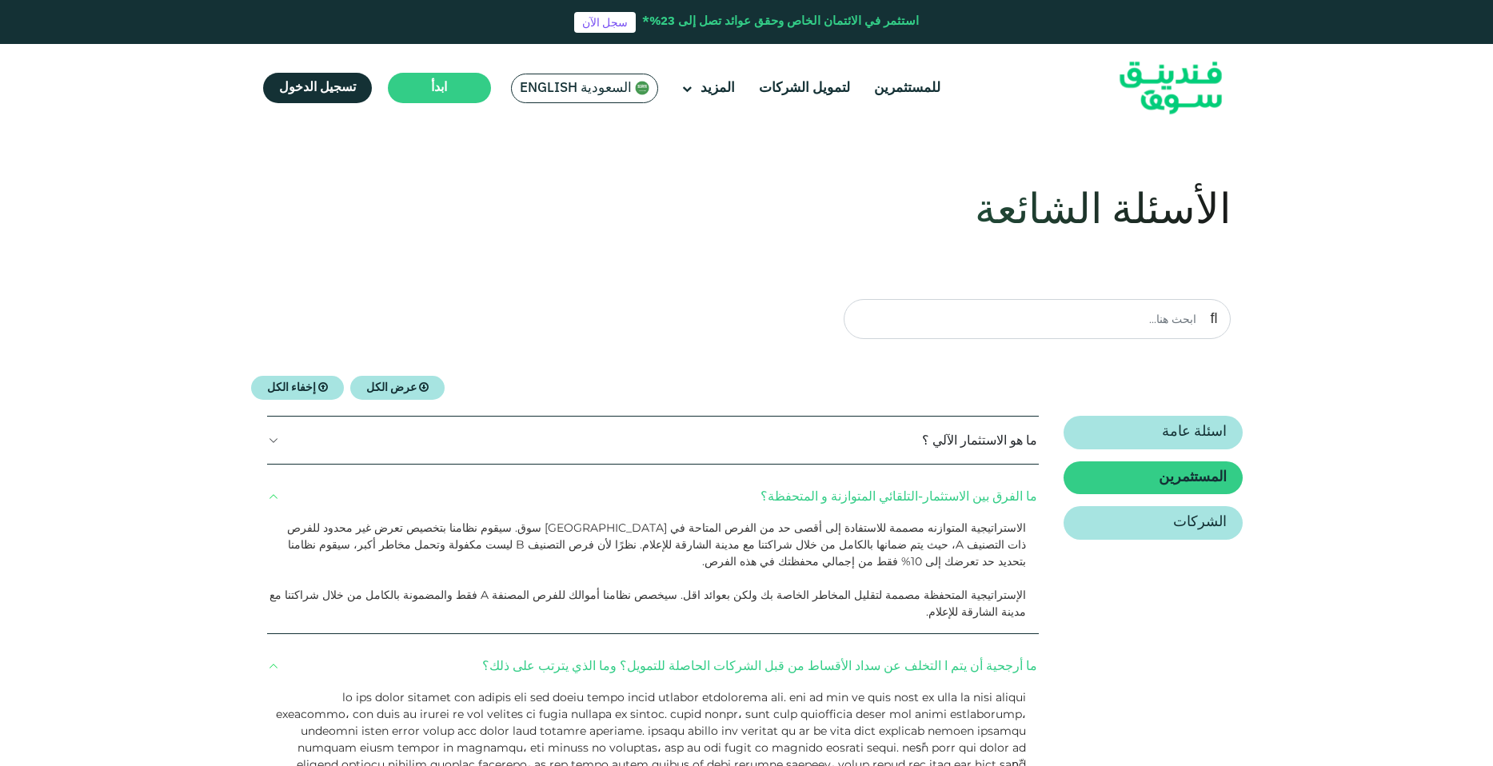
drag, startPoint x: 327, startPoint y: 697, endPoint x: 309, endPoint y: 697, distance: 18.4
click at [309, 697] on span at bounding box center [651, 739] width 750 height 98
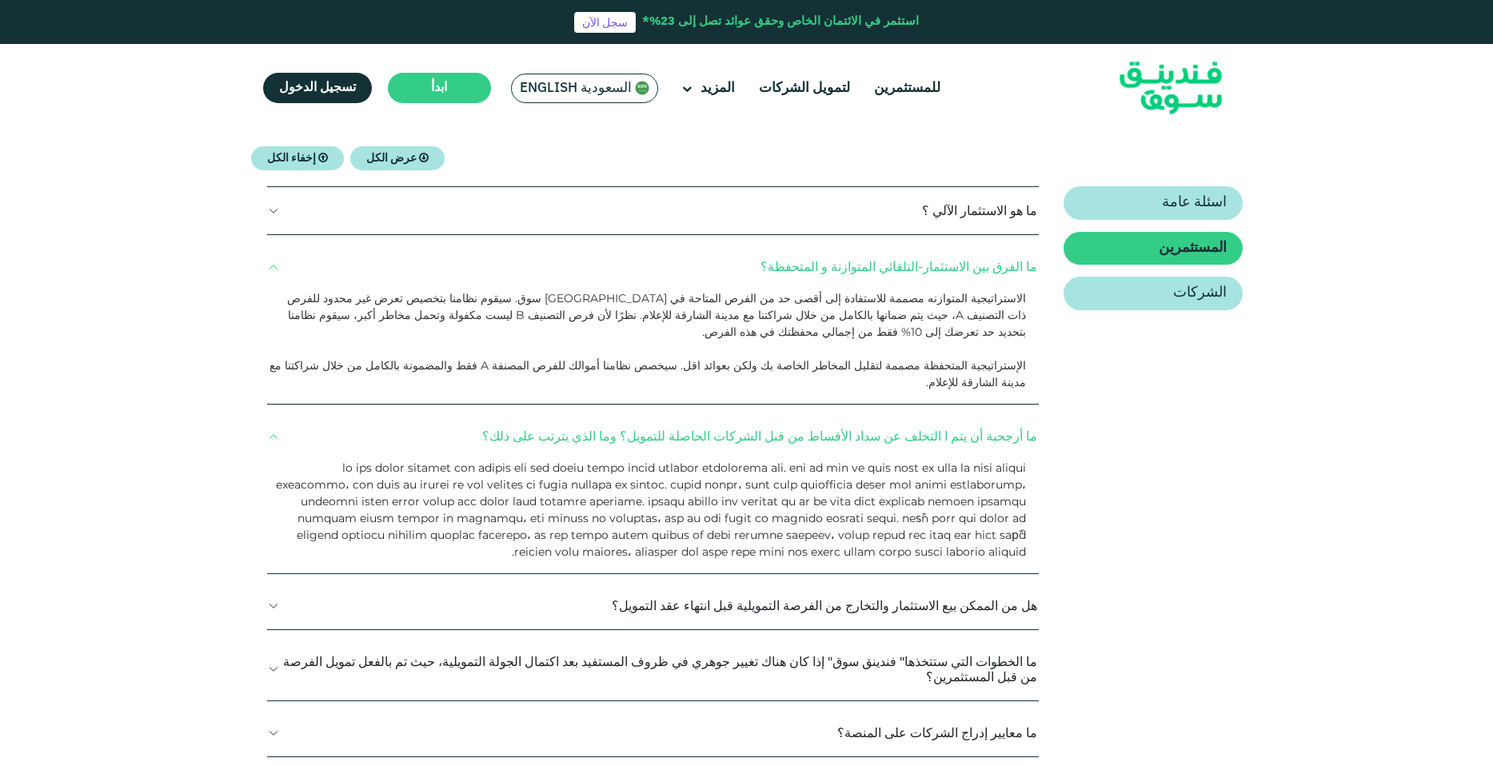
click at [854, 582] on button "هل من الممكن بيع الاستثمار والتخارج من الفرصة التمويلية قبل انتهاء عقد التمويل؟" at bounding box center [653, 605] width 772 height 47
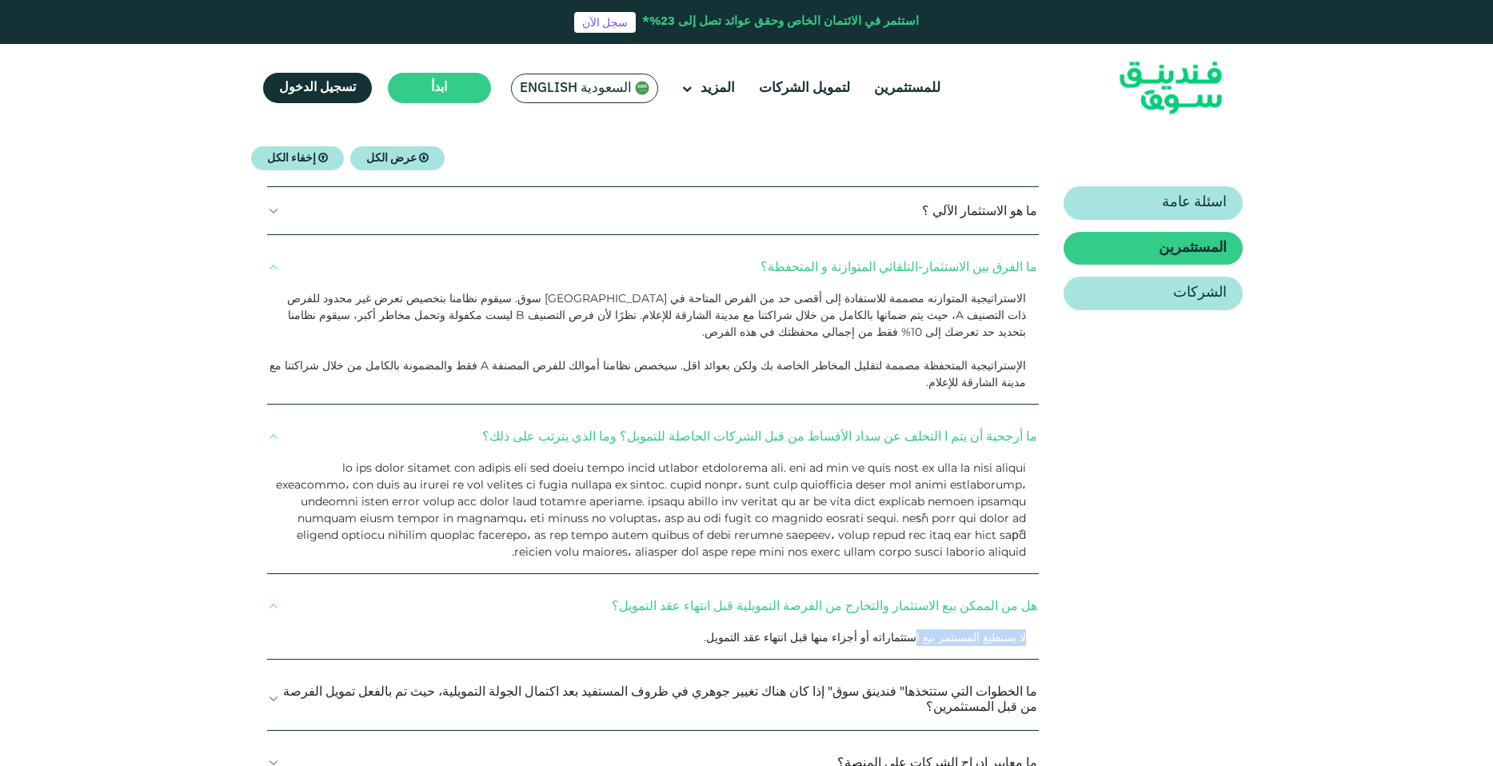
drag, startPoint x: 1027, startPoint y: 569, endPoint x: 925, endPoint y: 564, distance: 102.5
click at [925, 629] on div "لا يستطيع المستثمر بيع استثماراته أو أجزاء منها قبل انتهاء عقد التمويل." at bounding box center [653, 644] width 772 height 30
drag, startPoint x: 925, startPoint y: 564, endPoint x: 880, endPoint y: 567, distance: 45.6
click at [888, 630] on span "لا يستطيع المستثمر بيع استثماراته أو أجزاء منها قبل انتهاء عقد التمويل." at bounding box center [865, 637] width 322 height 14
click at [917, 668] on button "ما الخطوات التي ستتخذها" فندينق سوق" إذا كان هناك تغيير جوهري في ظروف المستفيد …" at bounding box center [653, 699] width 772 height 62
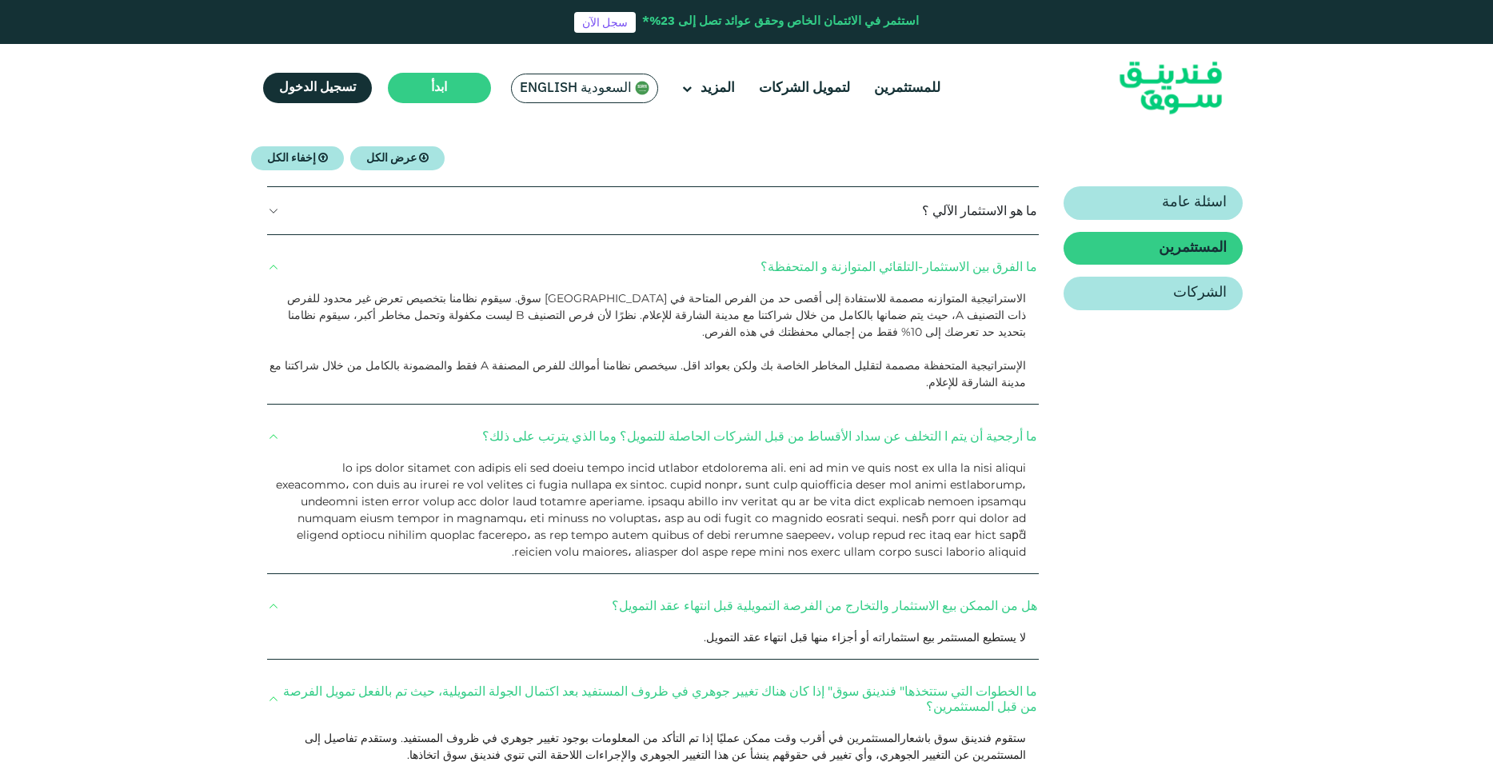
click at [917, 668] on button "ما الخطوات التي ستتخذها" فندينق سوق" إذا كان هناك تغيير جوهري في ظروف المستفيد …" at bounding box center [653, 699] width 772 height 62
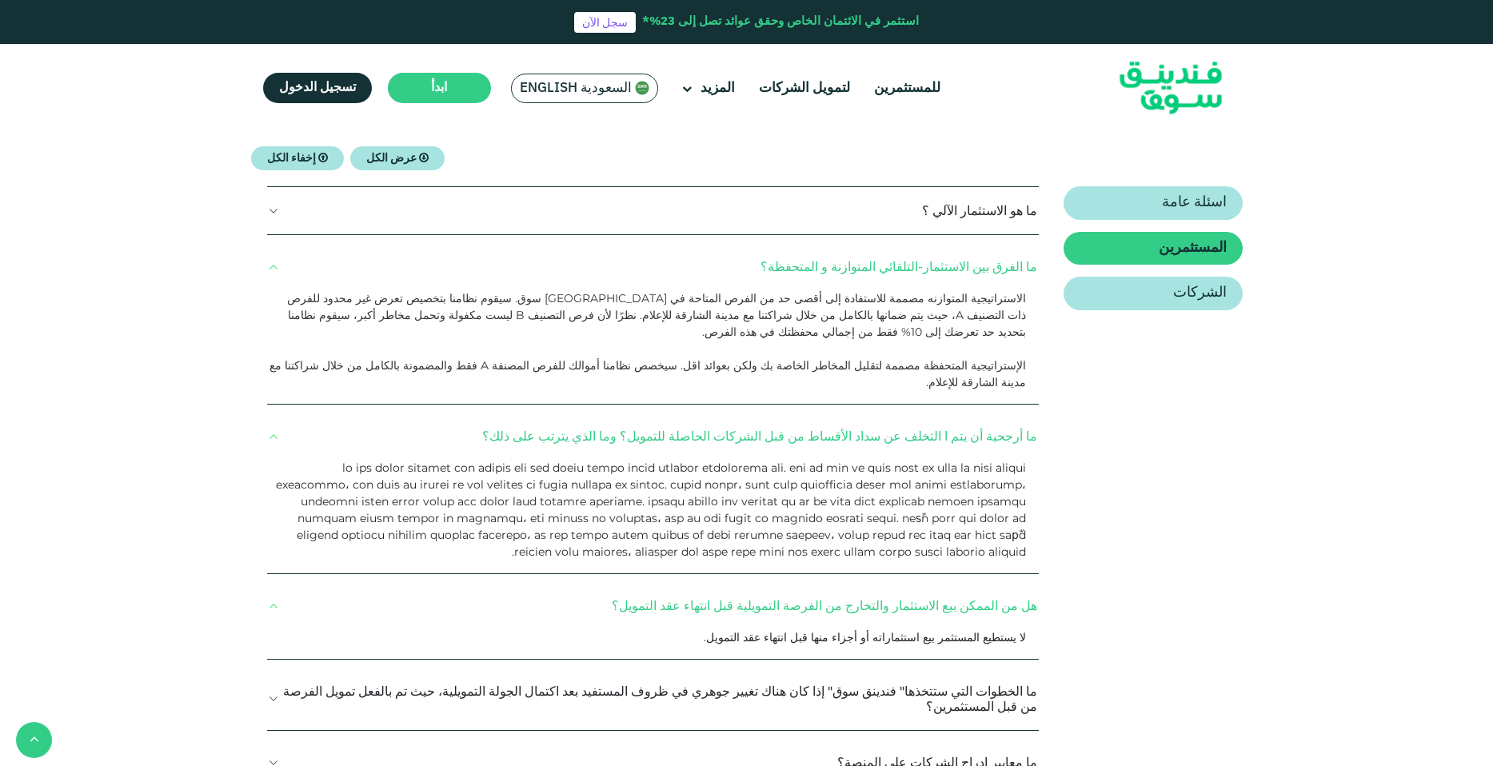
scroll to position [920, 0]
